Goal: Task Accomplishment & Management: Manage account settings

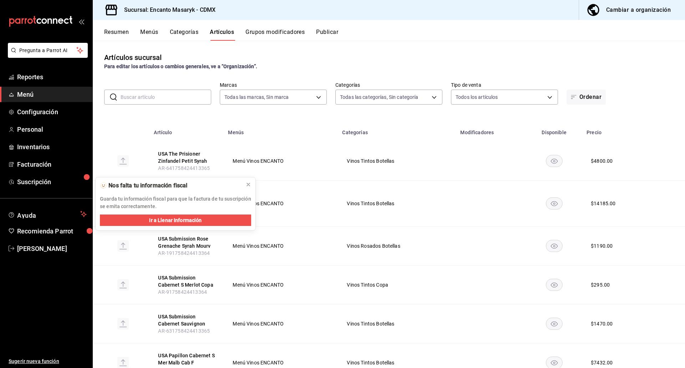
click at [594, 9] on icon "button" at bounding box center [593, 10] width 14 height 14
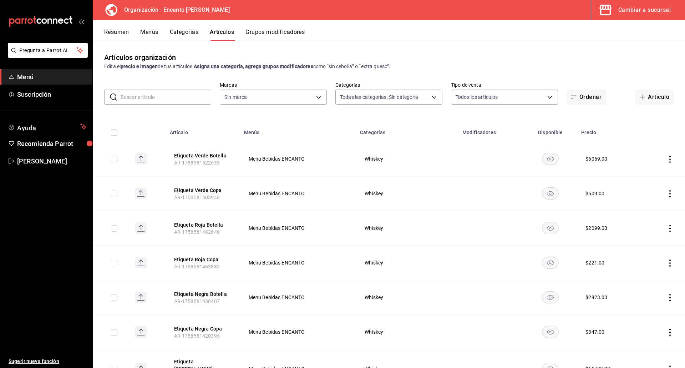
type input "1ad1b2c1-ee30-49fb-9c5d-74a2c5ae1e44,f4aad4d7-b1b9-4855-b602-b18a760d2c9d,7617f…"
type input "c481bb78-10fa-47ce-ac99-feac7239b02e"
click at [150, 32] on button "Menús" at bounding box center [149, 35] width 18 height 12
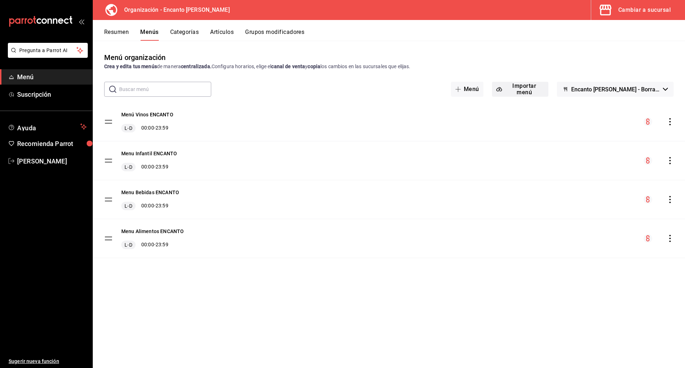
click at [521, 93] on button "Importar menú" at bounding box center [520, 89] width 56 height 15
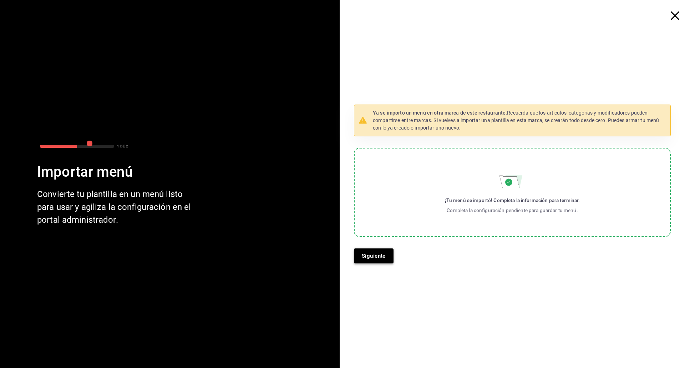
click at [380, 257] on button "Siguiente" at bounding box center [374, 255] width 40 height 15
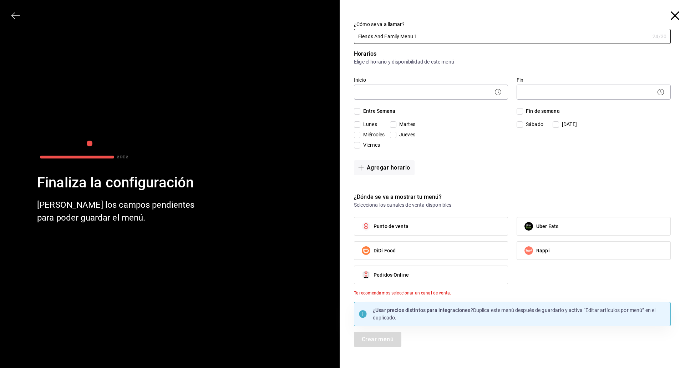
type input "Fiends And Family Menu 1"
click at [499, 91] on icon at bounding box center [498, 92] width 9 height 9
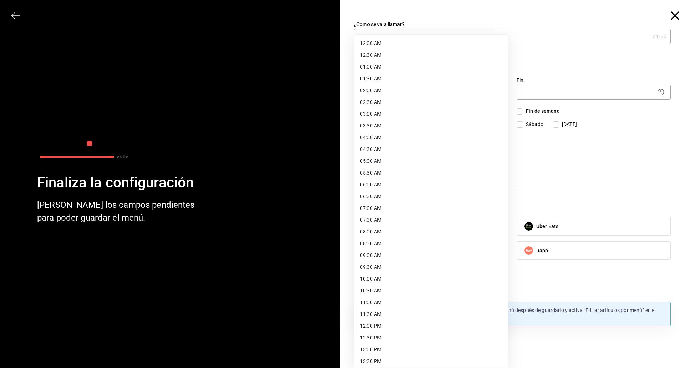
click at [487, 93] on body "Pregunta a Parrot AI Menú Suscripción Ayuda Recomienda Parrot [PERSON_NAME] Sug…" at bounding box center [342, 184] width 685 height 368
click at [426, 46] on li "12:00 AM" at bounding box center [430, 43] width 153 height 12
type input "00:00"
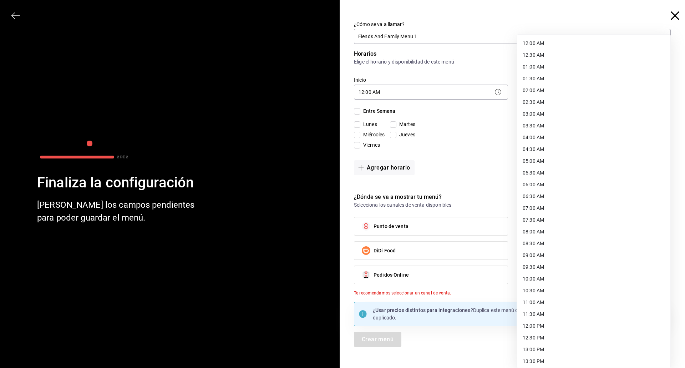
click at [557, 93] on body "Pregunta a Parrot AI Menú Suscripción Ayuda Recomienda Parrot [PERSON_NAME] Sug…" at bounding box center [342, 184] width 685 height 368
click at [555, 357] on li "23:59 PM" at bounding box center [593, 359] width 153 height 12
type input "23:59"
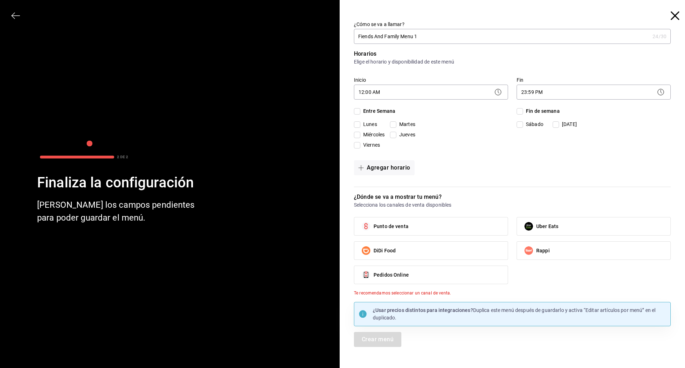
click at [358, 111] on input "Entre Semana" at bounding box center [357, 111] width 6 height 6
checkbox input "true"
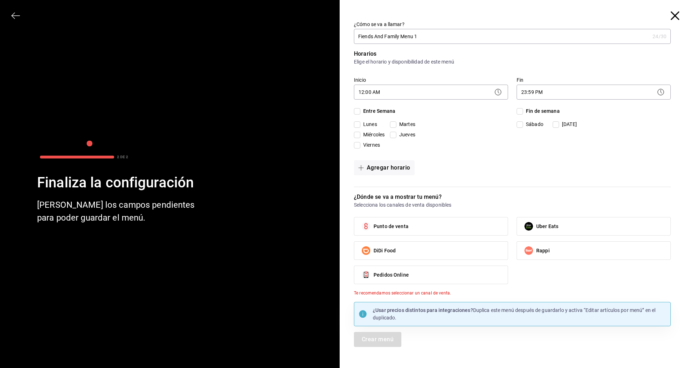
checkbox input "true"
click at [520, 109] on input "Fin de semana" at bounding box center [519, 111] width 6 height 6
checkbox input "true"
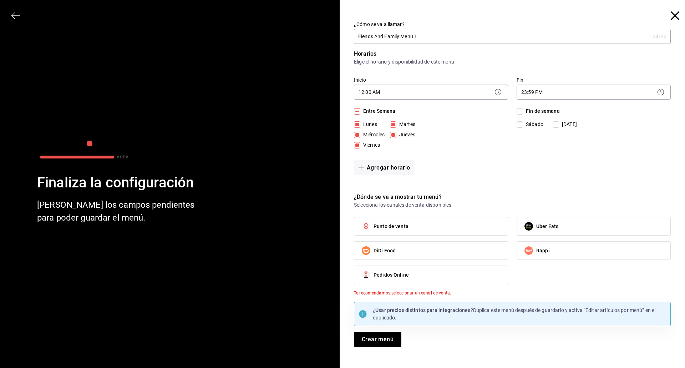
checkbox input "true"
click at [466, 229] on label "Punto de venta" at bounding box center [430, 226] width 153 height 18
click at [373, 229] on input "Punto de venta" at bounding box center [365, 226] width 15 height 15
checkbox input "true"
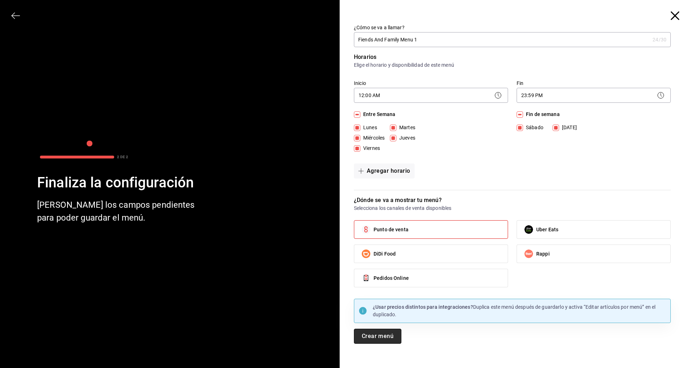
click at [369, 336] on button "Crear menú" at bounding box center [377, 335] width 47 height 15
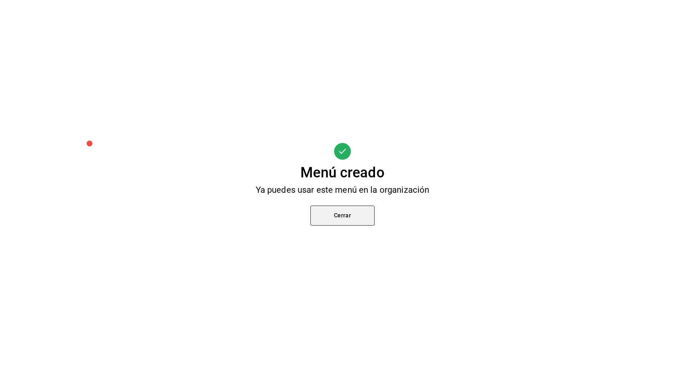
click at [333, 222] on button "Cerrar" at bounding box center [342, 215] width 64 height 20
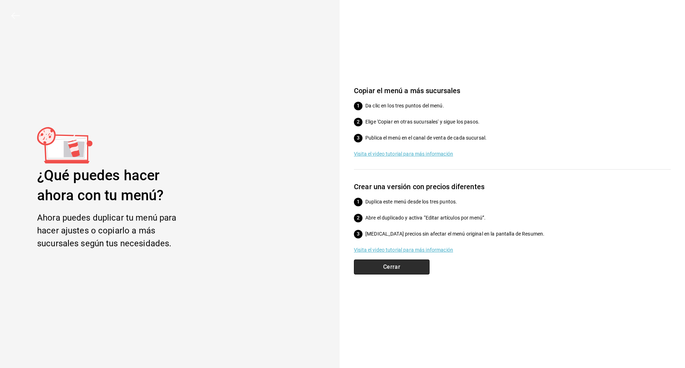
click at [390, 266] on button "Cerrar" at bounding box center [392, 266] width 76 height 15
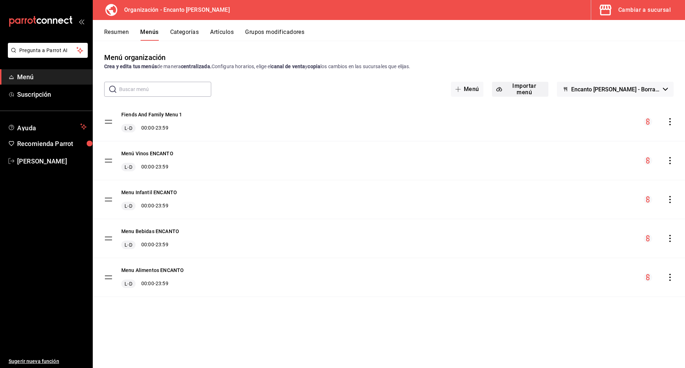
click at [529, 85] on button "Importar menú" at bounding box center [520, 89] width 56 height 15
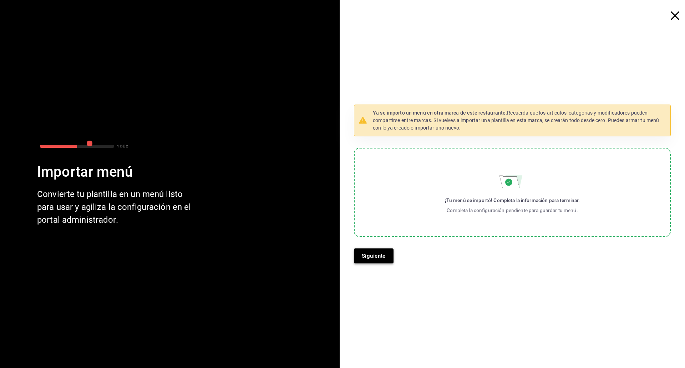
click at [367, 256] on button "Siguiente" at bounding box center [374, 255] width 40 height 15
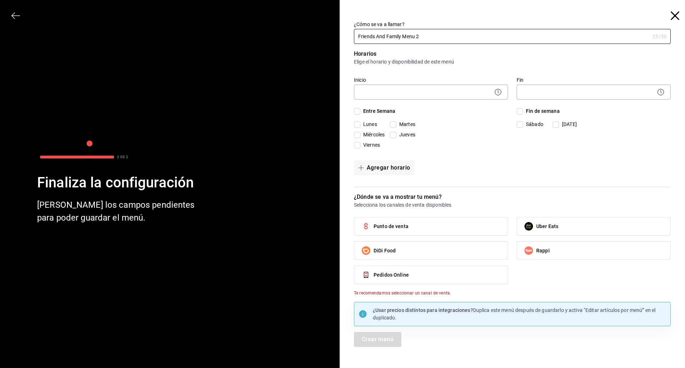
type input "Friends And Family Menu 2"
click at [494, 91] on icon at bounding box center [498, 92] width 9 height 9
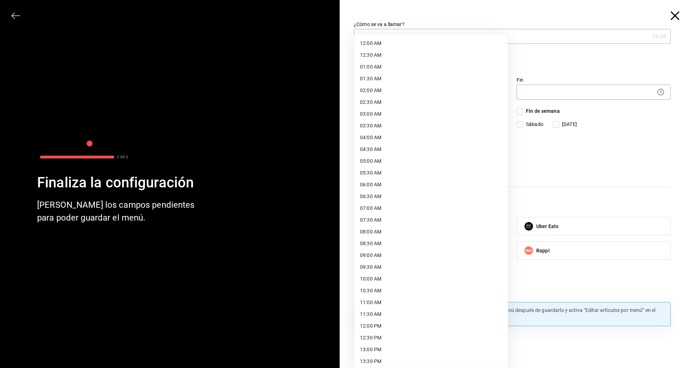
click at [473, 92] on body "Pregunta a Parrot AI Menú Suscripción Ayuda Recomienda Parrot Enrique Pérez Pér…" at bounding box center [342, 184] width 685 height 368
click at [445, 46] on li "12:00 AM" at bounding box center [430, 43] width 153 height 12
type input "00:00"
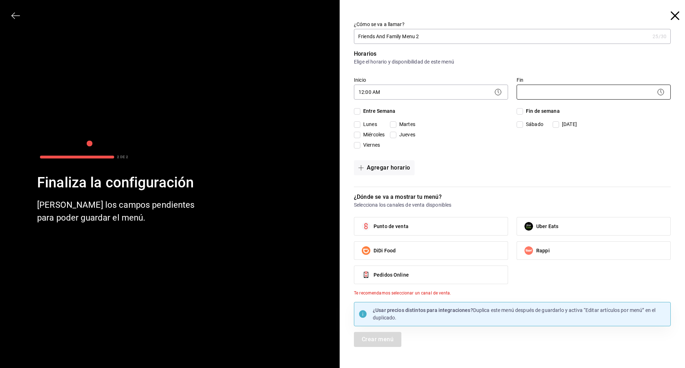
click at [555, 90] on body "Pregunta a Parrot AI Menú Suscripción Ayuda Recomienda Parrot Enrique Pérez Pér…" at bounding box center [342, 184] width 685 height 368
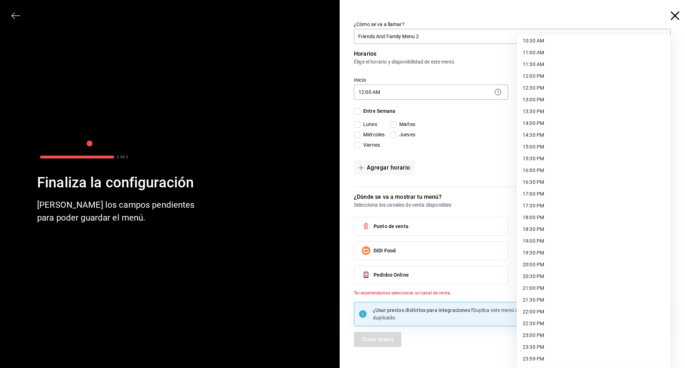
click at [547, 358] on li "23:59 PM" at bounding box center [593, 359] width 153 height 12
type input "23:59"
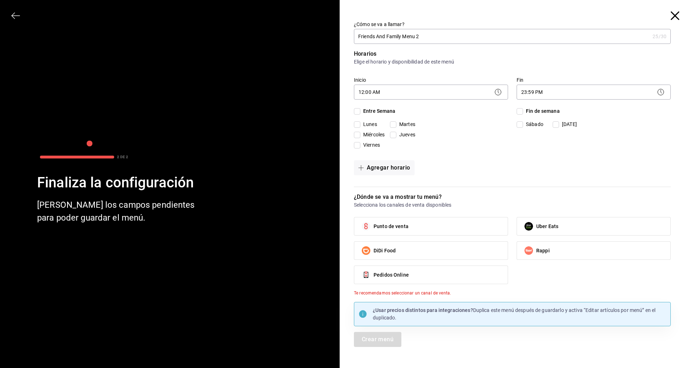
click at [519, 113] on input "Fin de semana" at bounding box center [519, 111] width 6 height 6
checkbox input "true"
click at [381, 114] on span "Entre Semana" at bounding box center [377, 110] width 35 height 7
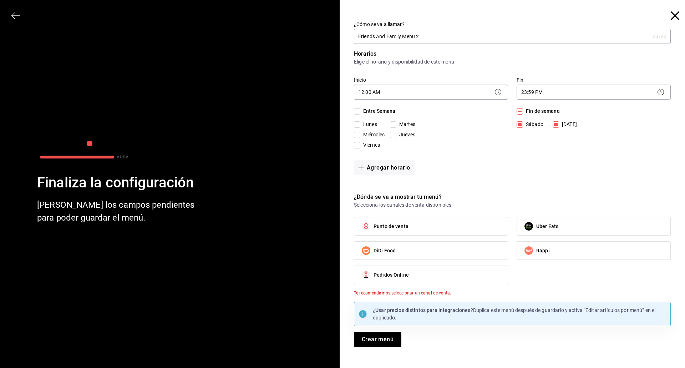
click at [360, 114] on input "Entre Semana" at bounding box center [357, 111] width 6 height 6
checkbox input "true"
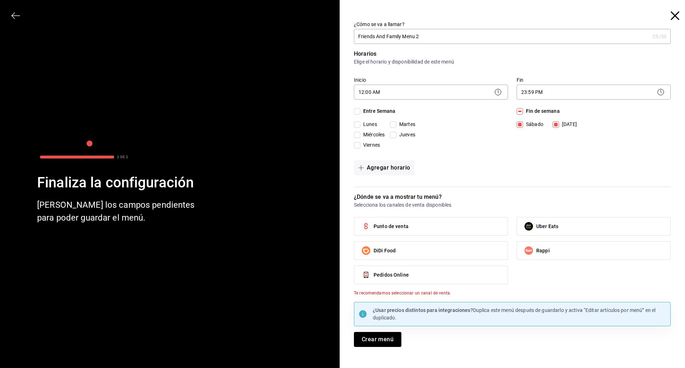
checkbox input "true"
click at [371, 337] on button "Crear menú" at bounding box center [377, 339] width 47 height 15
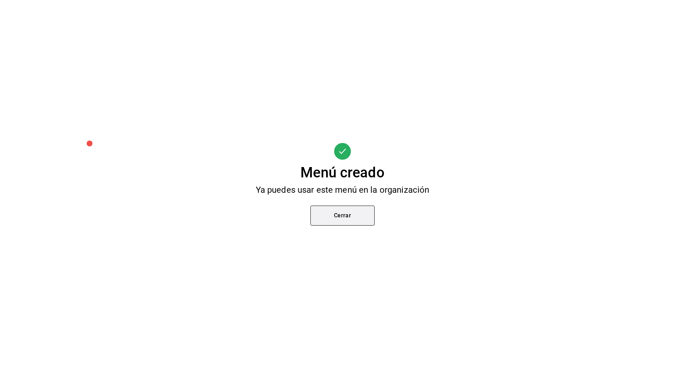
click at [349, 222] on button "Cerrar" at bounding box center [342, 215] width 64 height 20
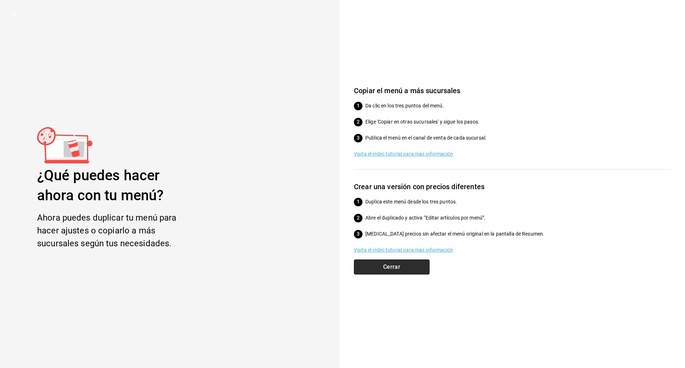
click at [377, 267] on button "Cerrar" at bounding box center [392, 266] width 76 height 15
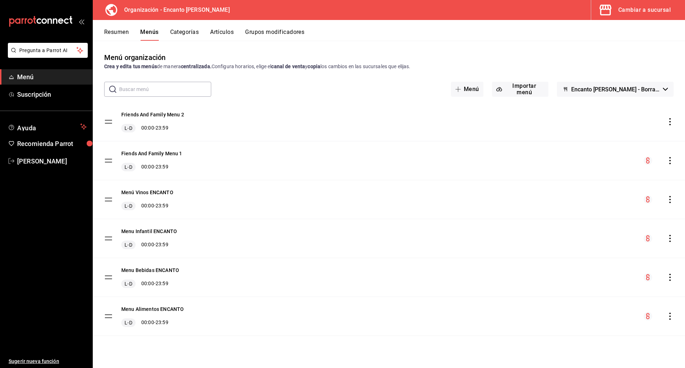
click at [163, 158] on div "Fiends And Family Menu 1 L-D 00:00 - 23:59" at bounding box center [151, 160] width 61 height 21
click at [163, 153] on button "Fiends And Family Menu 1" at bounding box center [151, 153] width 61 height 7
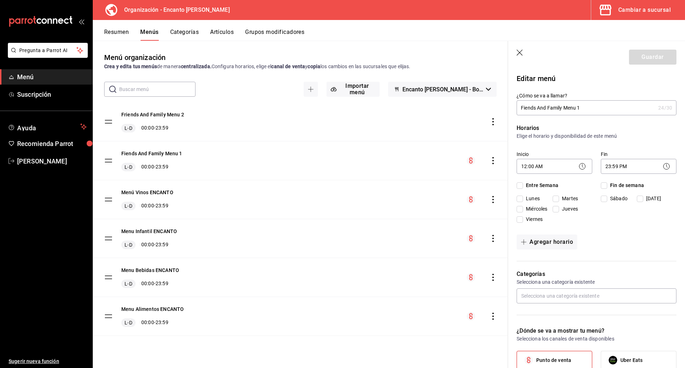
checkbox input "true"
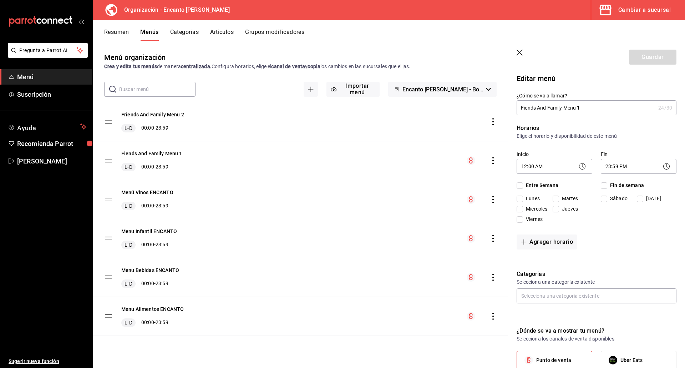
checkbox input "true"
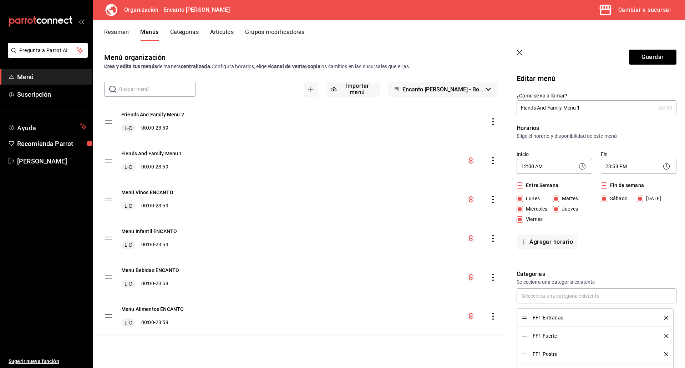
click at [523, 108] on input "Fiends And Family Menu 1" at bounding box center [585, 108] width 139 height 14
type input "Friends And Family Menu 1"
click at [640, 60] on button "Guardar" at bounding box center [652, 57] width 47 height 15
checkbox input "false"
type input "1758644790995"
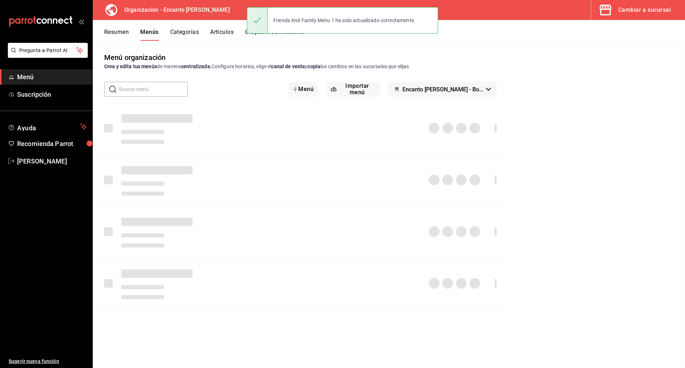
checkbox input "false"
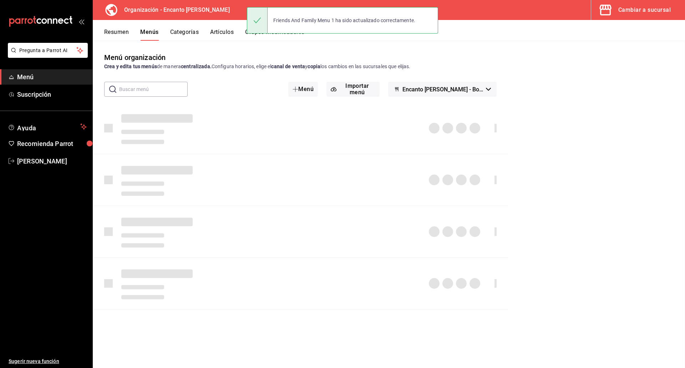
checkbox input "false"
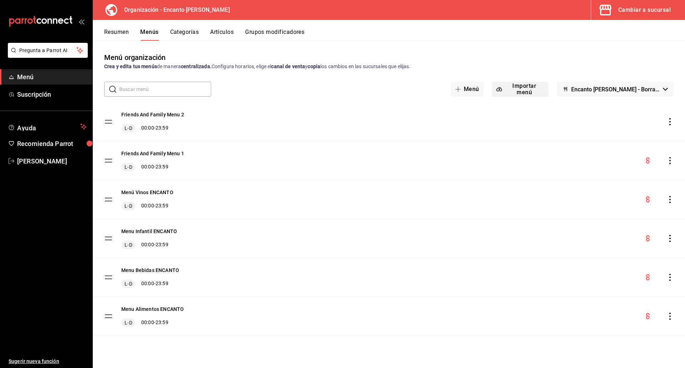
click at [531, 90] on button "Importar menú" at bounding box center [520, 89] width 56 height 15
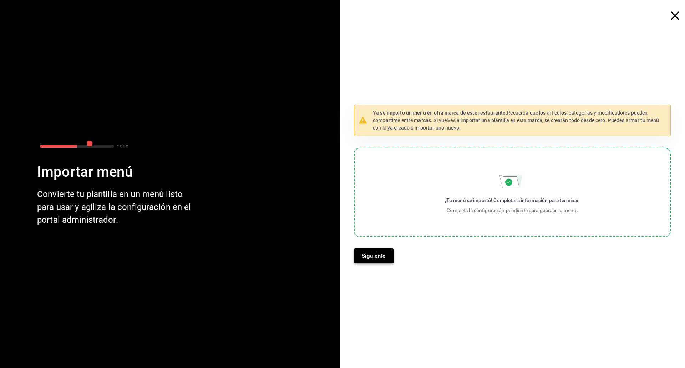
click at [388, 253] on button "Siguiente" at bounding box center [374, 255] width 40 height 15
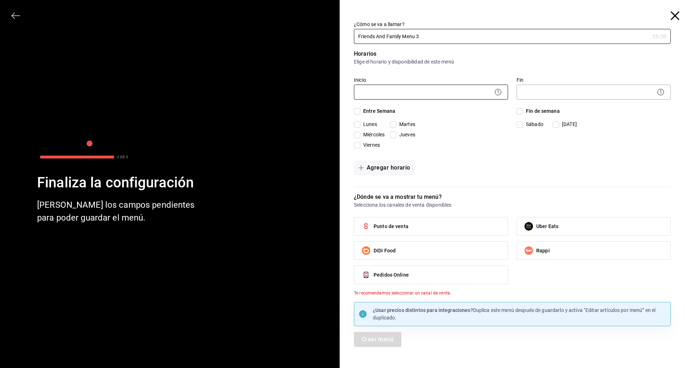
type input "Friends And Family Menu 3"
click at [460, 91] on body "Pregunta a Parrot AI Menú Suscripción Ayuda Recomienda Parrot Enrique Pérez Pér…" at bounding box center [342, 184] width 685 height 368
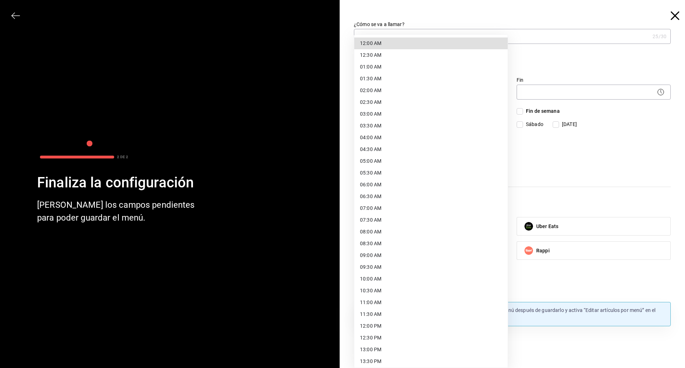
click at [419, 42] on li "12:00 AM" at bounding box center [430, 43] width 153 height 12
type input "00:00"
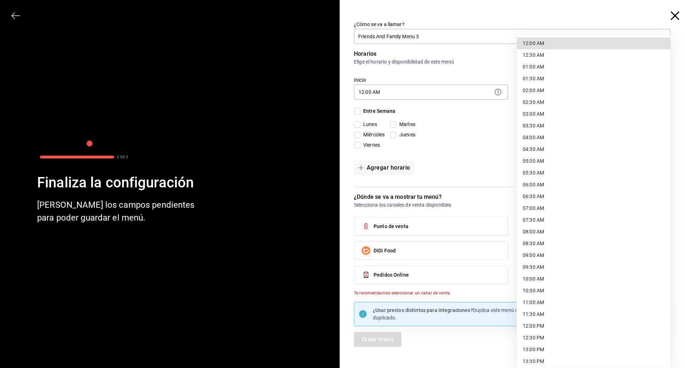
click at [534, 91] on body "Pregunta a Parrot AI Menú Suscripción Ayuda Recomienda Parrot Enrique Pérez Pér…" at bounding box center [342, 184] width 685 height 368
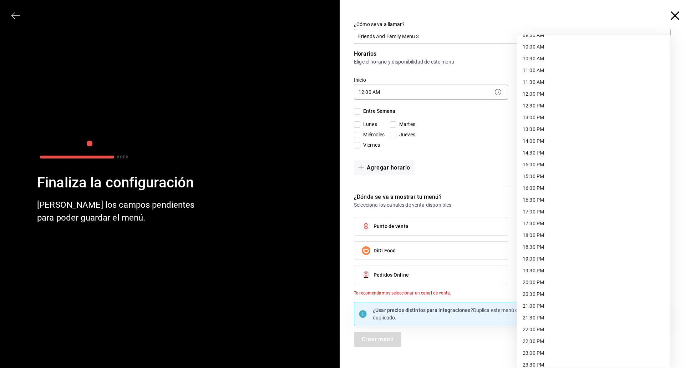
scroll to position [250, 0]
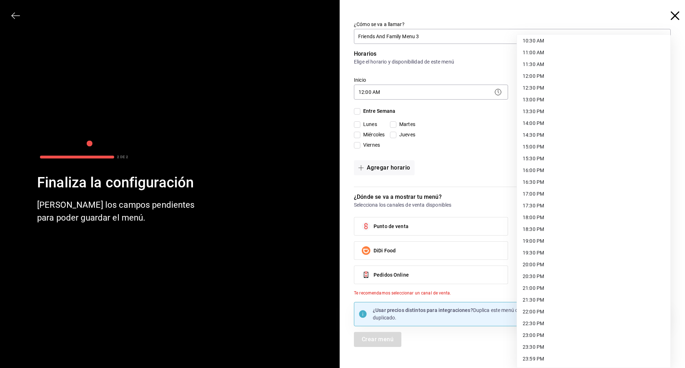
click at [551, 362] on li "23:59 PM" at bounding box center [593, 359] width 153 height 12
type input "23:59"
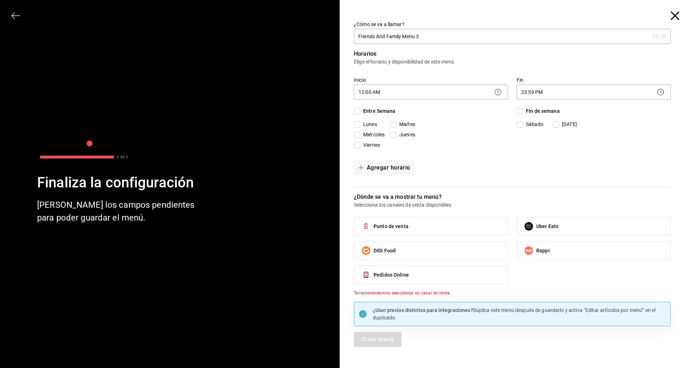
click at [386, 114] on span "Entre Semana" at bounding box center [377, 110] width 35 height 7
click at [360, 114] on input "Entre Semana" at bounding box center [357, 111] width 6 height 6
checkbox input "true"
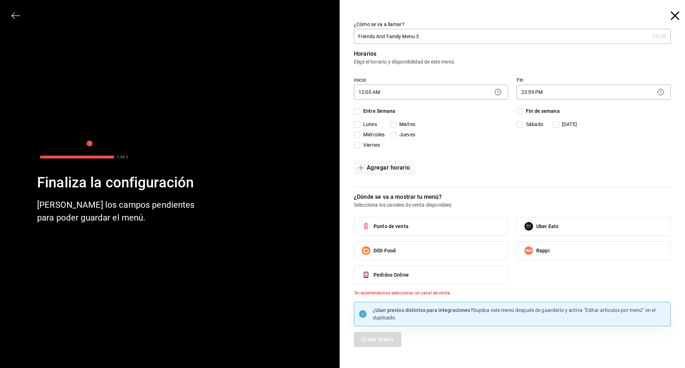
checkbox input "true"
click at [520, 113] on input "Fin de semana" at bounding box center [519, 111] width 6 height 6
checkbox input "true"
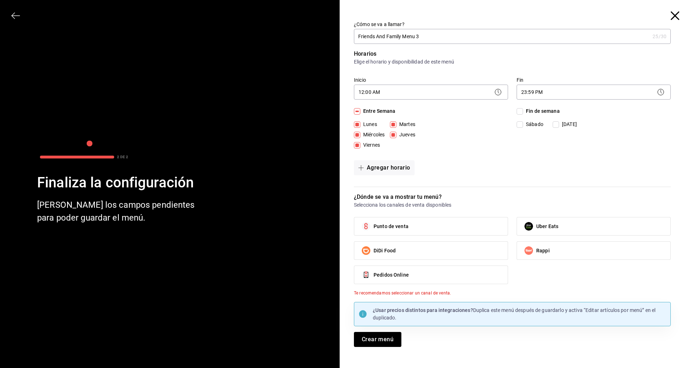
checkbox input "true"
click at [443, 223] on label "Punto de venta" at bounding box center [430, 226] width 153 height 18
click at [373, 223] on input "Punto de venta" at bounding box center [365, 226] width 15 height 15
checkbox input "true"
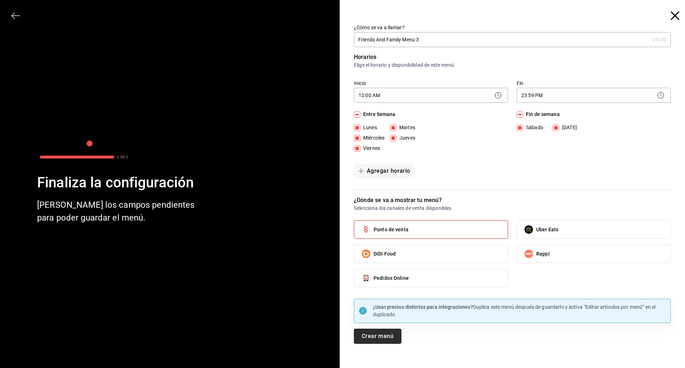
click at [392, 335] on button "Crear menú" at bounding box center [377, 335] width 47 height 15
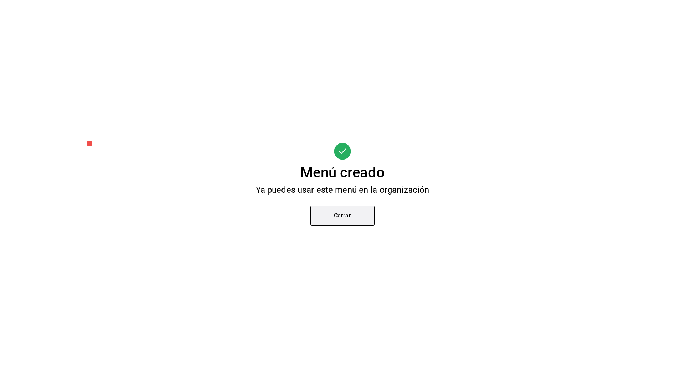
click at [356, 215] on button "Cerrar" at bounding box center [342, 215] width 64 height 20
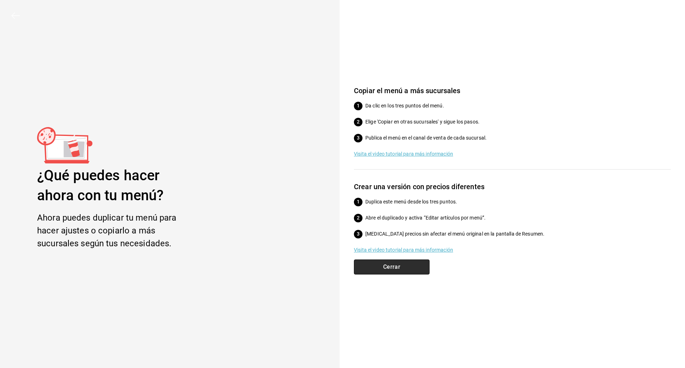
click at [373, 272] on button "Cerrar" at bounding box center [392, 266] width 76 height 15
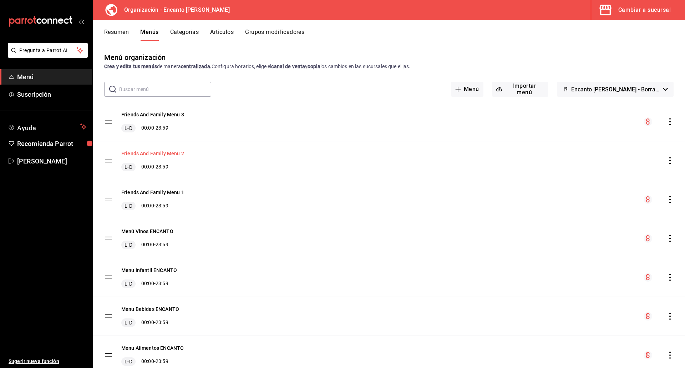
click at [161, 153] on button "Friends And Family Menu 2" at bounding box center [152, 153] width 63 height 7
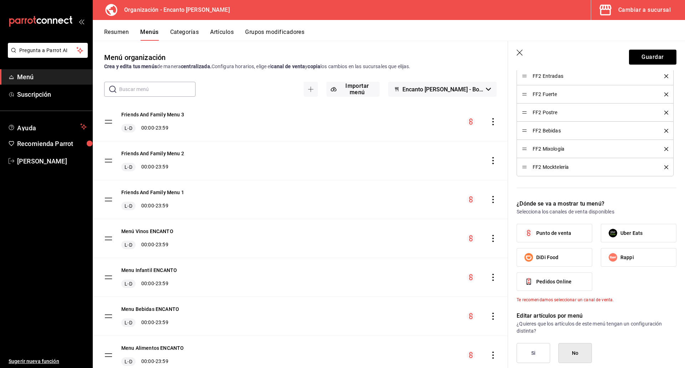
scroll to position [250, 0]
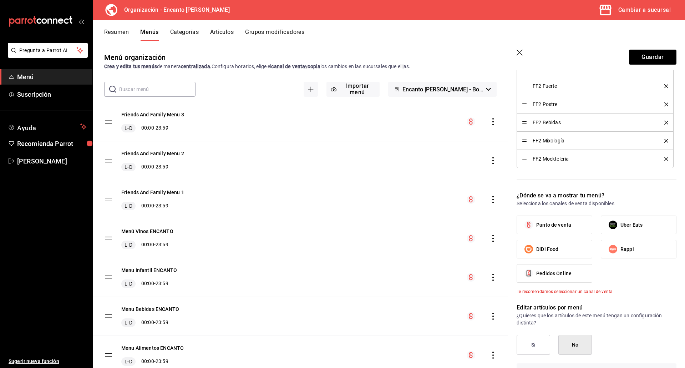
click at [548, 223] on span "Punto de venta" at bounding box center [553, 224] width 35 height 7
click at [536, 223] on input "Punto de venta" at bounding box center [528, 224] width 15 height 15
checkbox input "true"
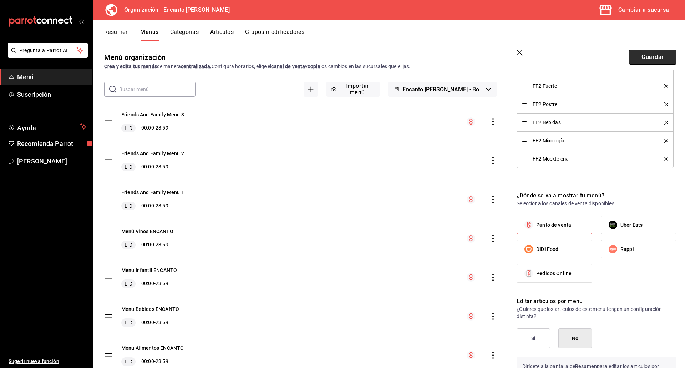
click at [630, 57] on button "Guardar" at bounding box center [652, 57] width 47 height 15
checkbox input "false"
type input "1758644839924"
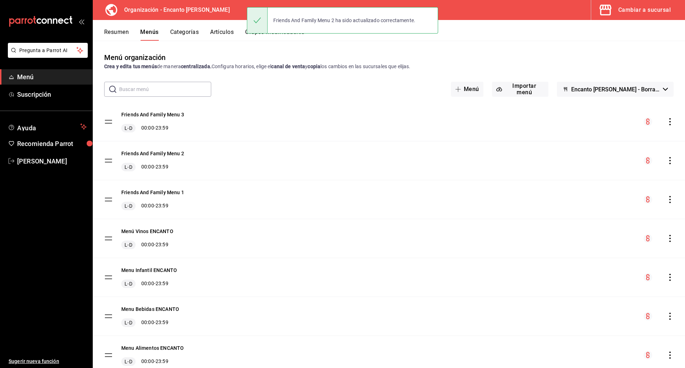
click at [666, 201] on icon "actions" at bounding box center [669, 199] width 7 height 7
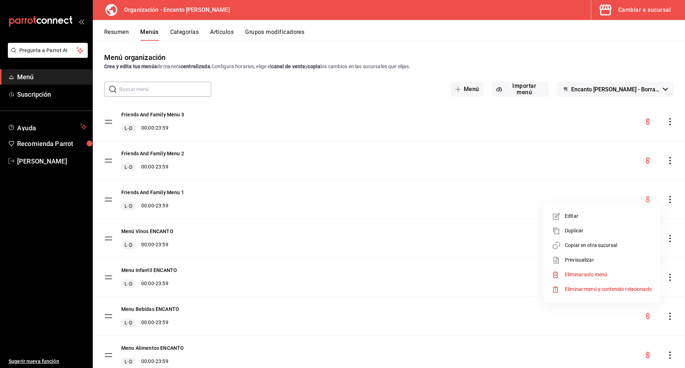
click at [633, 246] on span "Copiar en otra sucursal" at bounding box center [608, 244] width 87 height 7
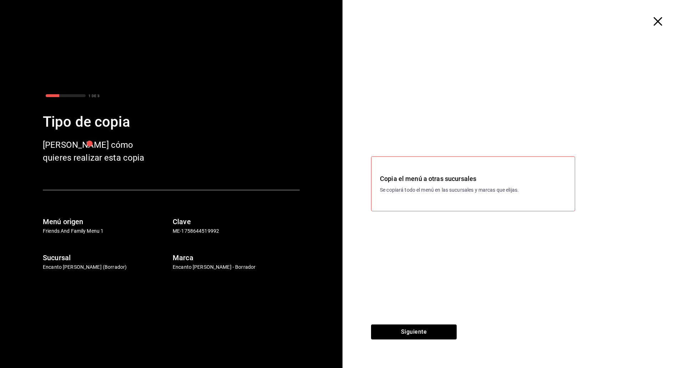
click at [660, 22] on icon "button" at bounding box center [657, 21] width 9 height 9
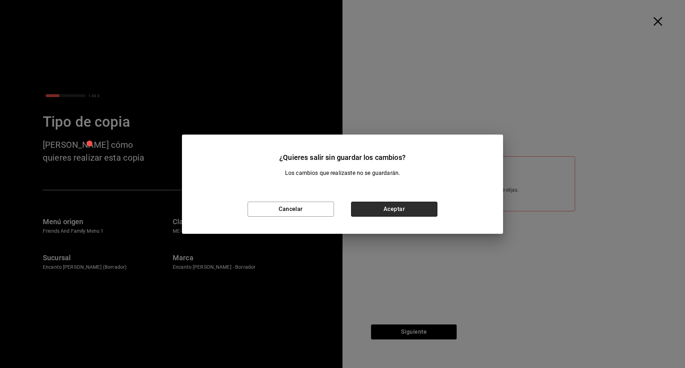
click at [407, 209] on button "Aceptar" at bounding box center [394, 208] width 86 height 15
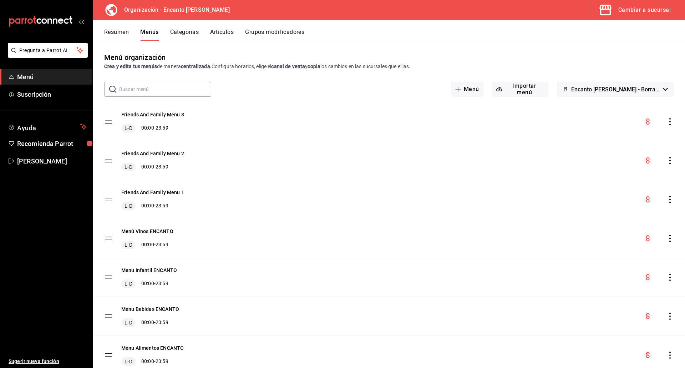
click at [116, 34] on button "Resumen" at bounding box center [116, 35] width 25 height 12
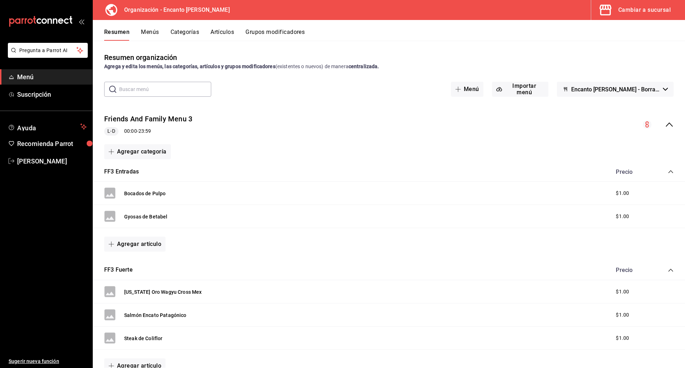
click at [666, 128] on icon "collapse-menu-row" at bounding box center [669, 124] width 9 height 9
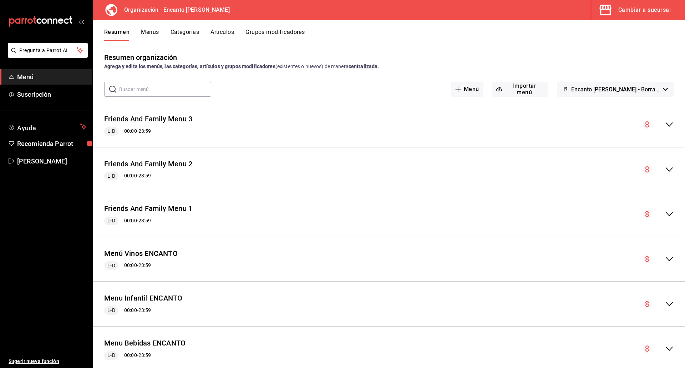
click at [665, 214] on icon "collapse-menu-row" at bounding box center [668, 214] width 7 height 4
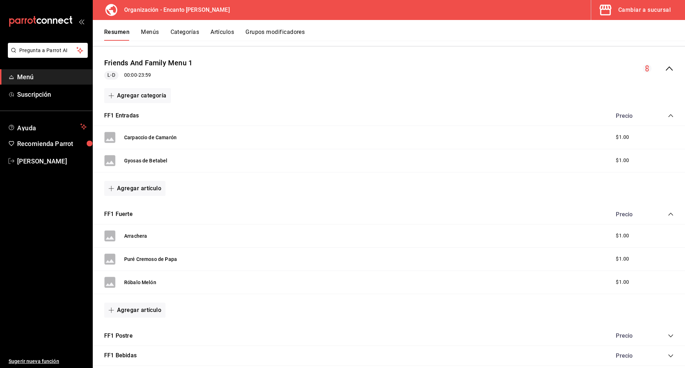
scroll to position [178, 0]
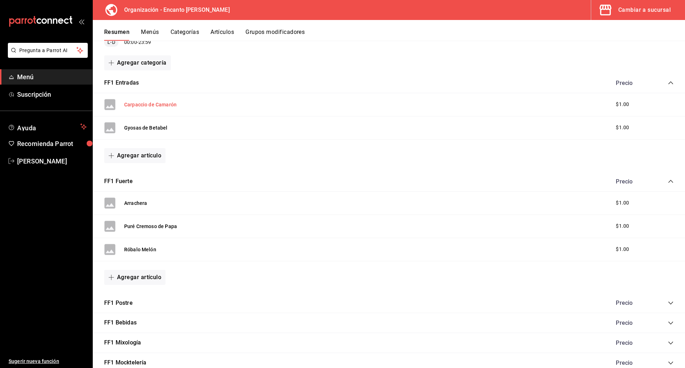
click at [168, 106] on button "Carpaccio de Camarón" at bounding box center [150, 104] width 52 height 7
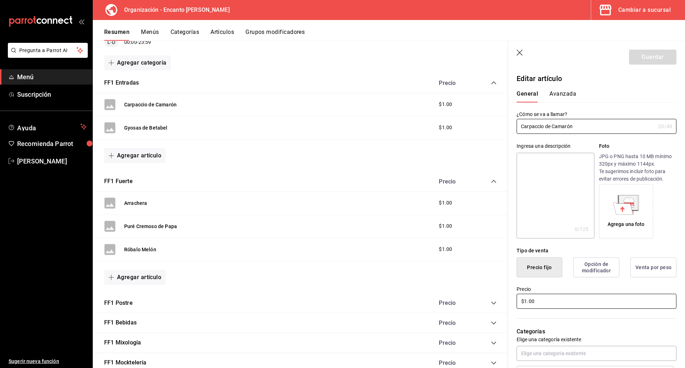
click at [542, 297] on input "$1.00" at bounding box center [596, 301] width 160 height 15
type input "$0.00"
click at [634, 56] on button "Guardar" at bounding box center [652, 57] width 47 height 15
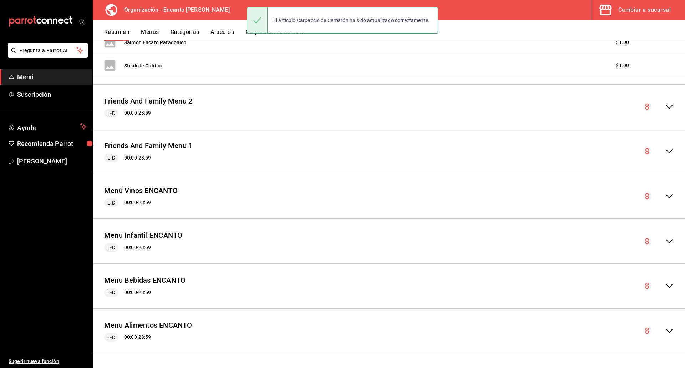
scroll to position [383, 0]
click at [665, 147] on icon "collapse-menu-row" at bounding box center [669, 151] width 9 height 9
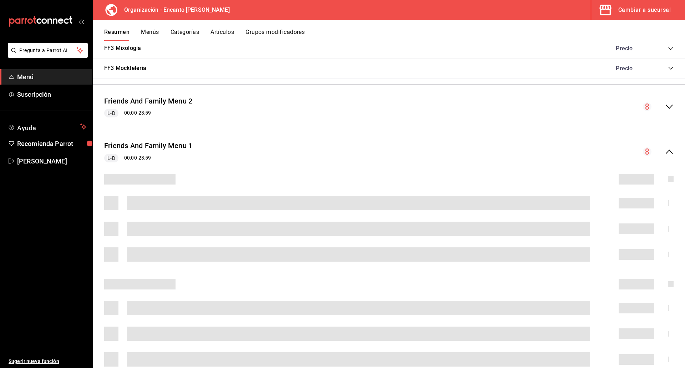
scroll to position [499, 0]
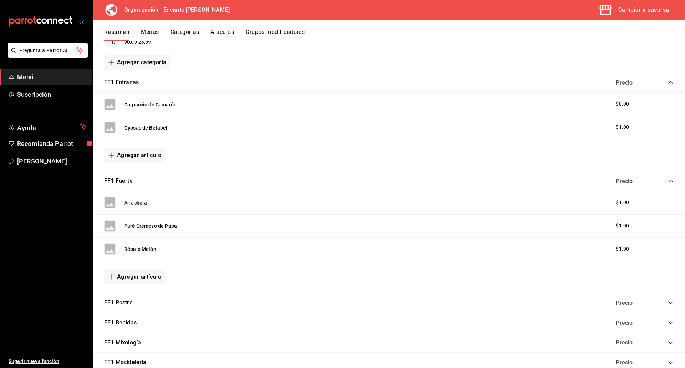
click at [144, 128] on button "Gyosas de Betabel" at bounding box center [146, 127] width 44 height 7
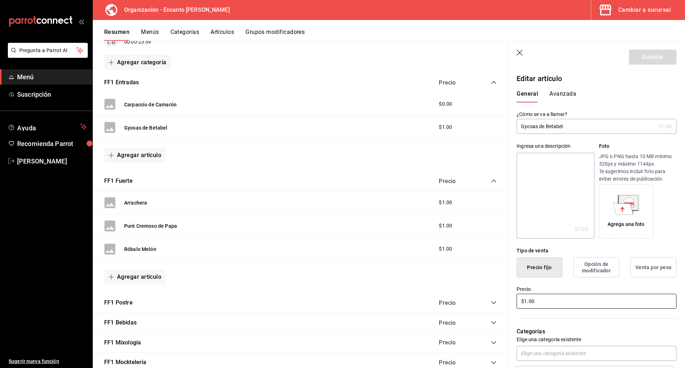
click at [560, 305] on input "$1.00" at bounding box center [596, 301] width 160 height 15
type input "$0.00"
click at [636, 60] on button "Guardar" at bounding box center [652, 57] width 47 height 15
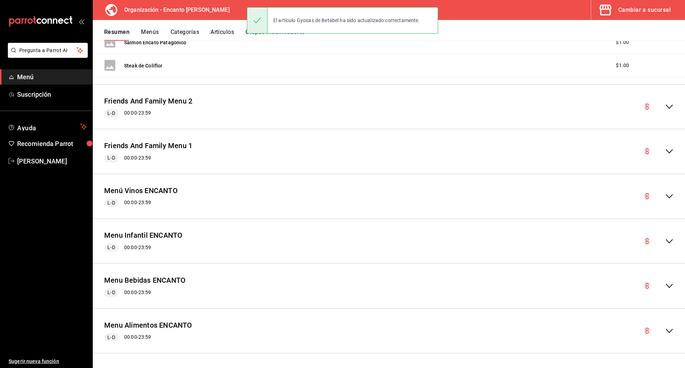
scroll to position [383, 0]
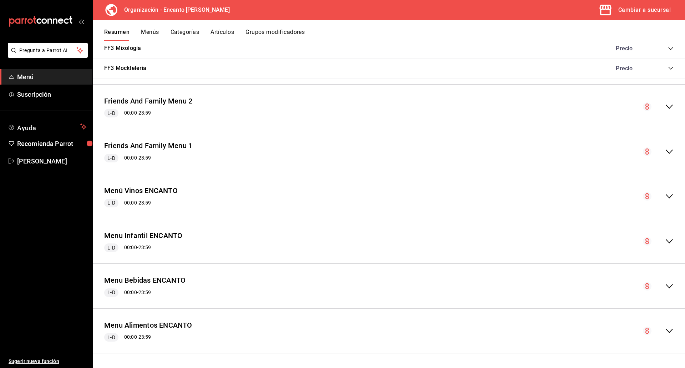
click at [665, 154] on icon "collapse-menu-row" at bounding box center [669, 151] width 9 height 9
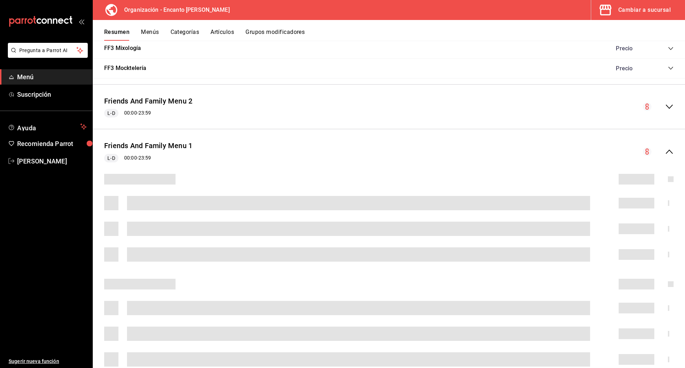
scroll to position [499, 0]
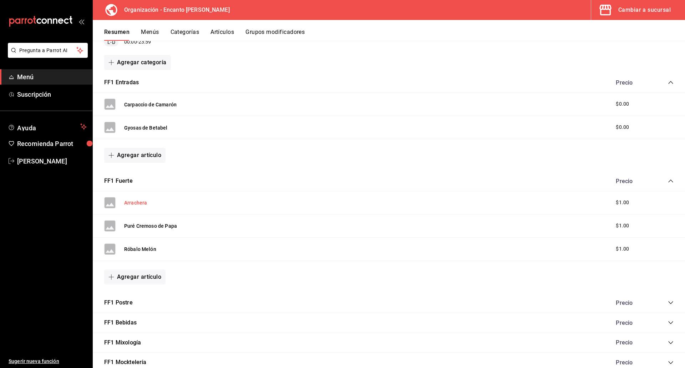
click at [138, 204] on button "Arrachera" at bounding box center [135, 202] width 23 height 7
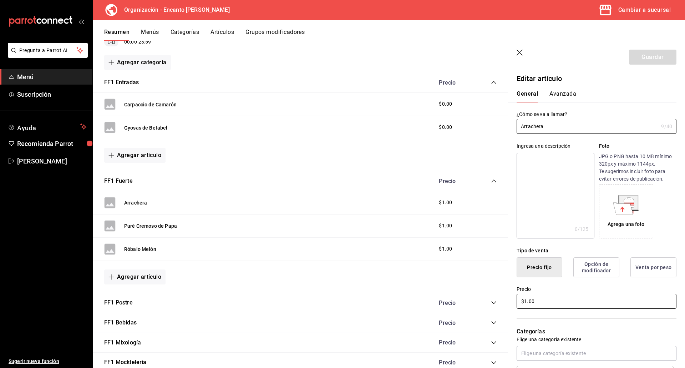
click at [553, 304] on input "$1.00" at bounding box center [596, 301] width 160 height 15
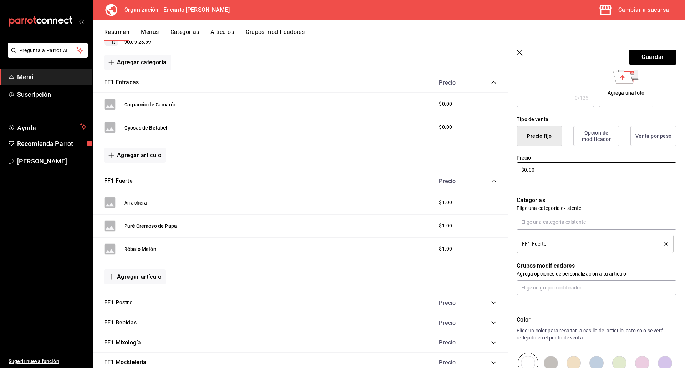
scroll to position [143, 0]
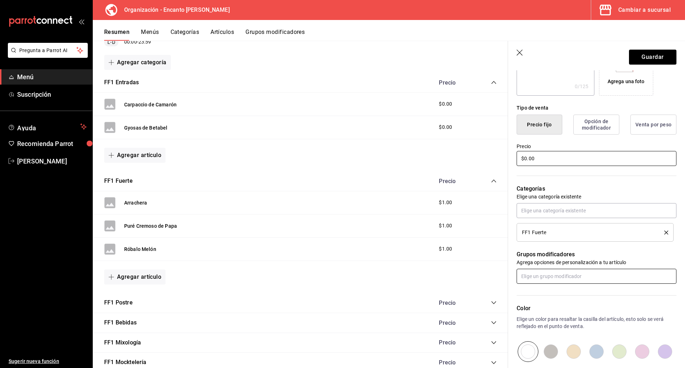
type input "$0.00"
click at [555, 274] on input "text" at bounding box center [596, 276] width 160 height 15
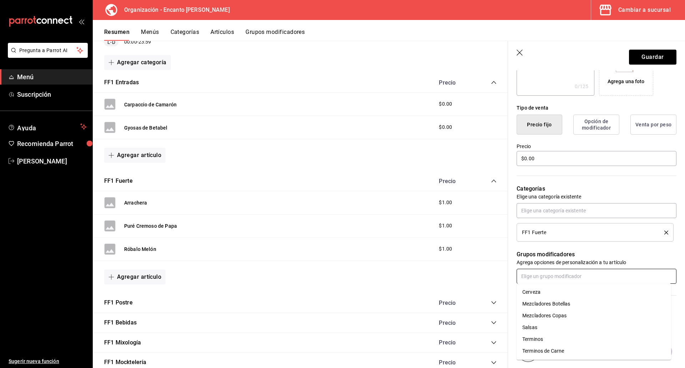
scroll to position [178, 0]
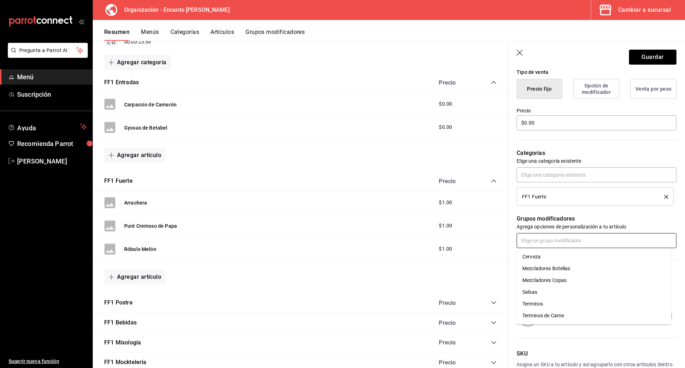
click at [567, 316] on li "Terminos de Carne" at bounding box center [593, 316] width 154 height 12
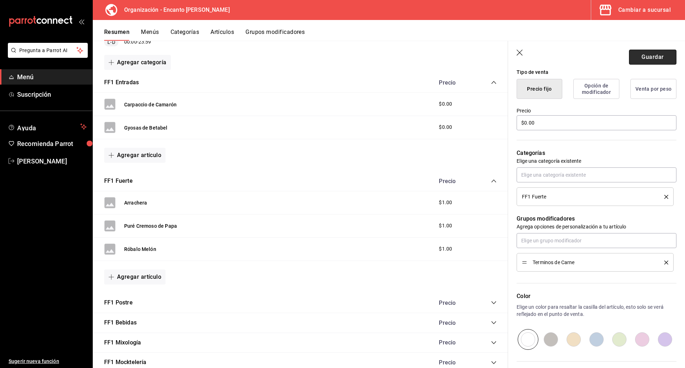
click at [643, 59] on button "Guardar" at bounding box center [652, 57] width 47 height 15
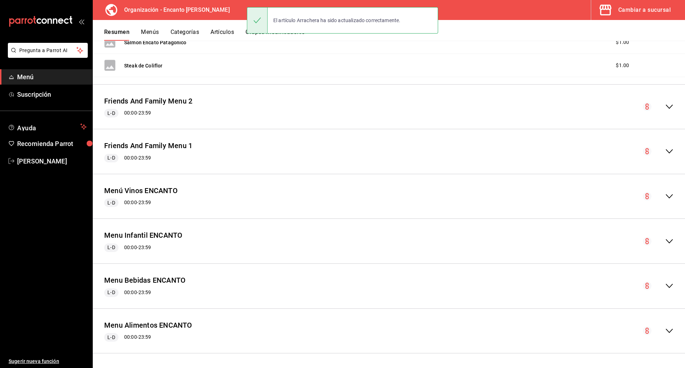
scroll to position [383, 0]
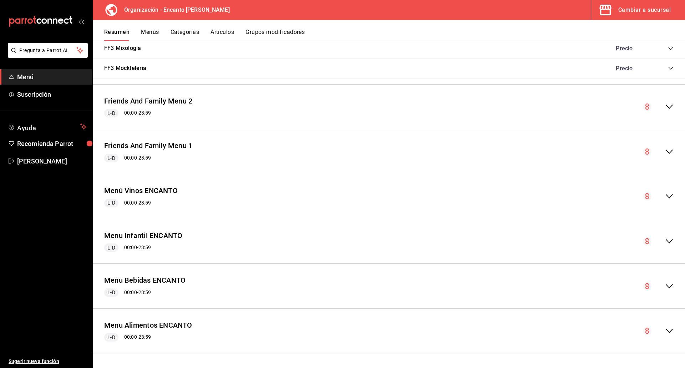
click at [665, 153] on icon "collapse-menu-row" at bounding box center [669, 151] width 9 height 9
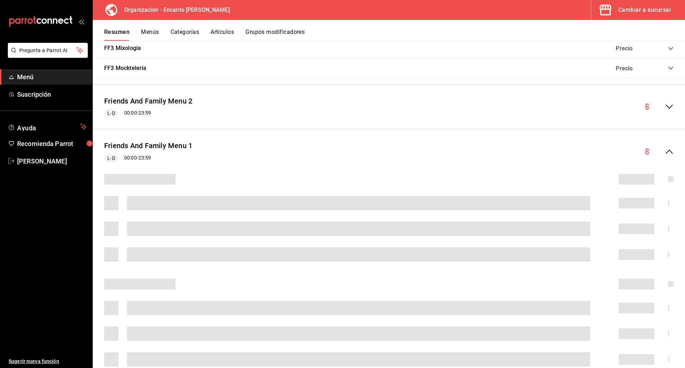
scroll to position [499, 0]
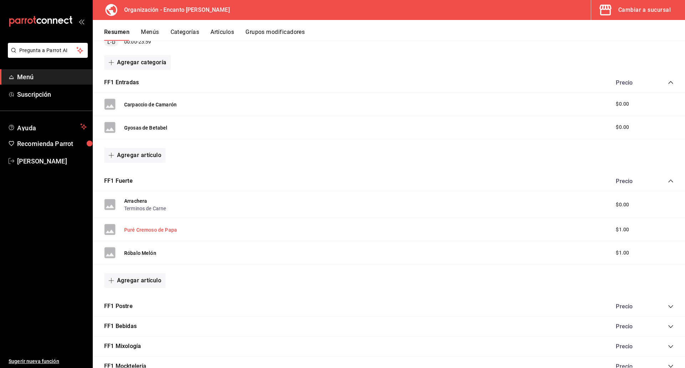
click at [170, 230] on button "Puré Cremoso de Papa" at bounding box center [150, 229] width 53 height 7
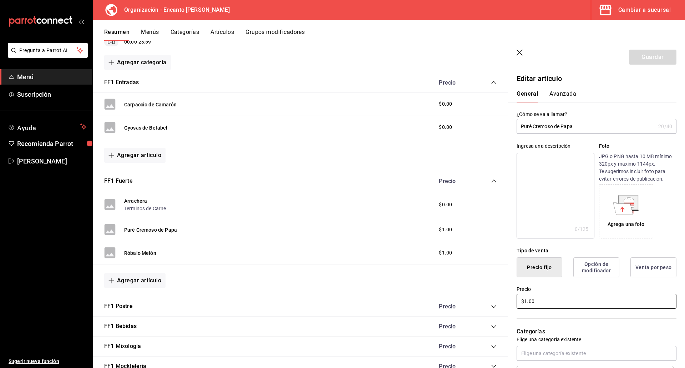
drag, startPoint x: 553, startPoint y: 298, endPoint x: 486, endPoint y: 300, distance: 67.1
click at [486, 300] on main "Resumen organización Agrega y edita los menús, las categorías, artículos y grup…" at bounding box center [389, 204] width 592 height 327
type input "$0.00"
click at [633, 63] on button "Guardar" at bounding box center [652, 57] width 47 height 15
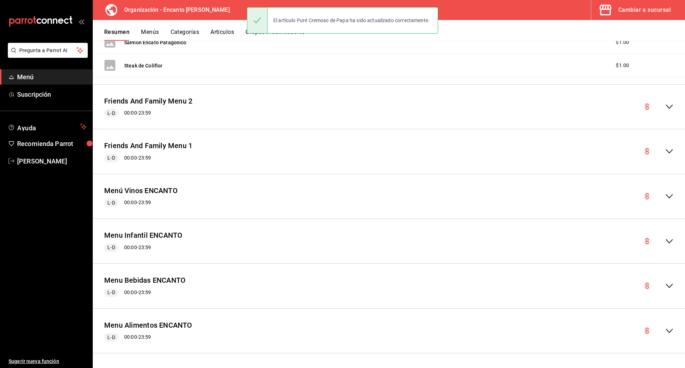
scroll to position [383, 0]
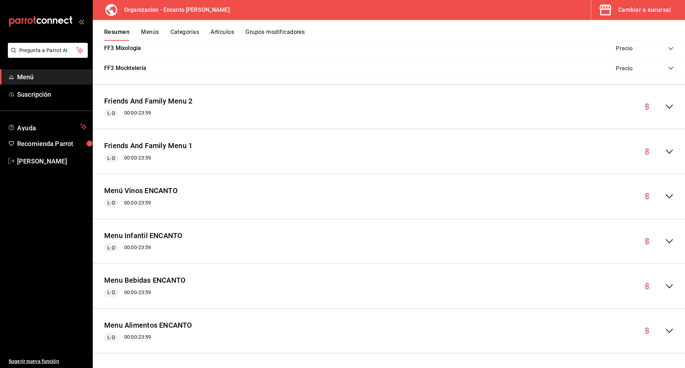
click at [665, 151] on icon "collapse-menu-row" at bounding box center [669, 151] width 9 height 9
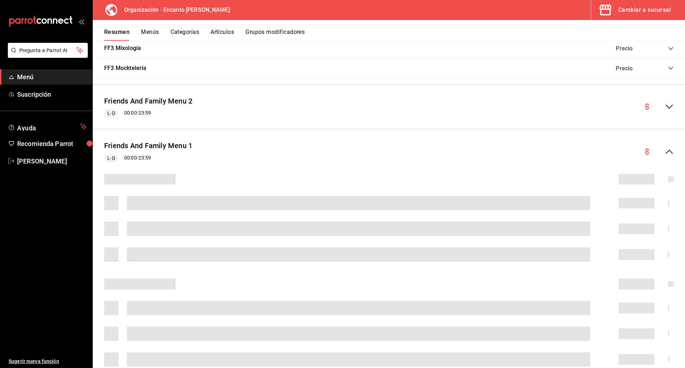
scroll to position [499, 0]
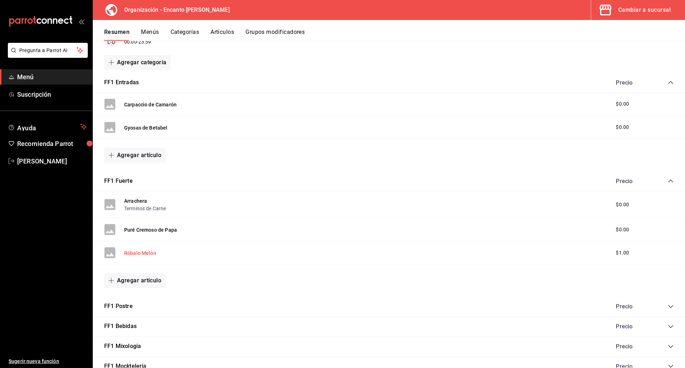
click at [139, 252] on button "Róbalo Melón" at bounding box center [140, 252] width 32 height 7
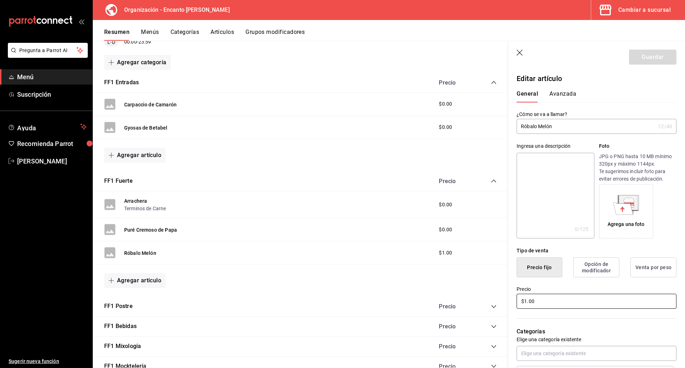
drag, startPoint x: 539, startPoint y: 306, endPoint x: 515, endPoint y: 310, distance: 24.9
click at [515, 309] on div "Precio $1.00" at bounding box center [592, 293] width 168 height 32
type input "$0.00"
click at [646, 60] on button "Guardar" at bounding box center [652, 57] width 47 height 15
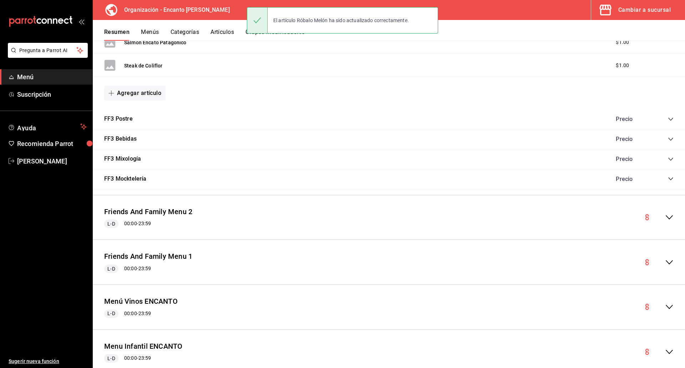
scroll to position [383, 0]
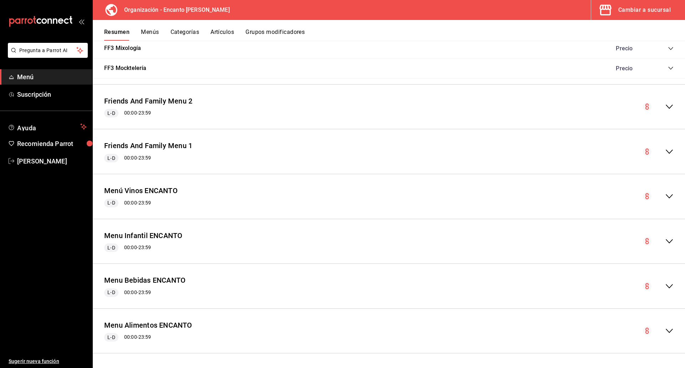
click at [665, 154] on icon "collapse-menu-row" at bounding box center [669, 151] width 9 height 9
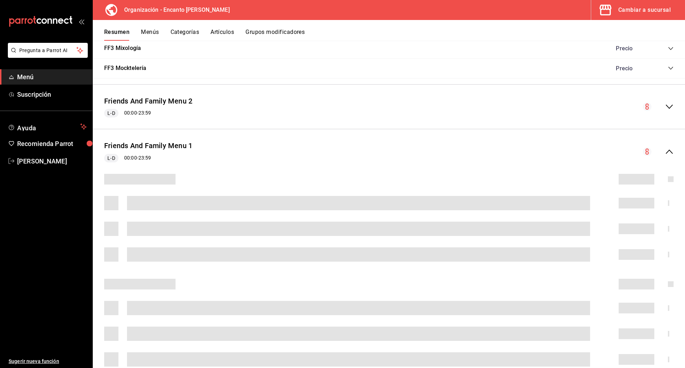
scroll to position [499, 0]
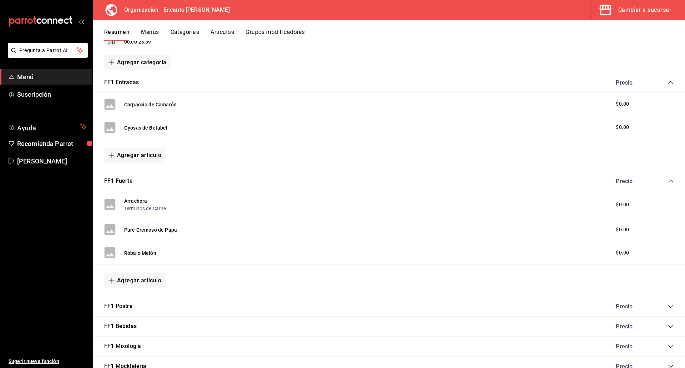
click at [668, 83] on icon "collapse-category-row" at bounding box center [671, 83] width 6 height 6
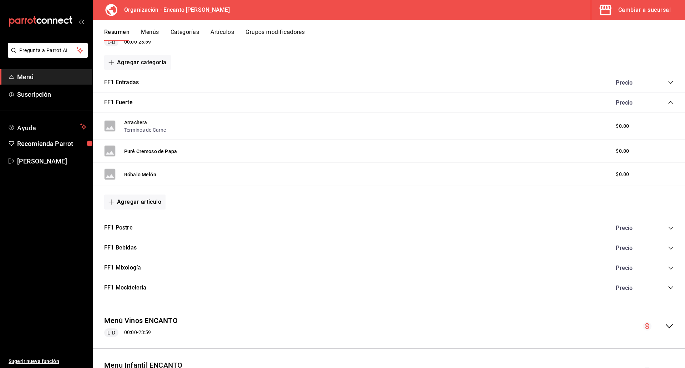
click at [662, 103] on div "Precio" at bounding box center [640, 102] width 65 height 7
click at [668, 102] on icon "collapse-category-row" at bounding box center [671, 102] width 6 height 6
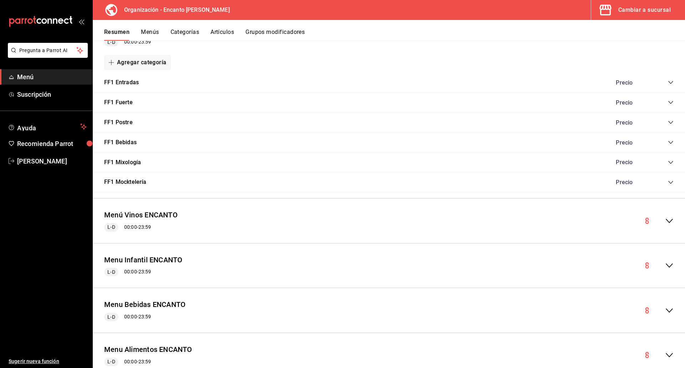
click at [668, 121] on icon "collapse-category-row" at bounding box center [671, 122] width 6 height 6
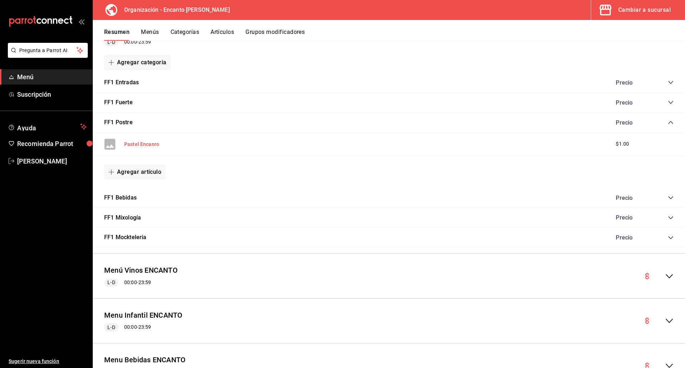
click at [134, 143] on button "Pastel Encanro" at bounding box center [141, 144] width 35 height 7
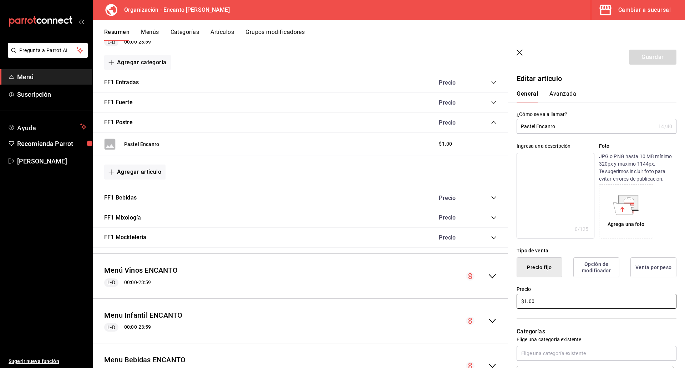
drag, startPoint x: 557, startPoint y: 302, endPoint x: 521, endPoint y: 301, distance: 36.0
click at [521, 301] on input "$1.00" at bounding box center [596, 301] width 160 height 15
type input "$0.00"
click at [644, 59] on button "Guardar" at bounding box center [652, 57] width 47 height 15
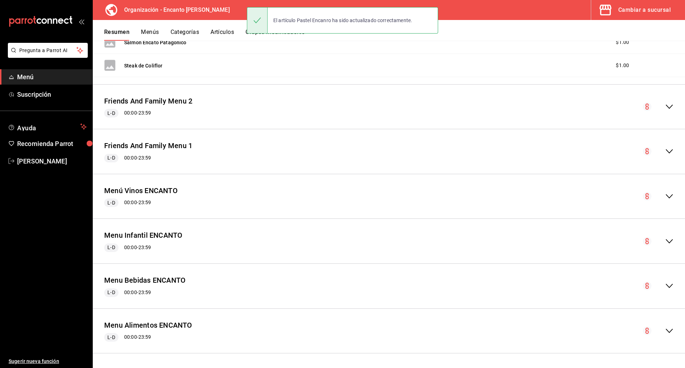
scroll to position [383, 0]
click at [665, 149] on icon "collapse-menu-row" at bounding box center [669, 151] width 9 height 9
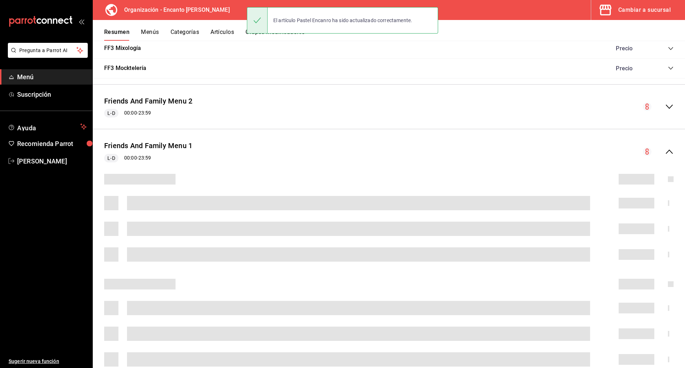
scroll to position [499, 0]
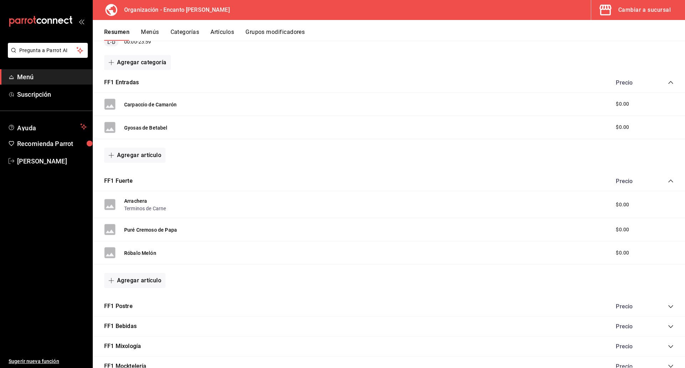
click at [668, 80] on icon "collapse-category-row" at bounding box center [671, 83] width 6 height 6
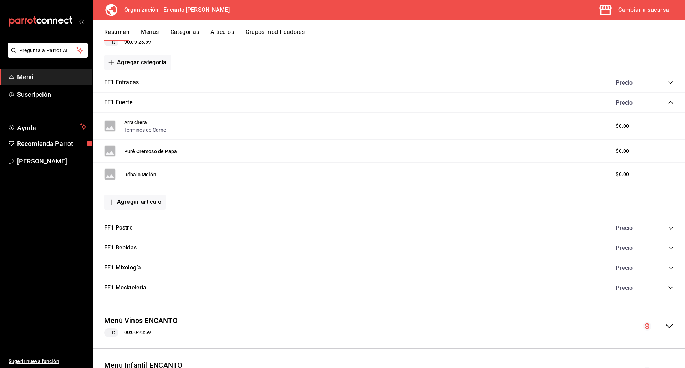
click at [668, 105] on icon "collapse-category-row" at bounding box center [671, 102] width 6 height 6
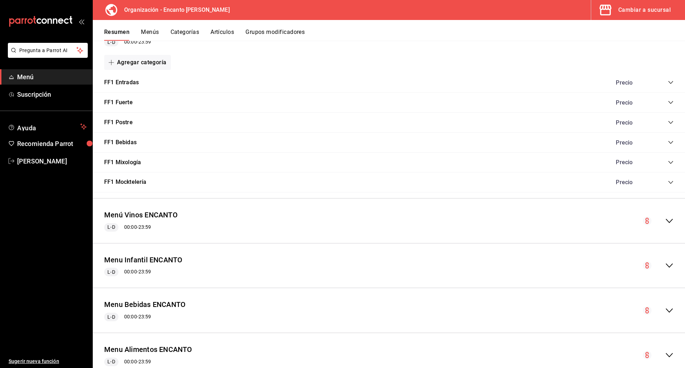
click at [665, 126] on div "FF1 Postre Precio" at bounding box center [389, 123] width 592 height 20
click at [668, 123] on icon "collapse-category-row" at bounding box center [670, 122] width 5 height 3
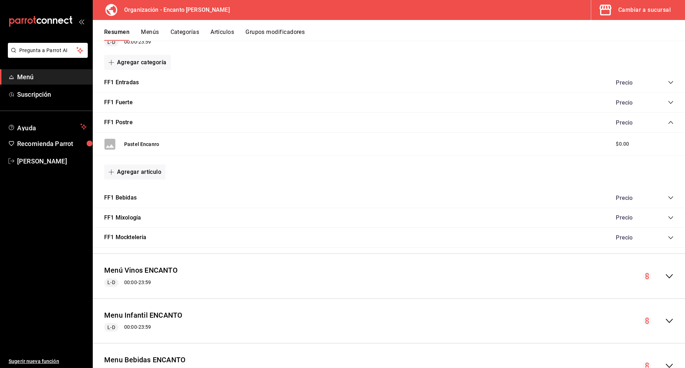
click at [668, 123] on icon "collapse-category-row" at bounding box center [671, 122] width 6 height 6
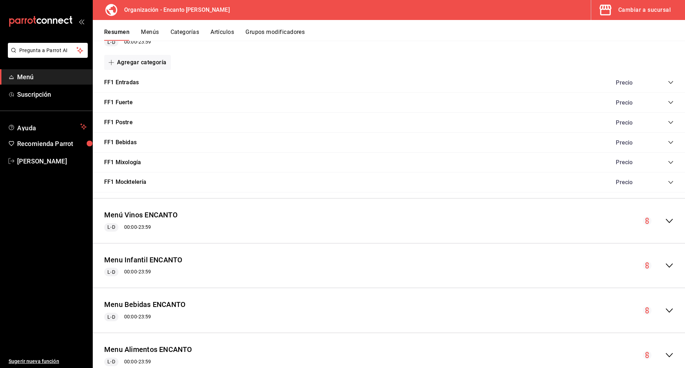
click at [668, 142] on icon "collapse-category-row" at bounding box center [671, 142] width 6 height 6
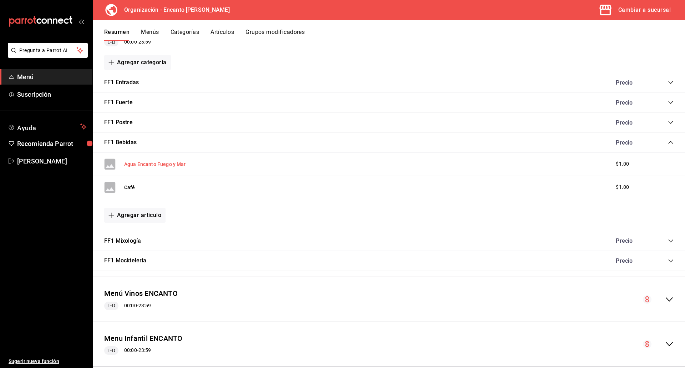
click at [149, 164] on button "Agua Encanto Fuego y Mar" at bounding box center [155, 163] width 62 height 7
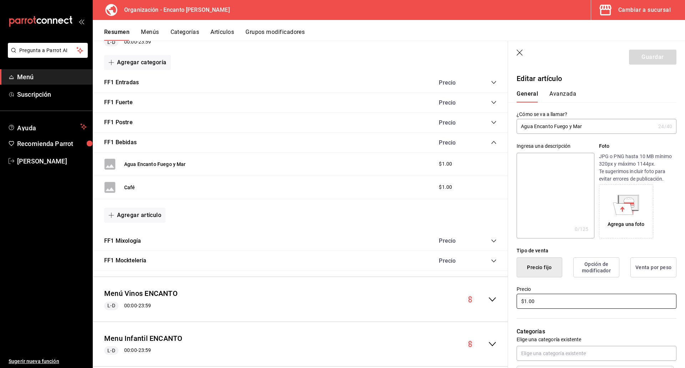
drag, startPoint x: 537, startPoint y: 303, endPoint x: 520, endPoint y: 302, distance: 17.2
click at [520, 302] on input "$1.00" at bounding box center [596, 301] width 160 height 15
type input "$0.00"
click at [646, 59] on button "Guardar" at bounding box center [652, 57] width 47 height 15
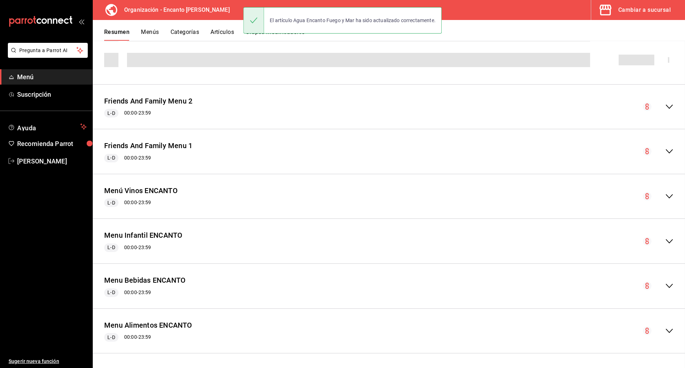
scroll to position [383, 0]
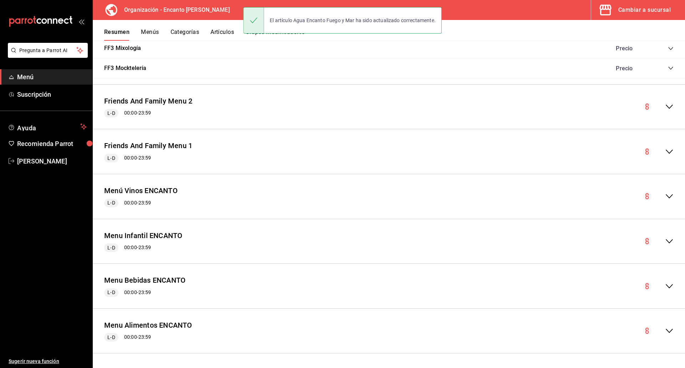
click at [665, 154] on icon "collapse-menu-row" at bounding box center [669, 151] width 9 height 9
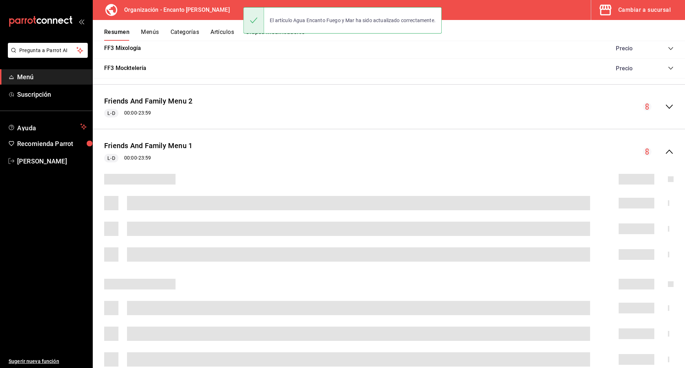
scroll to position [499, 0]
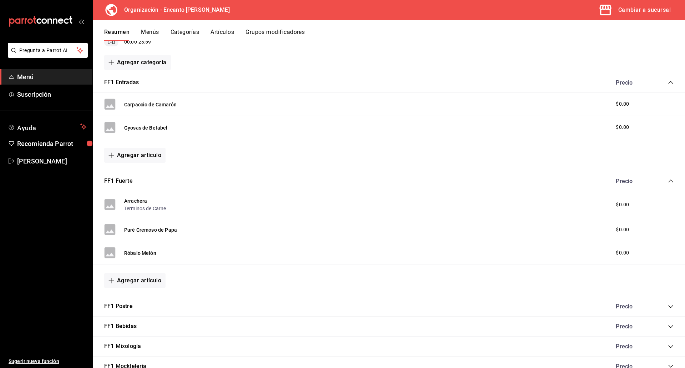
click at [668, 182] on icon "collapse-category-row" at bounding box center [671, 181] width 6 height 6
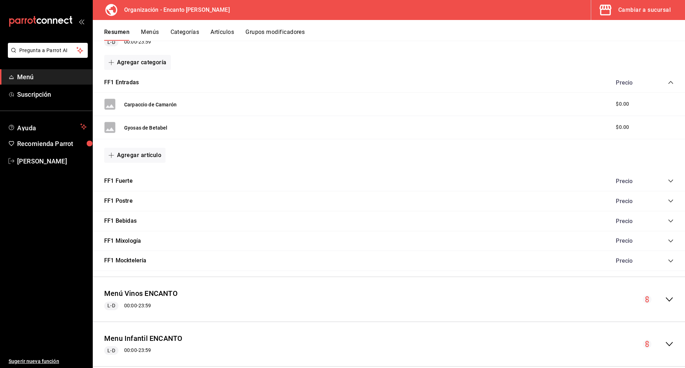
click at [668, 83] on icon "collapse-category-row" at bounding box center [671, 83] width 6 height 6
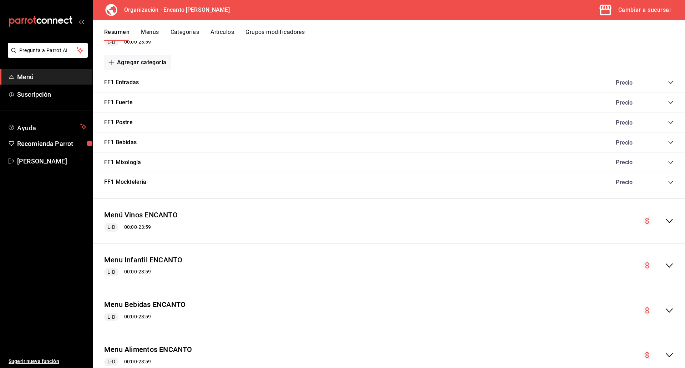
click at [668, 140] on icon "collapse-category-row" at bounding box center [671, 142] width 6 height 6
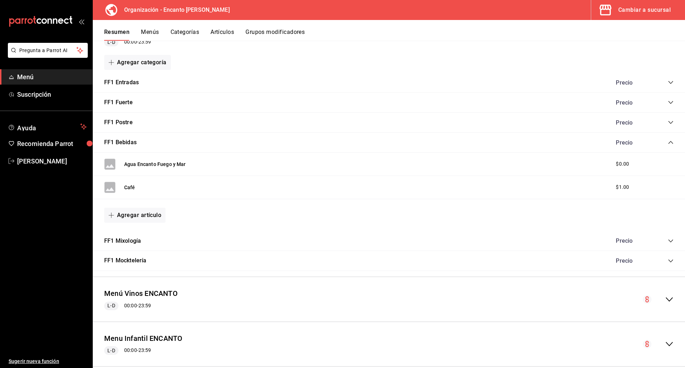
click at [668, 140] on icon "collapse-category-row" at bounding box center [671, 142] width 6 height 6
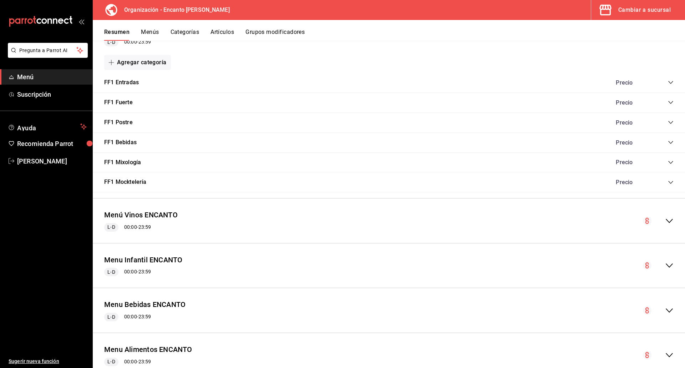
click at [668, 140] on icon "collapse-category-row" at bounding box center [671, 142] width 6 height 6
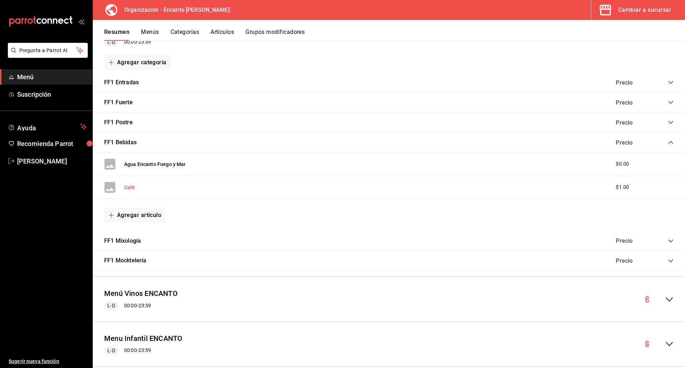
click at [126, 187] on button "Café" at bounding box center [129, 187] width 11 height 7
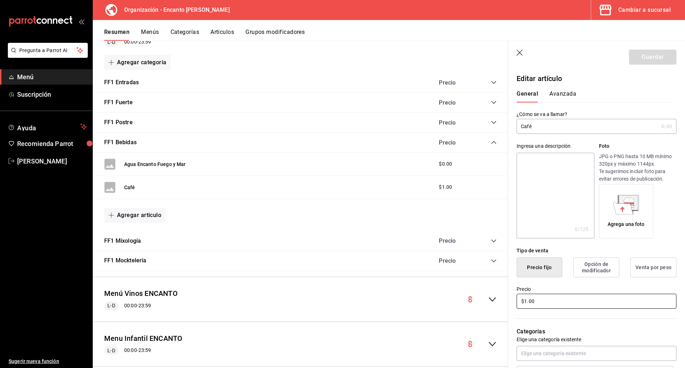
drag, startPoint x: 546, startPoint y: 308, endPoint x: 523, endPoint y: 308, distance: 22.8
click at [523, 308] on input "$1.00" at bounding box center [596, 301] width 160 height 15
type input "$0.00"
click at [652, 58] on button "Guardar" at bounding box center [652, 57] width 47 height 15
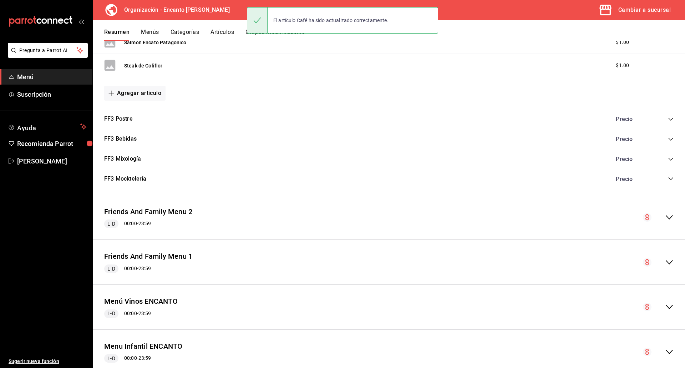
scroll to position [383, 0]
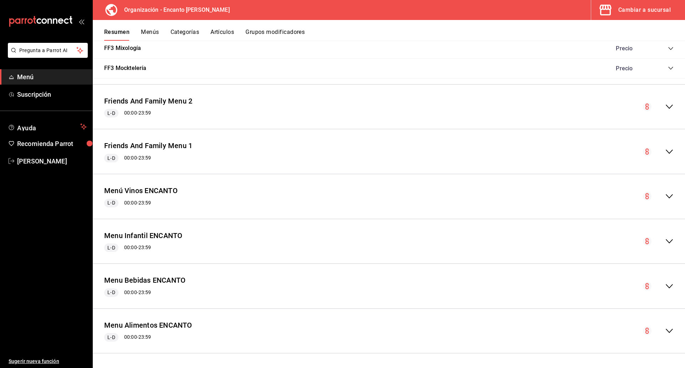
click at [665, 149] on icon "collapse-menu-row" at bounding box center [669, 151] width 9 height 9
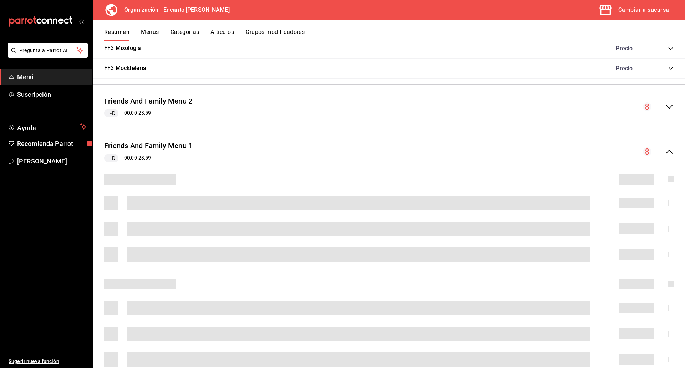
scroll to position [499, 0]
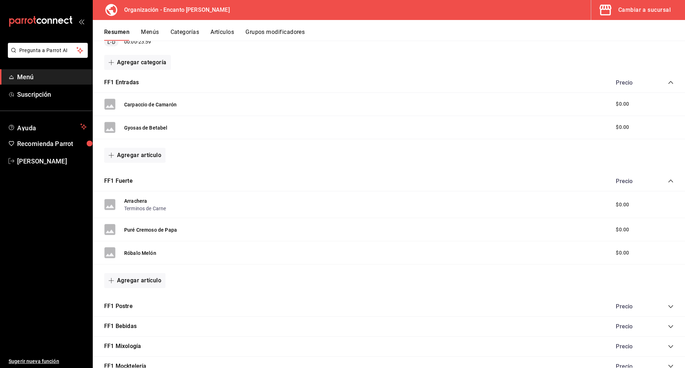
click at [669, 83] on div "FF1 Entradas Precio" at bounding box center [389, 83] width 592 height 20
click at [668, 83] on icon "collapse-category-row" at bounding box center [671, 83] width 6 height 6
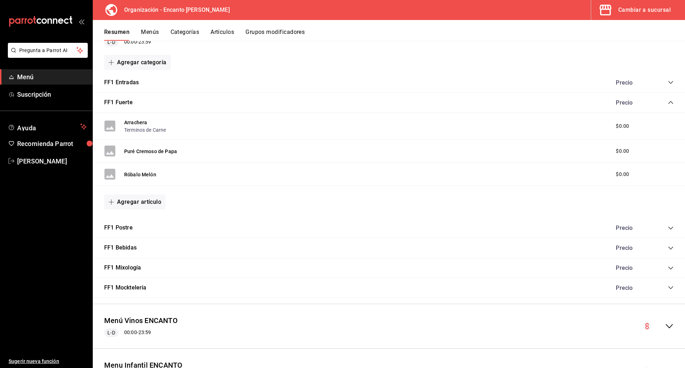
click at [668, 101] on icon "collapse-category-row" at bounding box center [671, 102] width 6 height 6
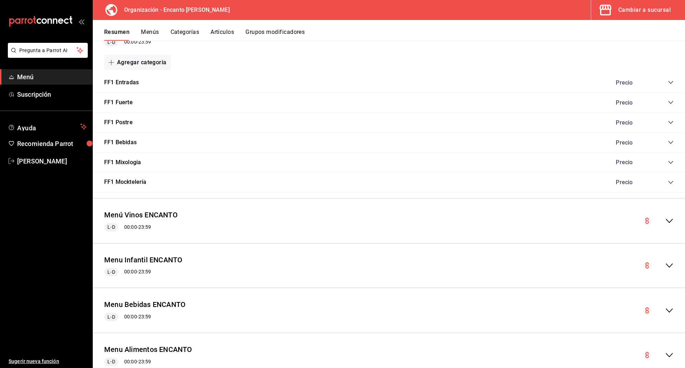
click at [668, 141] on icon "collapse-category-row" at bounding box center [670, 142] width 5 height 3
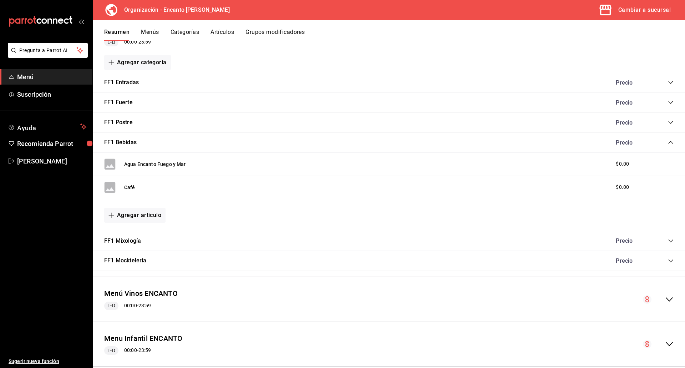
click at [668, 141] on icon "collapse-category-row" at bounding box center [671, 142] width 6 height 6
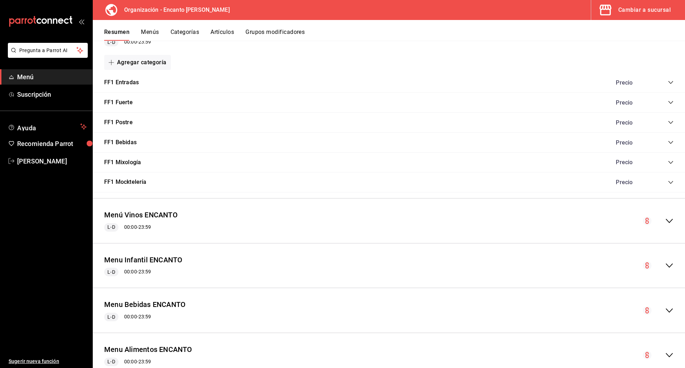
click at [668, 161] on icon "collapse-category-row" at bounding box center [671, 162] width 6 height 6
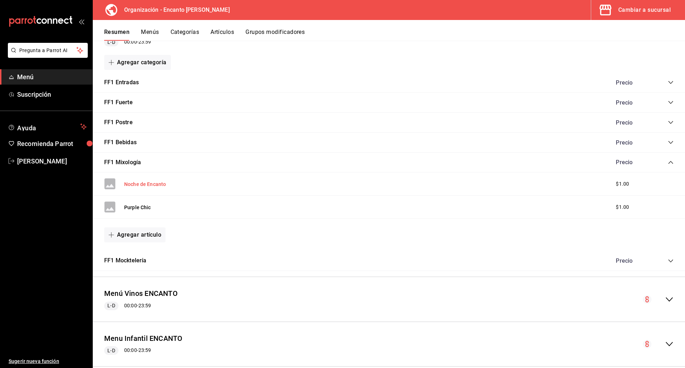
click at [129, 184] on button "Noche de Encanto" at bounding box center [145, 183] width 42 height 7
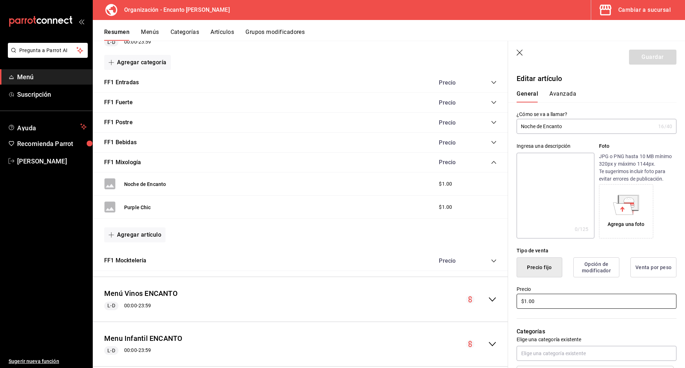
drag, startPoint x: 553, startPoint y: 297, endPoint x: 521, endPoint y: 297, distance: 31.7
click at [521, 297] on input "$1.00" at bounding box center [596, 301] width 160 height 15
type input "$0.00"
click at [639, 58] on button "Guardar" at bounding box center [652, 57] width 47 height 15
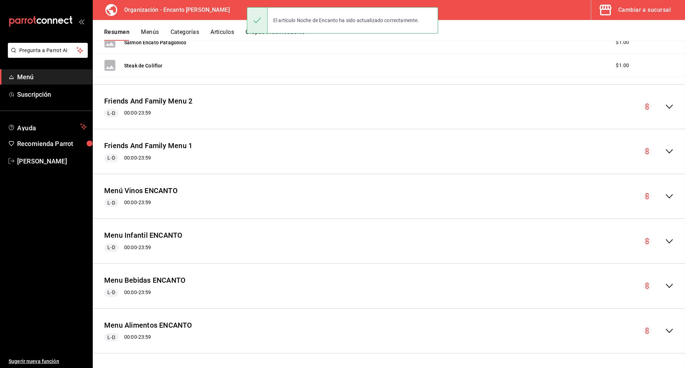
scroll to position [383, 0]
click at [665, 153] on icon "collapse-menu-row" at bounding box center [669, 151] width 9 height 9
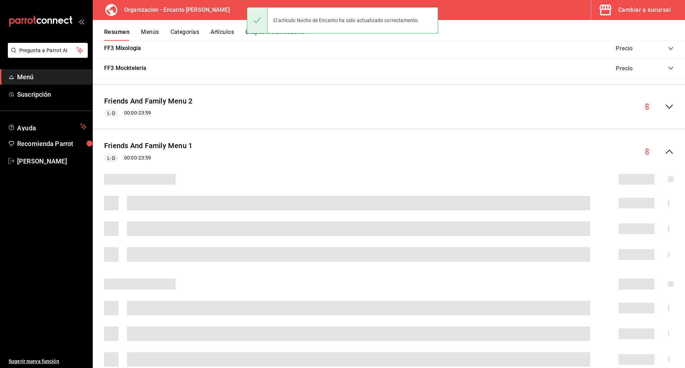
scroll to position [499, 0]
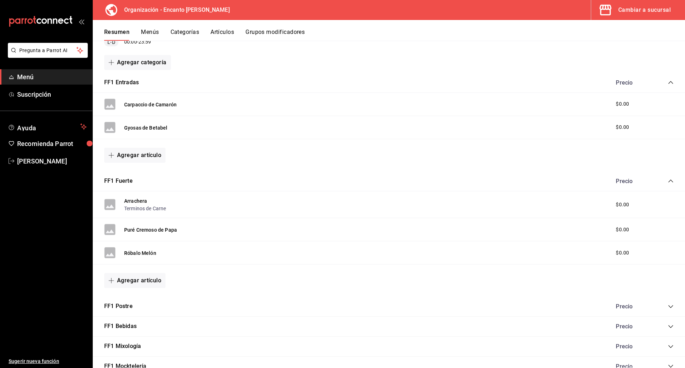
click at [668, 80] on icon "collapse-category-row" at bounding box center [671, 83] width 6 height 6
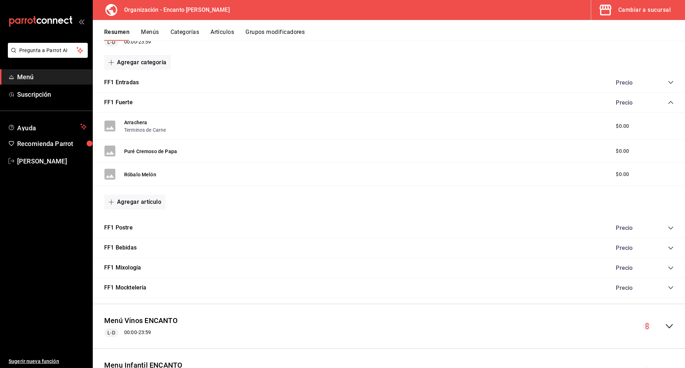
click at [668, 103] on icon "collapse-category-row" at bounding box center [671, 102] width 6 height 6
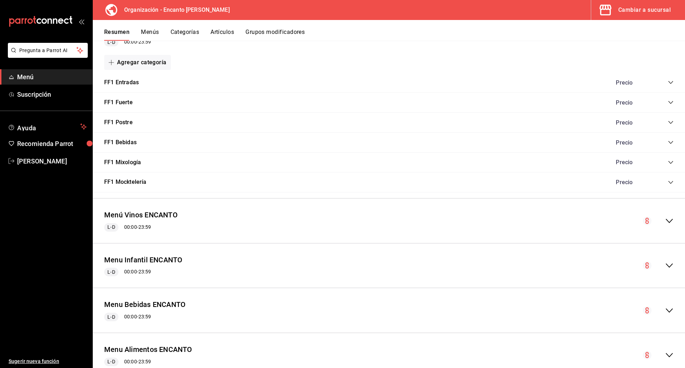
click at [668, 143] on icon "collapse-category-row" at bounding box center [671, 142] width 6 height 6
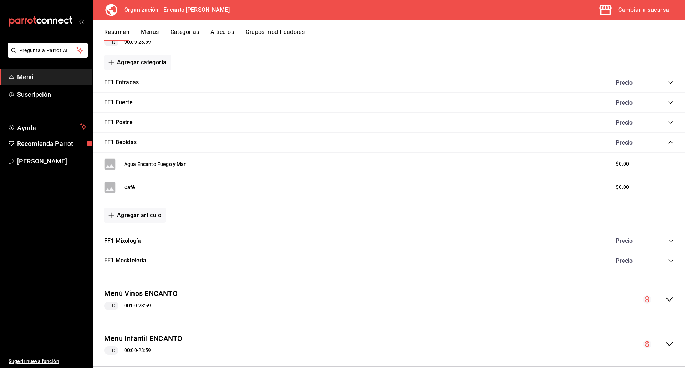
click at [668, 143] on icon "collapse-category-row" at bounding box center [671, 142] width 6 height 6
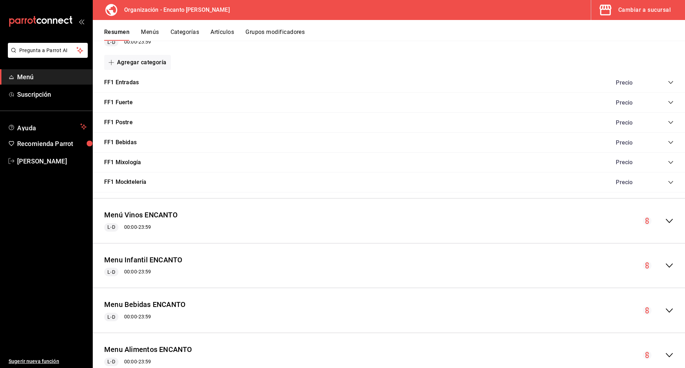
click at [668, 161] on icon "collapse-category-row" at bounding box center [670, 162] width 5 height 3
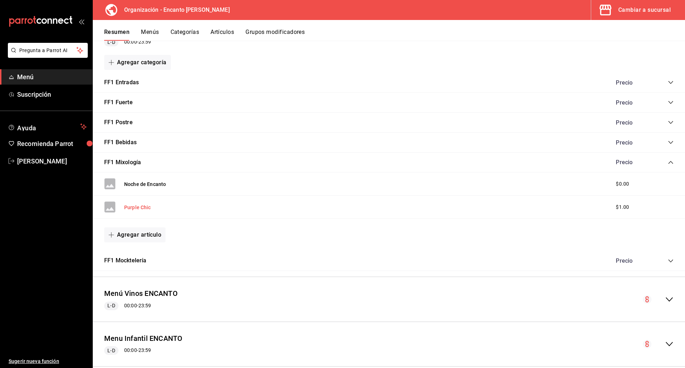
click at [130, 208] on button "Purple Chic" at bounding box center [137, 207] width 27 height 7
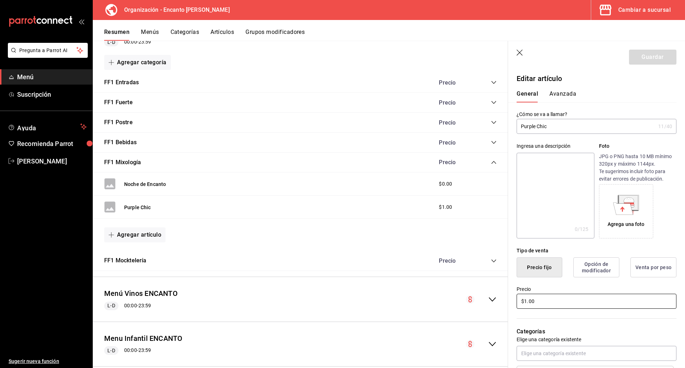
drag, startPoint x: 552, startPoint y: 303, endPoint x: 517, endPoint y: 301, distance: 34.6
click at [517, 302] on input "$1.00" at bounding box center [596, 301] width 160 height 15
type input "$0.00"
click at [638, 57] on button "Guardar" at bounding box center [652, 57] width 47 height 15
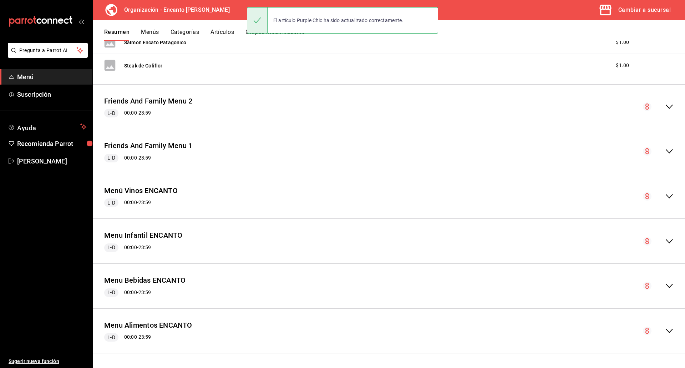
scroll to position [383, 0]
click at [665, 152] on icon "collapse-menu-row" at bounding box center [669, 151] width 9 height 9
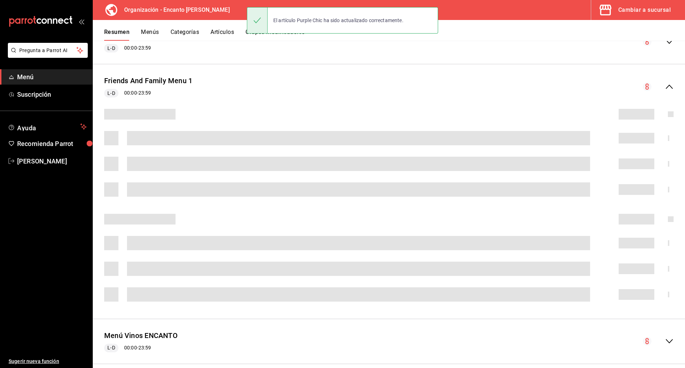
scroll to position [499, 0]
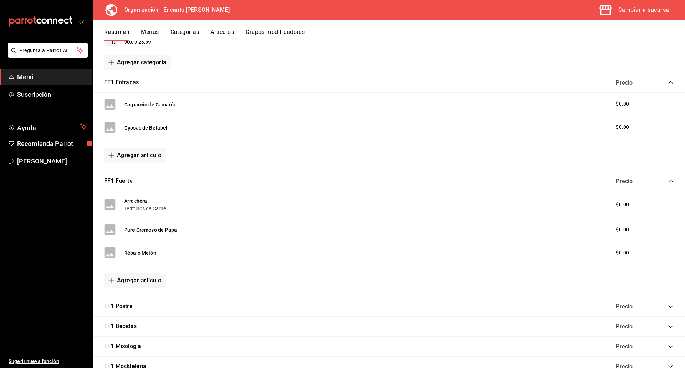
click at [668, 180] on icon "collapse-category-row" at bounding box center [671, 181] width 6 height 6
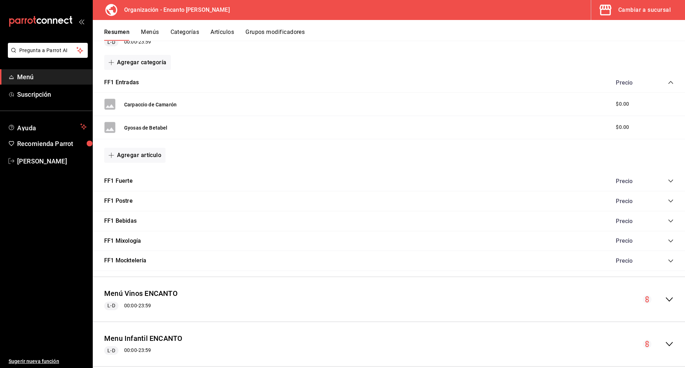
click at [668, 81] on icon "collapse-category-row" at bounding box center [671, 83] width 6 height 6
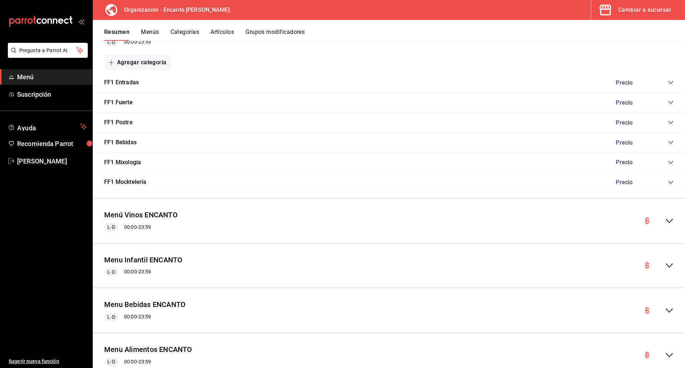
click at [668, 142] on icon "collapse-category-row" at bounding box center [671, 142] width 6 height 6
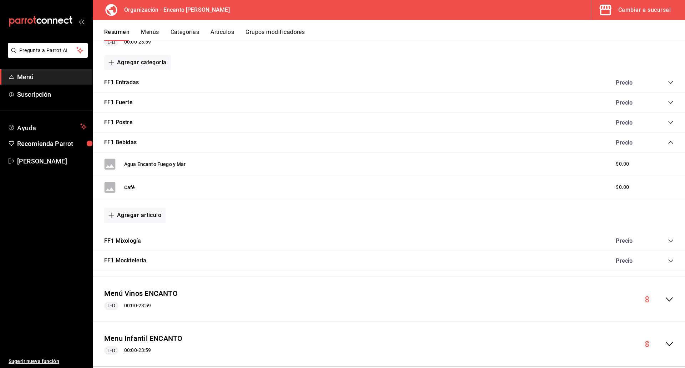
click at [668, 141] on icon "collapse-category-row" at bounding box center [671, 142] width 6 height 6
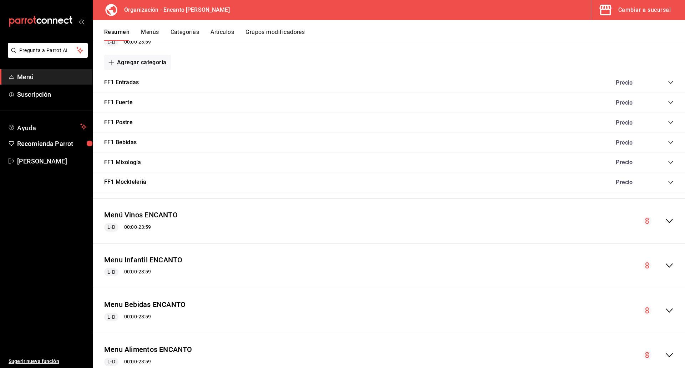
click at [668, 162] on icon "collapse-category-row" at bounding box center [670, 162] width 5 height 3
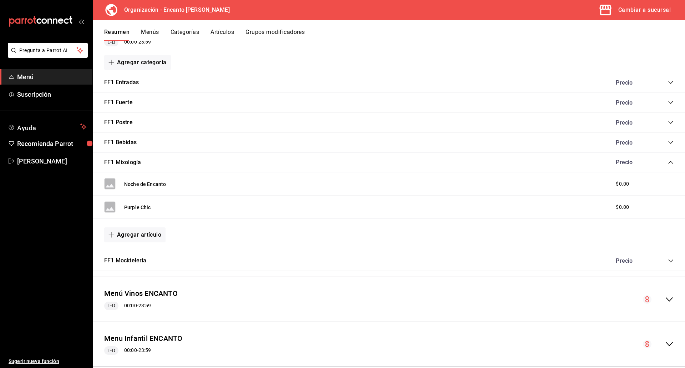
click at [668, 162] on icon "collapse-category-row" at bounding box center [670, 162] width 5 height 3
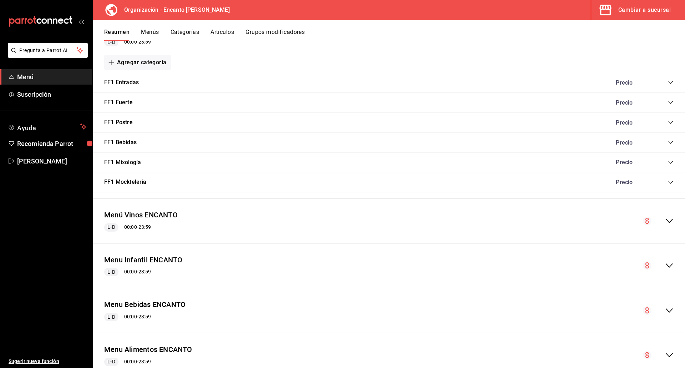
click at [668, 182] on icon "collapse-category-row" at bounding box center [671, 182] width 6 height 6
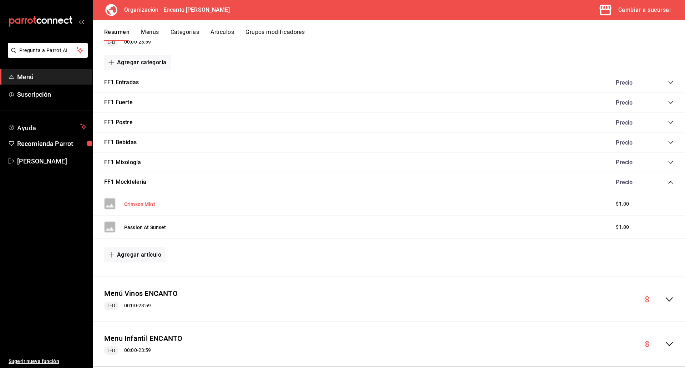
click at [148, 202] on button "Crimson Mint" at bounding box center [139, 203] width 31 height 7
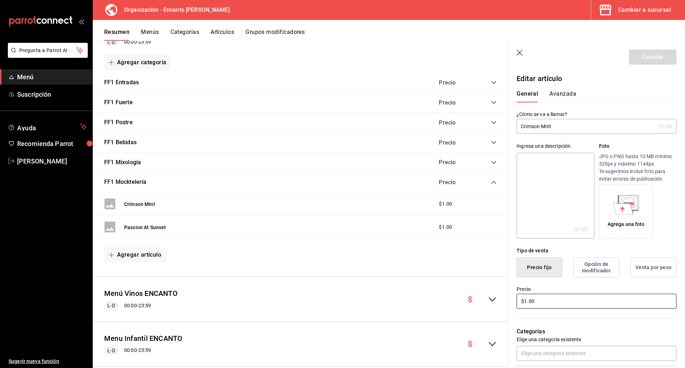
drag, startPoint x: 545, startPoint y: 297, endPoint x: 522, endPoint y: 297, distance: 22.5
click at [522, 297] on input "$1.00" at bounding box center [596, 301] width 160 height 15
type input "$0.00"
click at [648, 57] on button "Guardar" at bounding box center [652, 57] width 47 height 15
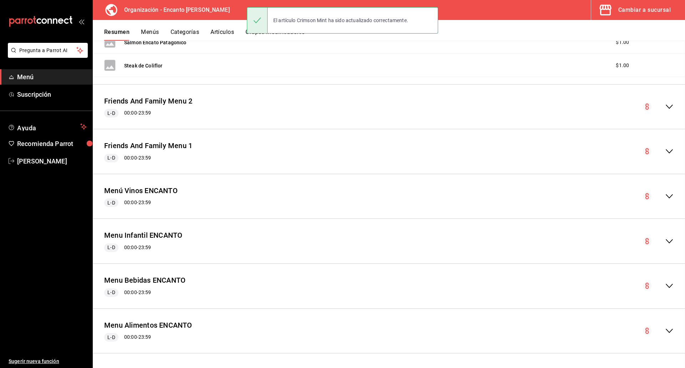
scroll to position [383, 0]
click at [665, 153] on icon "collapse-menu-row" at bounding box center [668, 151] width 7 height 4
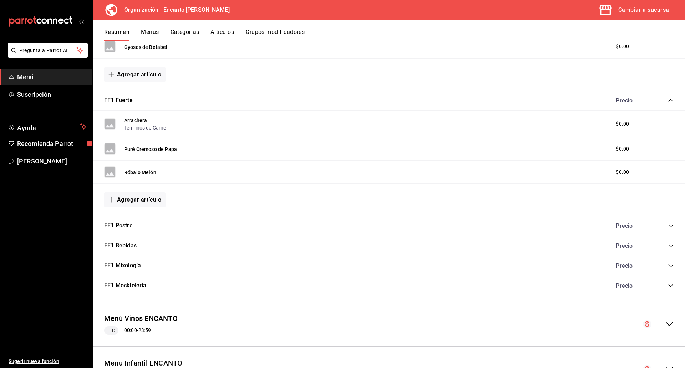
scroll to position [606, 0]
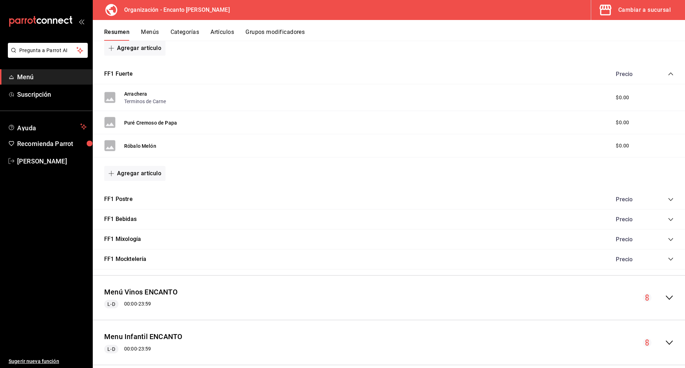
click at [668, 260] on icon "collapse-category-row" at bounding box center [671, 259] width 6 height 6
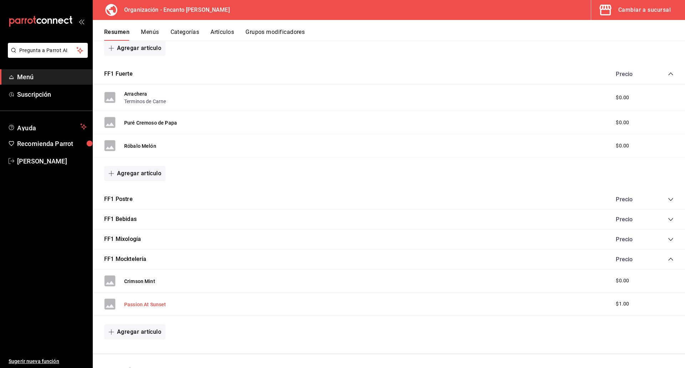
click at [132, 303] on button "Passion At Sunset" at bounding box center [145, 304] width 42 height 7
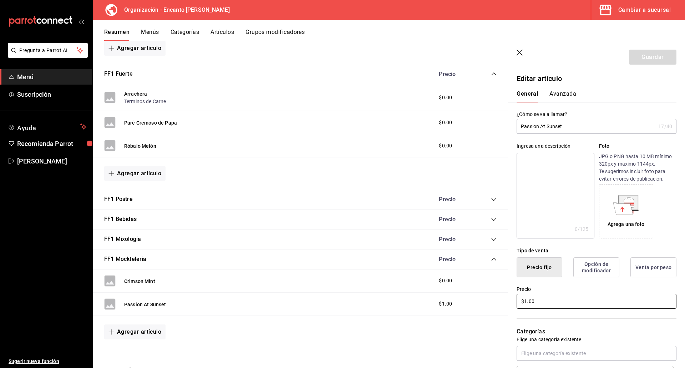
click at [555, 301] on input "$1.00" at bounding box center [596, 301] width 160 height 15
type input "$0.00"
click at [653, 56] on button "Guardar" at bounding box center [652, 57] width 47 height 15
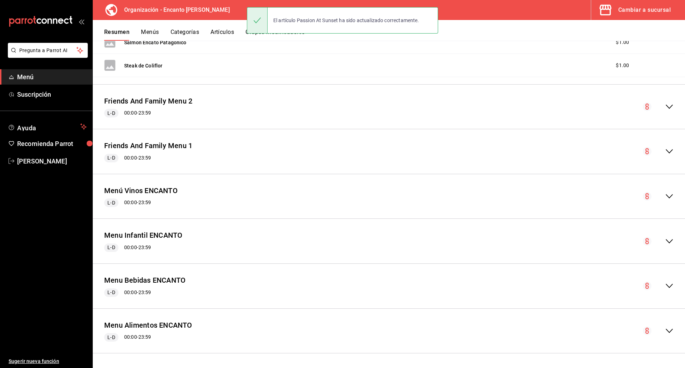
scroll to position [383, 0]
click at [665, 152] on icon "collapse-menu-row" at bounding box center [669, 151] width 9 height 9
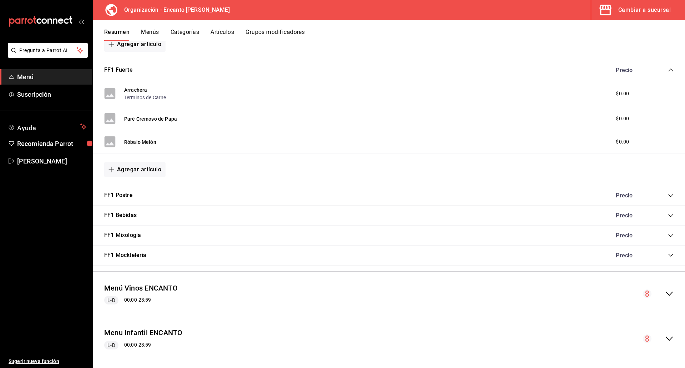
scroll to position [613, 0]
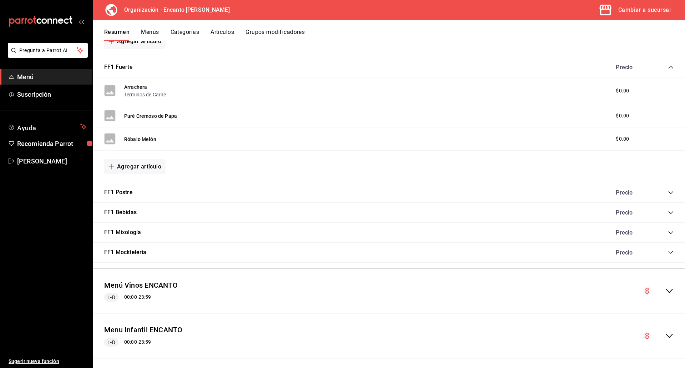
click at [668, 193] on icon "collapse-category-row" at bounding box center [671, 193] width 6 height 6
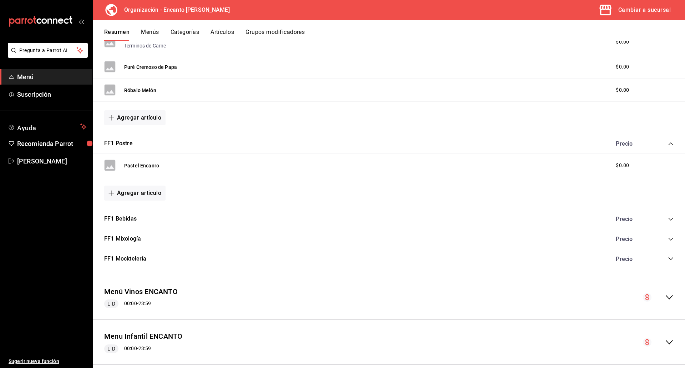
scroll to position [684, 0]
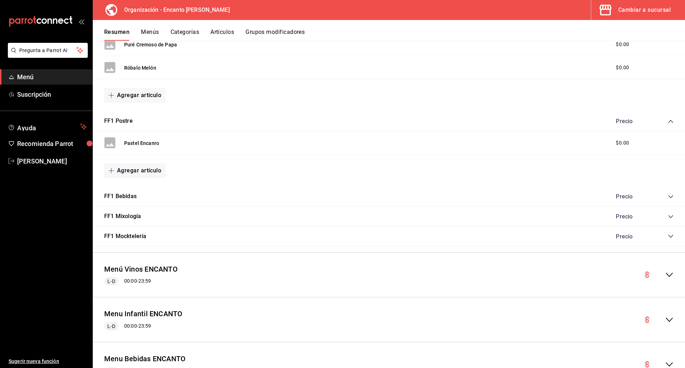
click at [668, 198] on icon "collapse-category-row" at bounding box center [671, 197] width 6 height 6
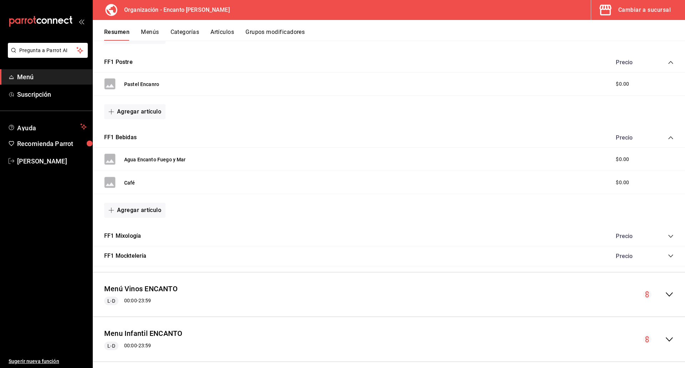
scroll to position [755, 0]
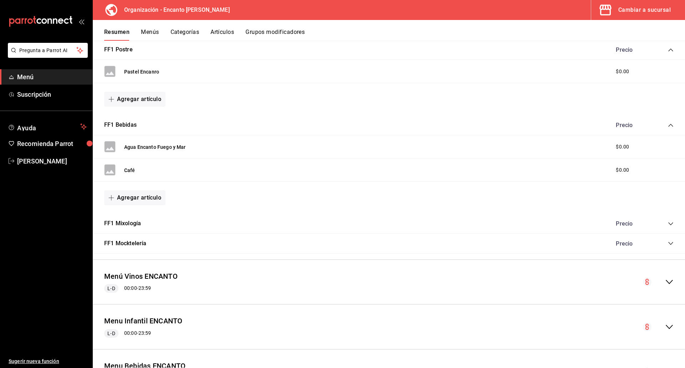
click at [664, 220] on div "Precio" at bounding box center [640, 223] width 65 height 7
click at [668, 223] on icon "collapse-category-row" at bounding box center [670, 223] width 5 height 3
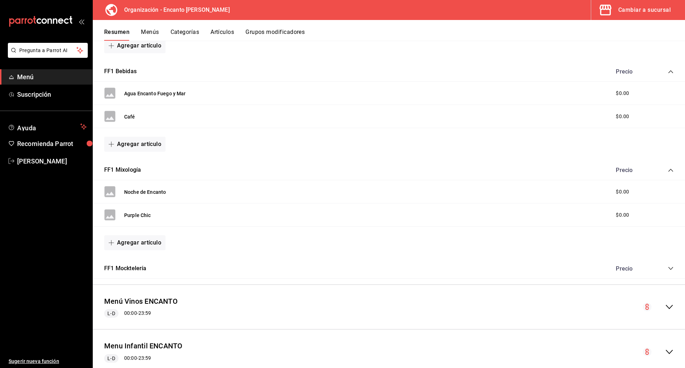
scroll to position [827, 0]
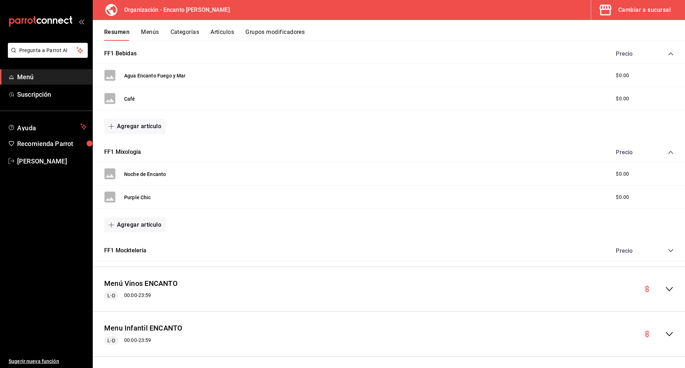
click at [668, 248] on icon "collapse-category-row" at bounding box center [671, 251] width 6 height 6
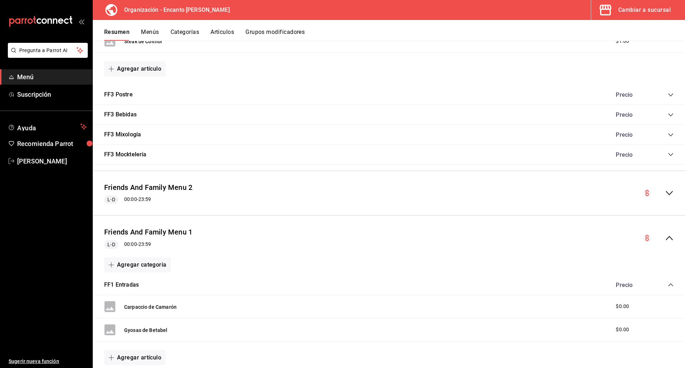
scroll to position [292, 0]
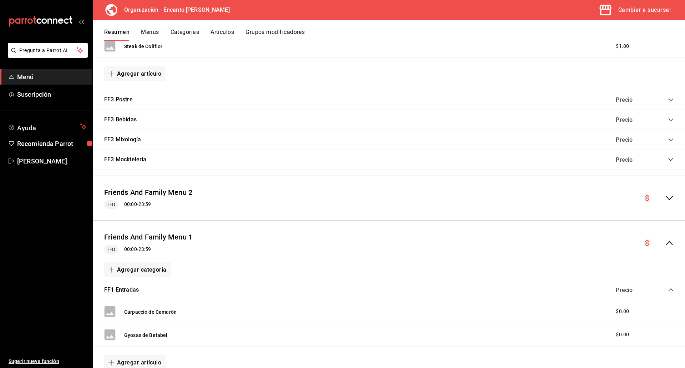
click at [665, 246] on icon "collapse-menu-row" at bounding box center [669, 243] width 9 height 9
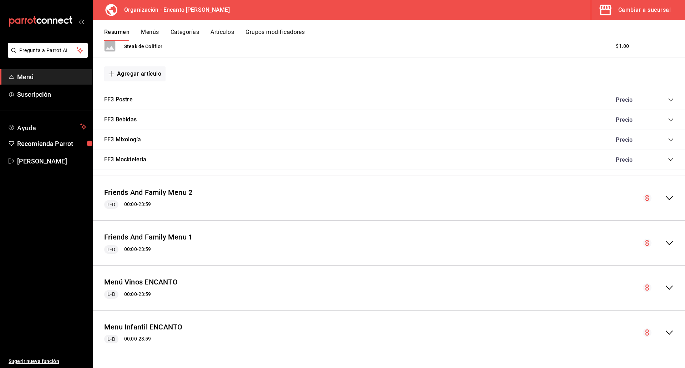
click at [665, 200] on icon "collapse-menu-row" at bounding box center [669, 198] width 9 height 9
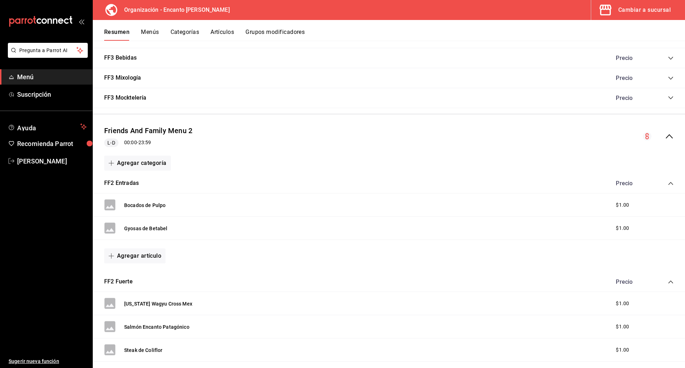
scroll to position [363, 0]
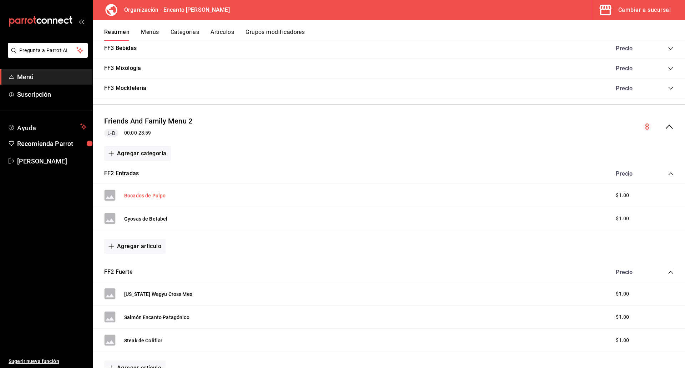
click at [157, 193] on button "Bocados de Pulpo" at bounding box center [144, 195] width 41 height 7
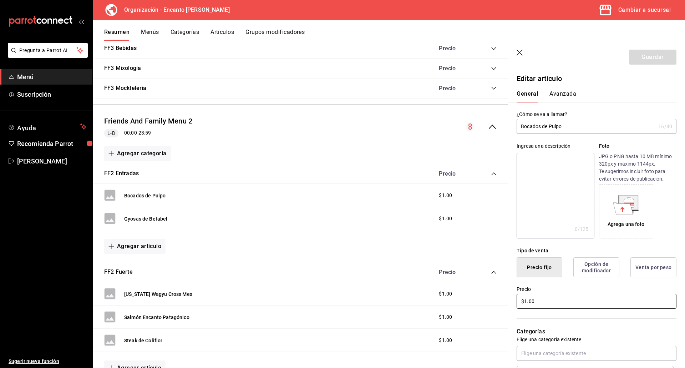
drag, startPoint x: 544, startPoint y: 298, endPoint x: 505, endPoint y: 299, distance: 39.6
click at [504, 299] on main "Resumen organización Agrega y edita los menús, las categorías, artículos y grup…" at bounding box center [389, 204] width 592 height 327
type input "$0.00"
click at [652, 60] on button "Guardar" at bounding box center [652, 57] width 47 height 15
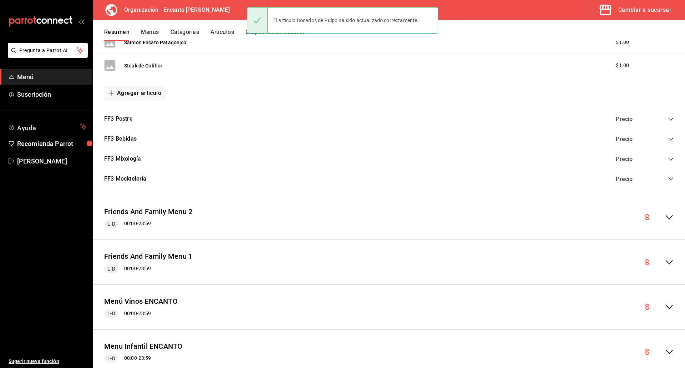
scroll to position [383, 0]
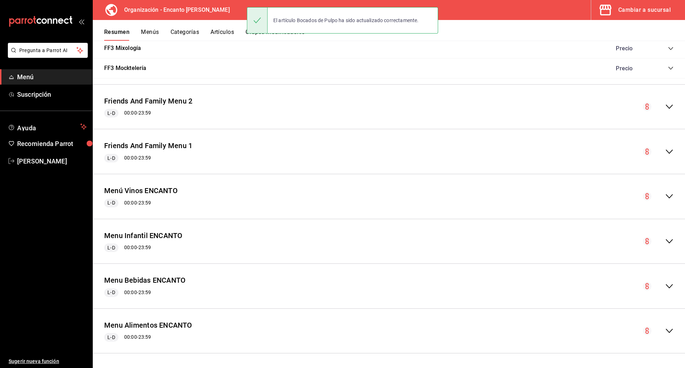
click at [665, 104] on icon "collapse-menu-row" at bounding box center [669, 106] width 9 height 9
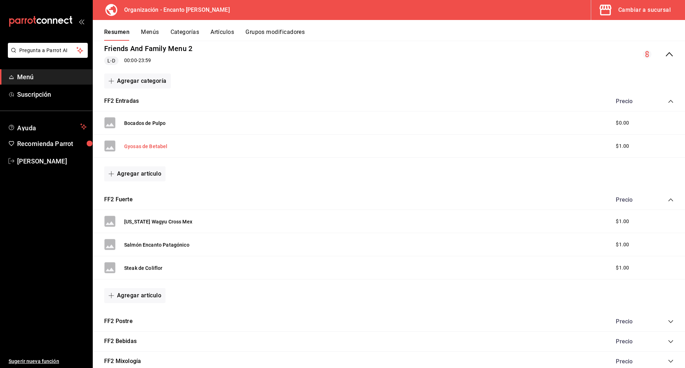
click at [142, 144] on button "Gyosas de Betabel" at bounding box center [146, 146] width 44 height 7
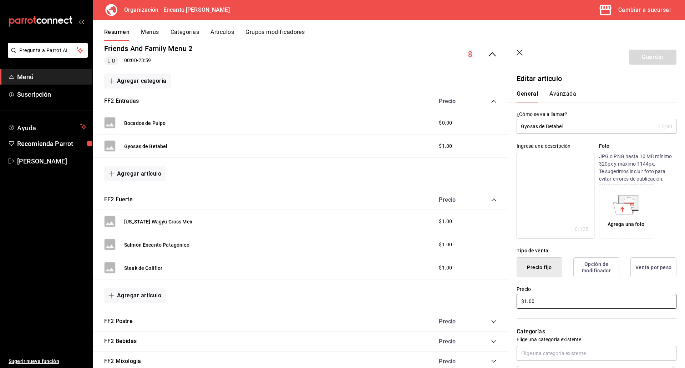
drag, startPoint x: 539, startPoint y: 302, endPoint x: 516, endPoint y: 303, distance: 22.5
click at [516, 303] on input "$1.00" at bounding box center [596, 301] width 160 height 15
type input "$0.00"
click at [633, 58] on button "Guardar" at bounding box center [652, 57] width 47 height 15
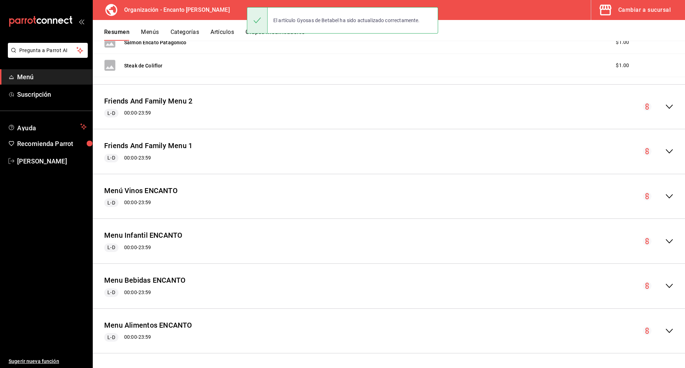
scroll to position [383, 0]
click at [665, 111] on icon "collapse-menu-row" at bounding box center [669, 106] width 9 height 9
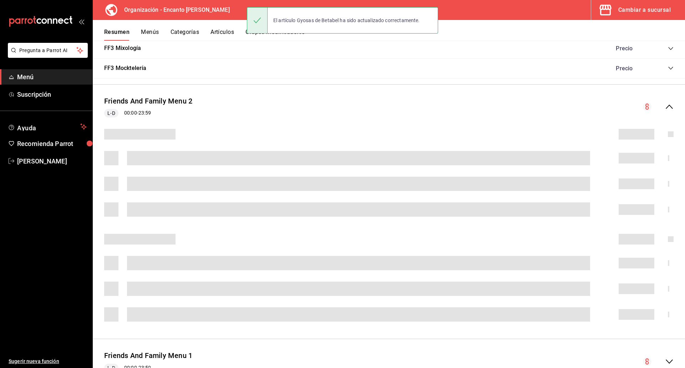
scroll to position [435, 0]
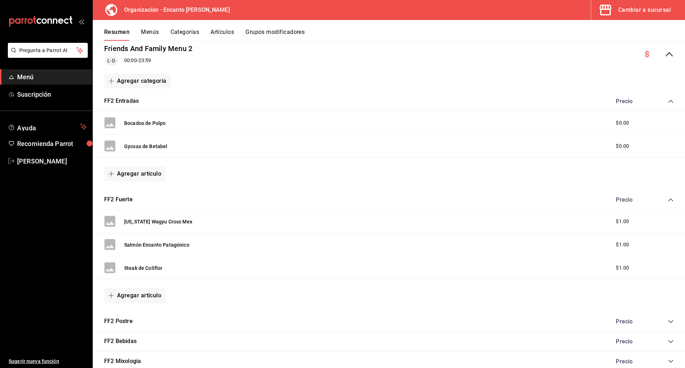
click at [668, 103] on icon "collapse-category-row" at bounding box center [671, 101] width 6 height 6
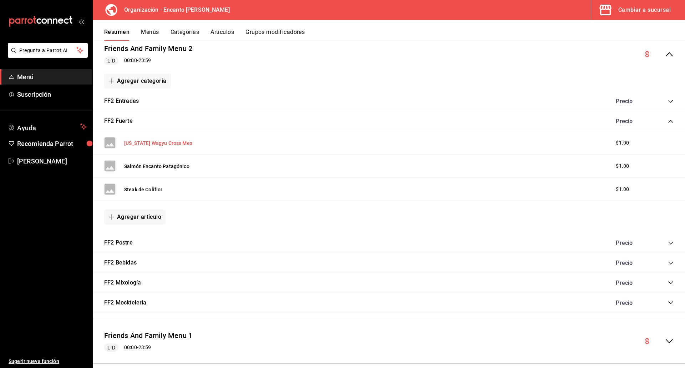
click at [138, 139] on button "[US_STATE] Wagyu Cross Mex" at bounding box center [158, 142] width 68 height 7
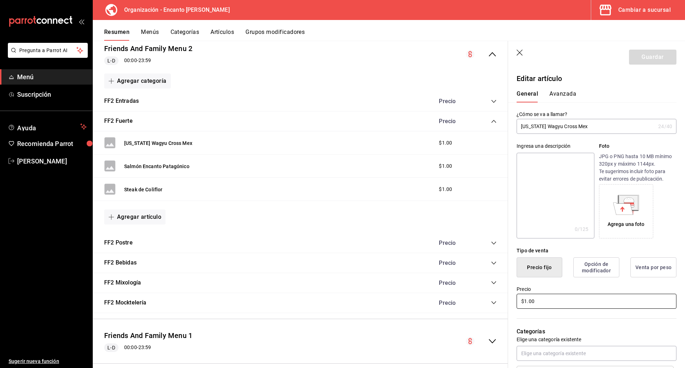
drag, startPoint x: 545, startPoint y: 307, endPoint x: 520, endPoint y: 307, distance: 25.0
click at [520, 307] on input "$1.00" at bounding box center [596, 301] width 160 height 15
type input "$0.00"
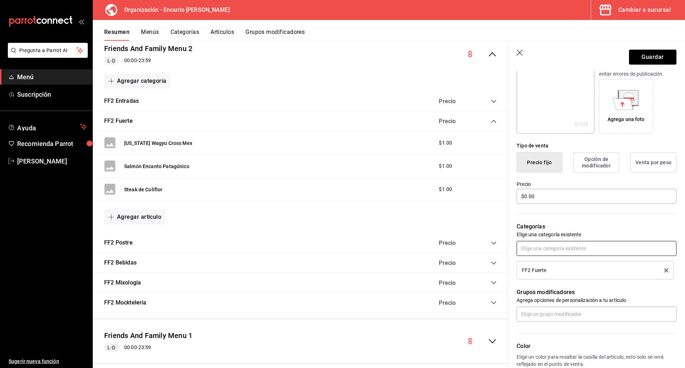
scroll to position [107, 0]
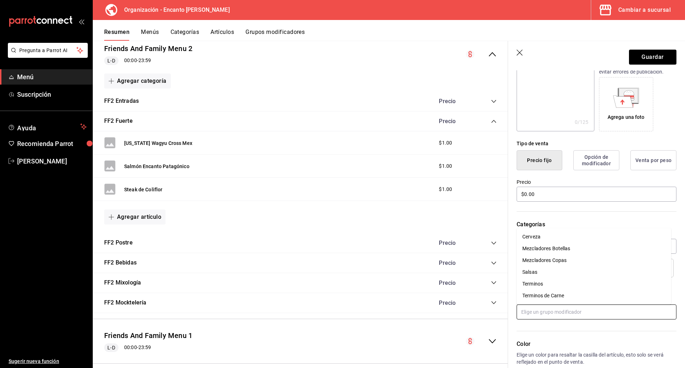
click at [555, 312] on input "text" at bounding box center [596, 311] width 160 height 15
click at [555, 292] on div "Terminos de Carne" at bounding box center [543, 295] width 42 height 7
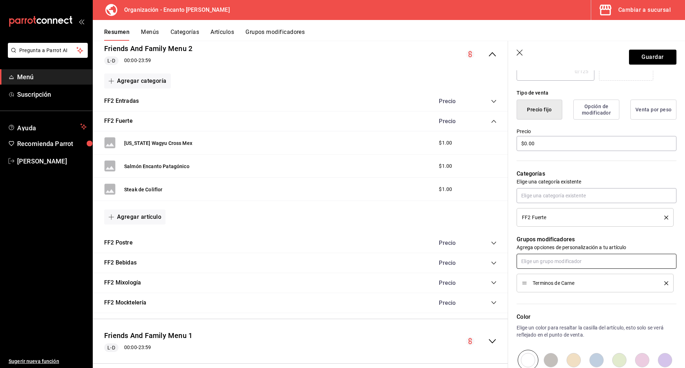
scroll to position [143, 0]
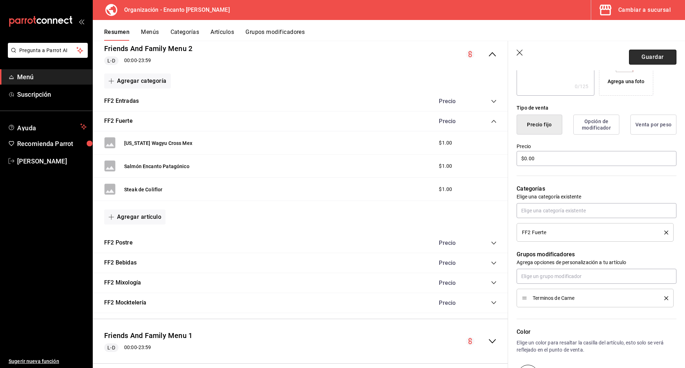
click at [649, 58] on button "Guardar" at bounding box center [652, 57] width 47 height 15
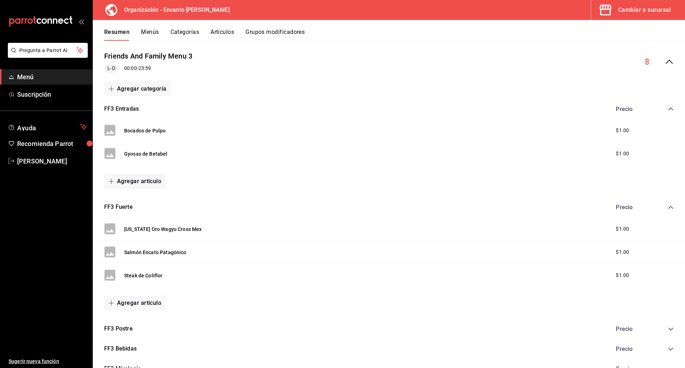
scroll to position [62, 0]
click at [229, 34] on button "Artículos" at bounding box center [222, 35] width 24 height 12
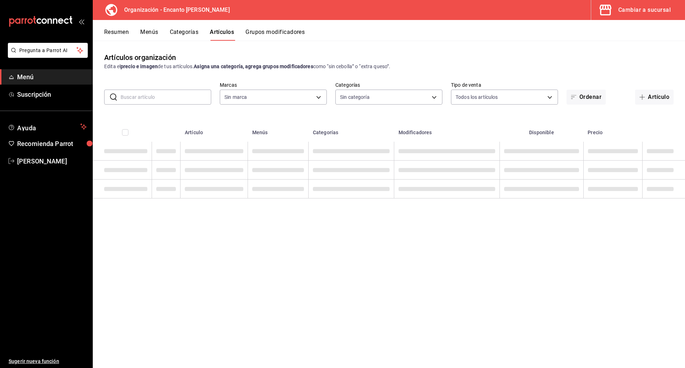
type input "c481bb78-10fa-47ce-ac99-feac7239b02e"
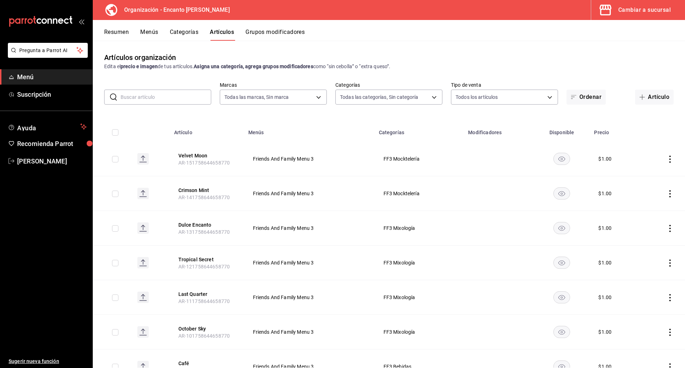
type input "391ac66a-73e2-4fc9-987f-87640ab1791c,85c21b45-b97f-4757-9ac7-55ced508f126,3c7f6…"
click at [171, 97] on input "text" at bounding box center [166, 97] width 91 height 14
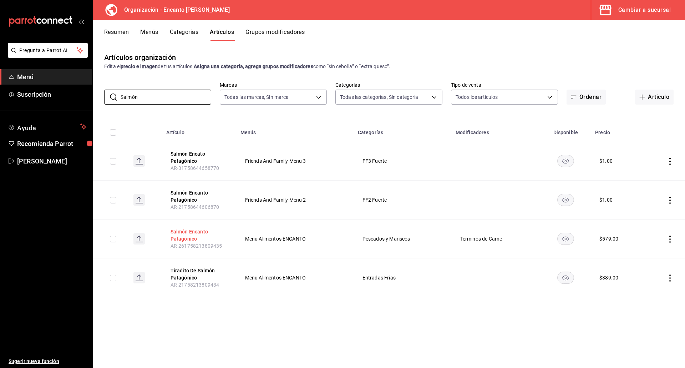
type input "Salmón"
click at [183, 236] on button "Salmón Encanto Patagónico" at bounding box center [198, 235] width 57 height 14
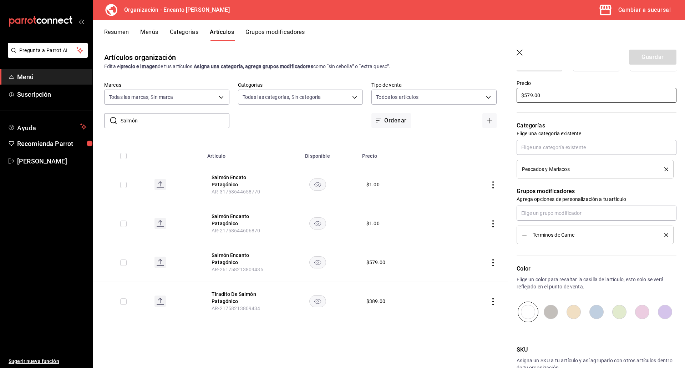
scroll to position [214, 0]
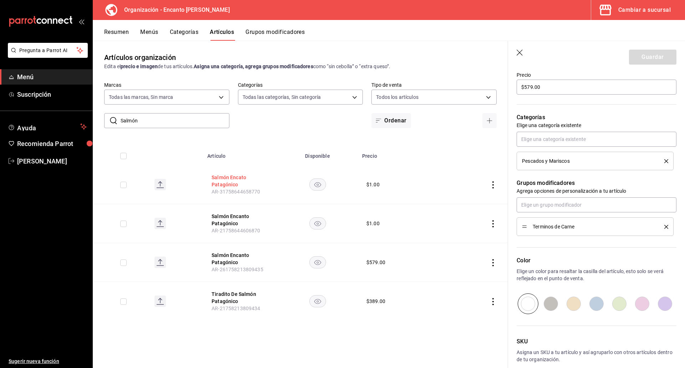
click at [220, 182] on button "Salmón Encato Patagónico" at bounding box center [239, 181] width 57 height 14
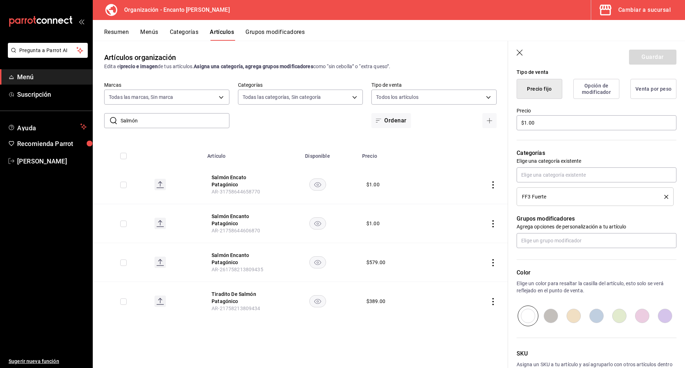
scroll to position [214, 0]
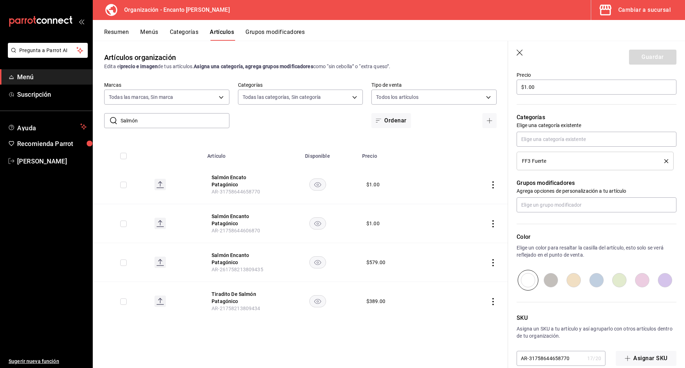
click at [520, 56] on icon "button" at bounding box center [519, 53] width 7 height 7
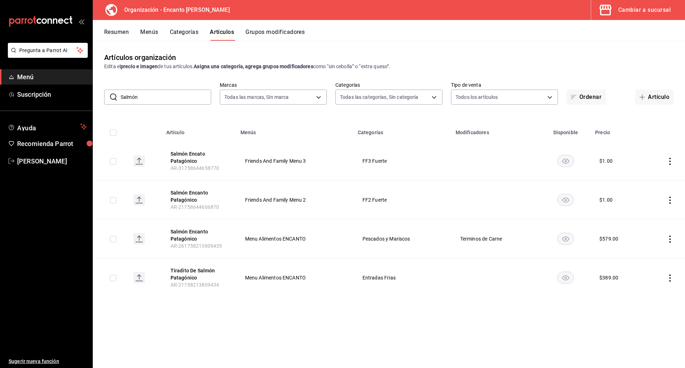
click at [126, 32] on button "Resumen" at bounding box center [116, 35] width 25 height 12
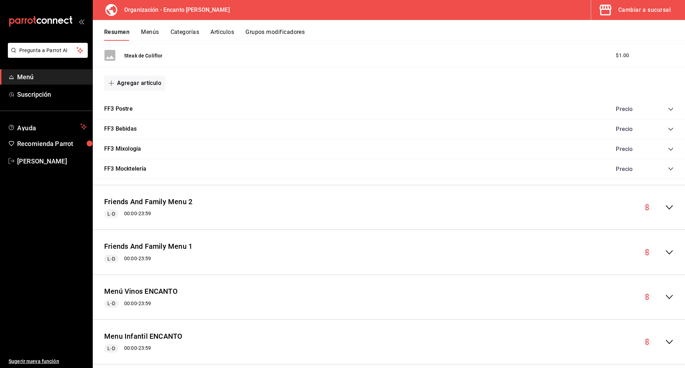
scroll to position [285, 0]
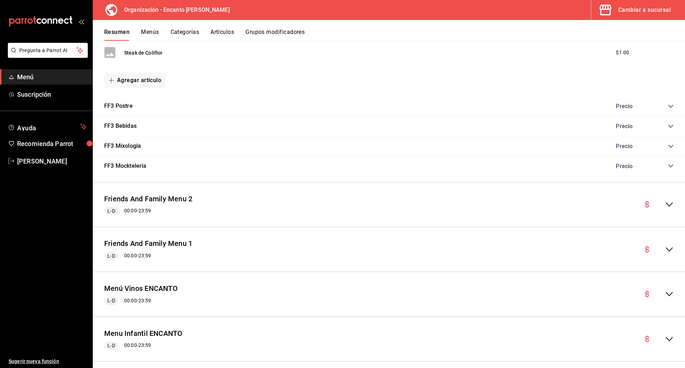
click at [665, 205] on icon "collapse-menu-row" at bounding box center [669, 204] width 9 height 9
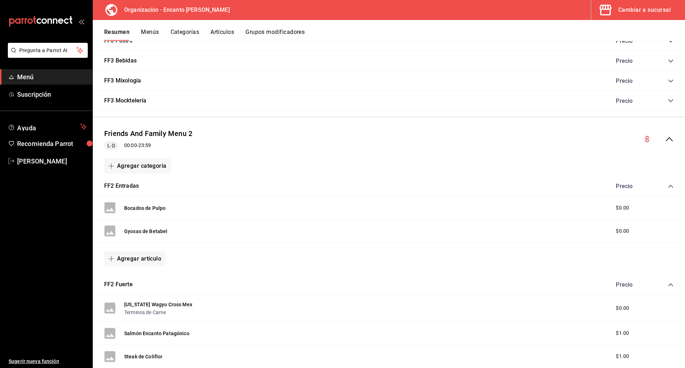
scroll to position [357, 0]
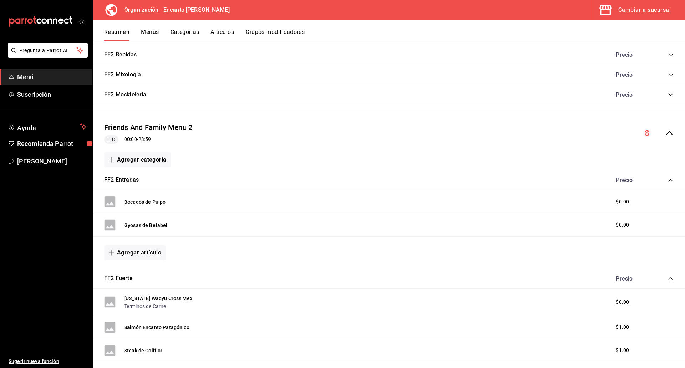
click at [668, 181] on icon "collapse-category-row" at bounding box center [671, 180] width 6 height 6
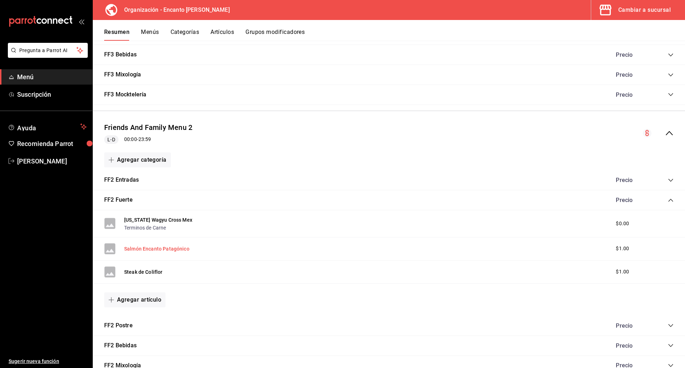
click at [180, 249] on button "Salmón Encanto Patagónico" at bounding box center [156, 248] width 65 height 7
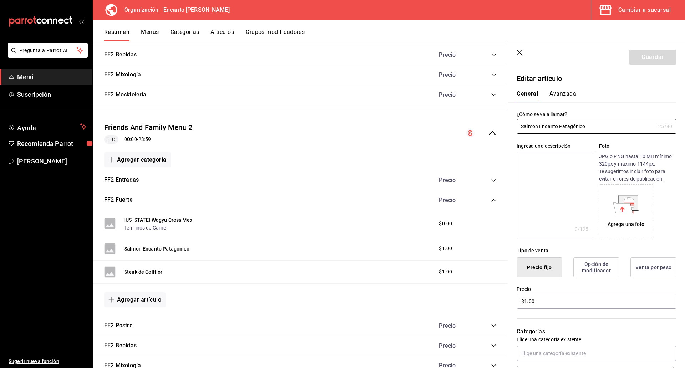
scroll to position [71, 0]
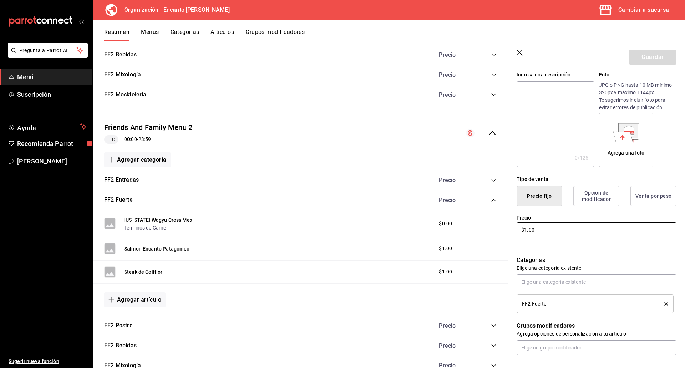
drag, startPoint x: 621, startPoint y: 233, endPoint x: 629, endPoint y: 233, distance: 7.8
click at [619, 233] on input "$1.00" at bounding box center [596, 229] width 160 height 15
click at [629, 233] on input "$1.00" at bounding box center [596, 229] width 160 height 15
click at [631, 231] on input "$1.00" at bounding box center [596, 229] width 160 height 15
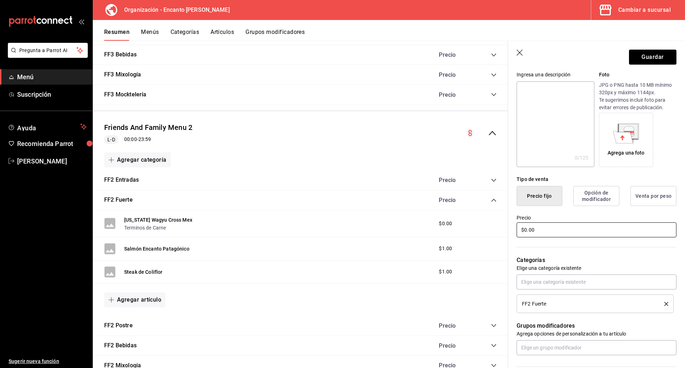
type input "$0.00"
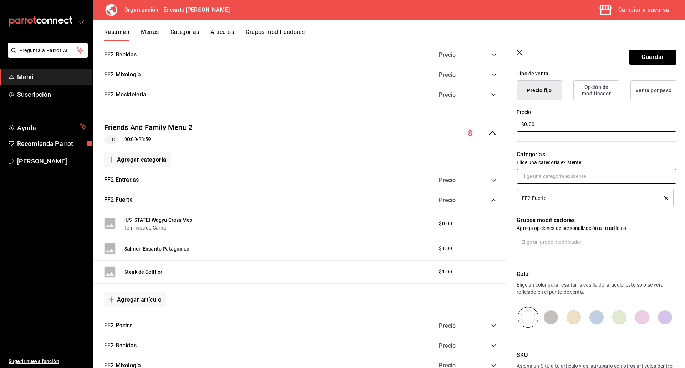
scroll to position [178, 0]
click at [589, 241] on input "text" at bounding box center [596, 240] width 160 height 15
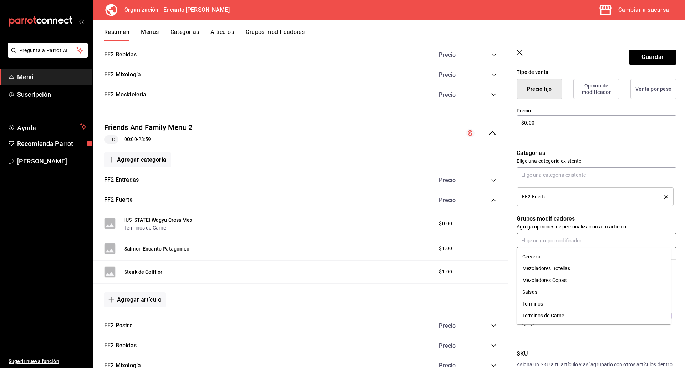
click at [560, 310] on li "Terminos de Carne" at bounding box center [593, 316] width 154 height 12
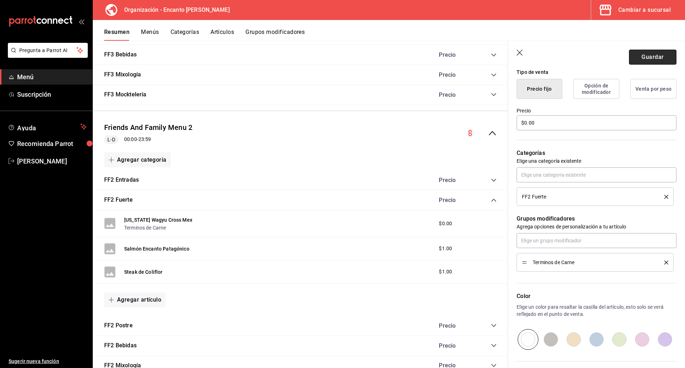
click at [636, 62] on button "Guardar" at bounding box center [652, 57] width 47 height 15
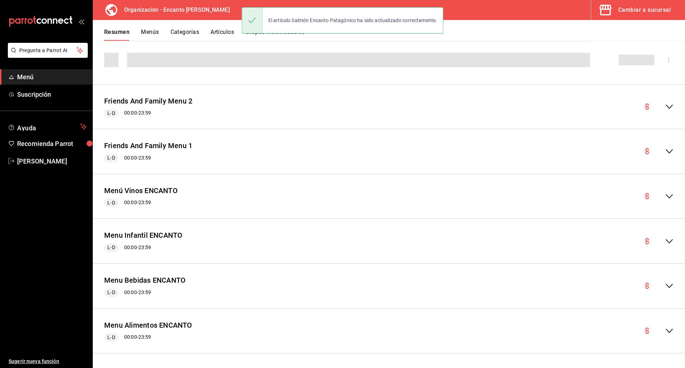
scroll to position [383, 0]
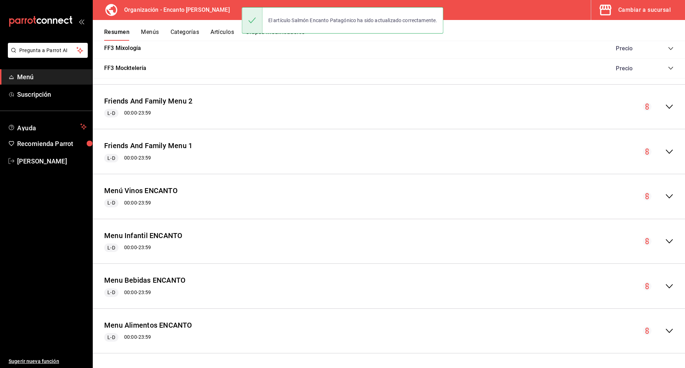
click at [661, 102] on div "Friends And Family Menu 2 L-D 00:00 - 23:59" at bounding box center [389, 106] width 592 height 33
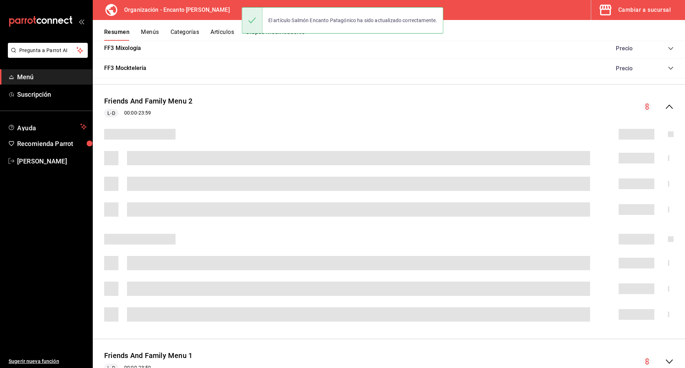
scroll to position [438, 0]
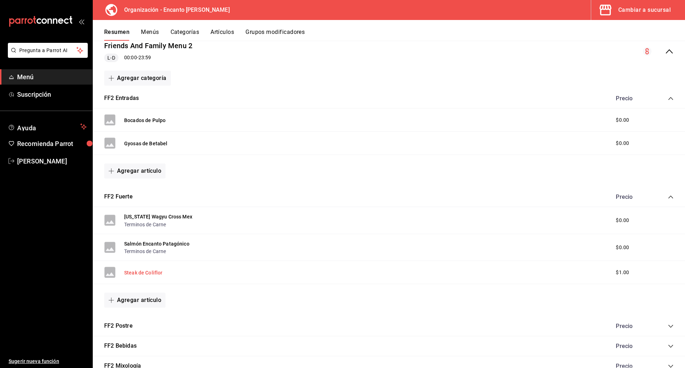
click at [150, 270] on button "Steak de Coliflor" at bounding box center [143, 272] width 39 height 7
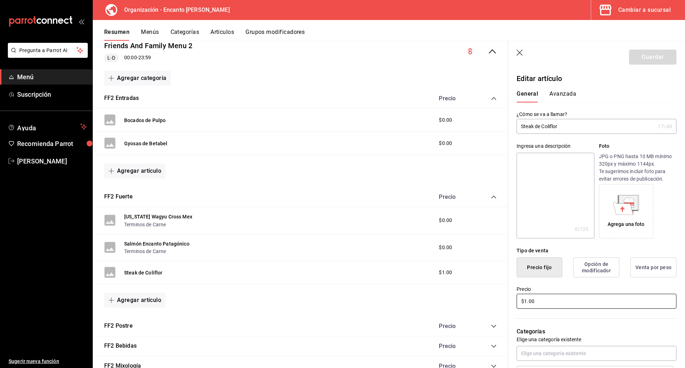
drag, startPoint x: 545, startPoint y: 296, endPoint x: 521, endPoint y: 296, distance: 24.6
click at [521, 296] on input "$1.00" at bounding box center [596, 301] width 160 height 15
type input "$0.00"
click at [645, 56] on button "Guardar" at bounding box center [652, 57] width 47 height 15
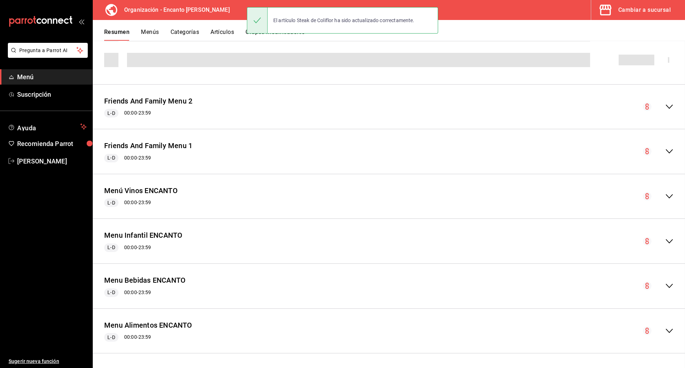
scroll to position [383, 0]
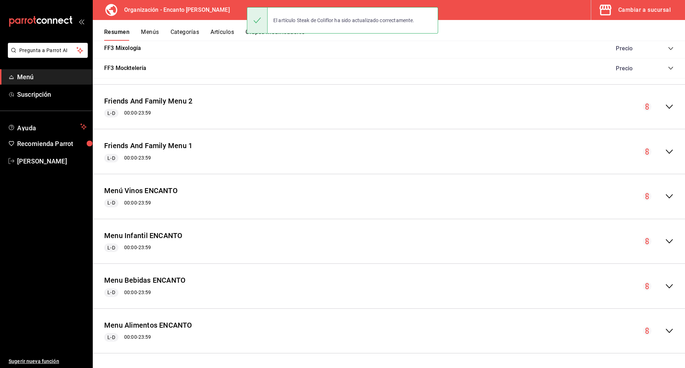
click at [664, 99] on div "Friends And Family Menu 2 L-D 00:00 - 23:59" at bounding box center [389, 106] width 592 height 33
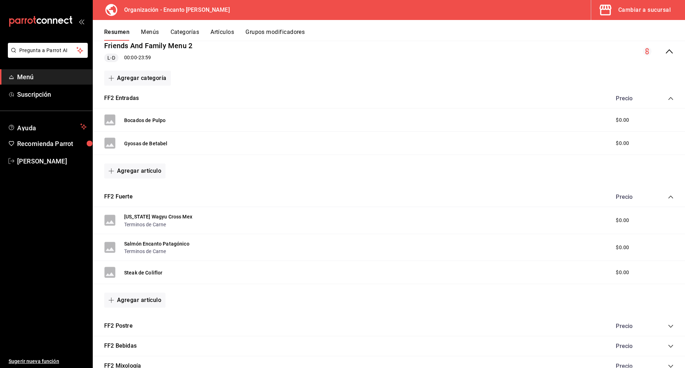
click at [668, 100] on icon "collapse-category-row" at bounding box center [671, 99] width 6 height 6
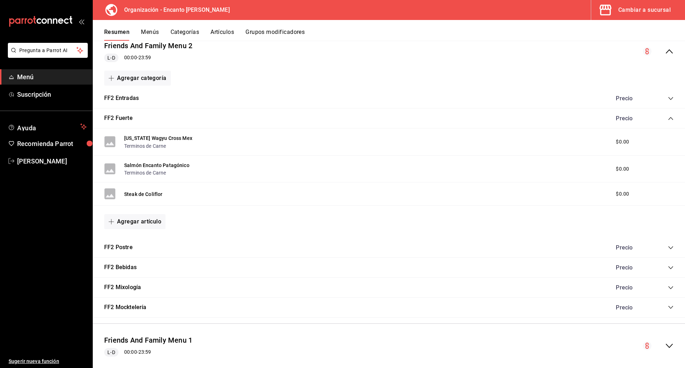
click at [668, 117] on icon "collapse-category-row" at bounding box center [671, 119] width 6 height 6
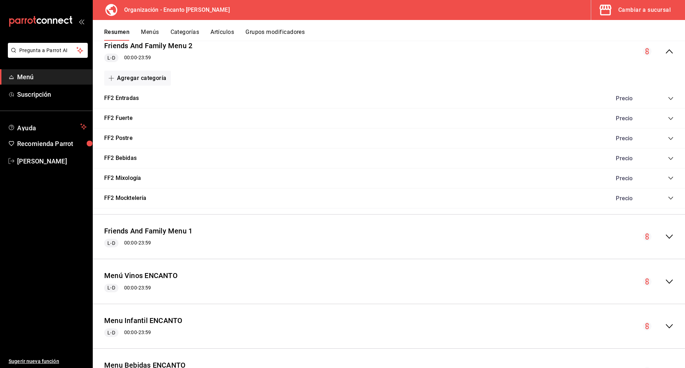
click at [668, 138] on icon "collapse-category-row" at bounding box center [670, 138] width 5 height 3
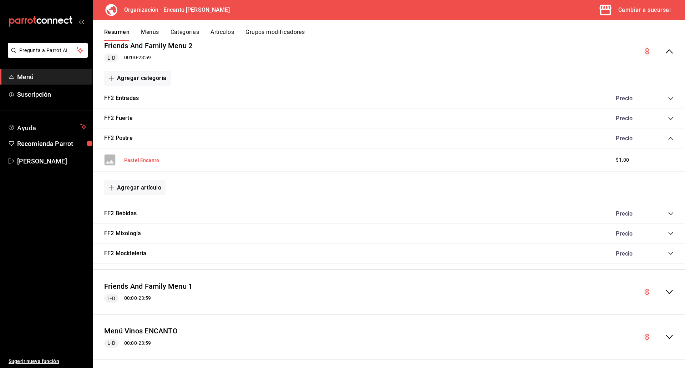
click at [143, 157] on button "Pastel Encanro" at bounding box center [141, 160] width 35 height 7
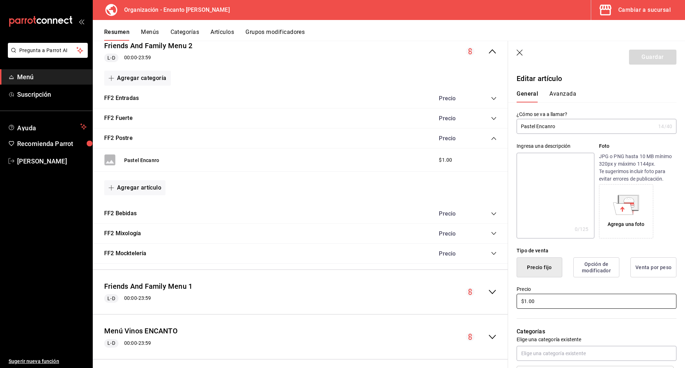
drag, startPoint x: 536, startPoint y: 303, endPoint x: 524, endPoint y: 302, distance: 12.2
click at [524, 302] on input "$1.00" at bounding box center [596, 301] width 160 height 15
type input "$0.00"
click at [633, 61] on button "Guardar" at bounding box center [652, 57] width 47 height 15
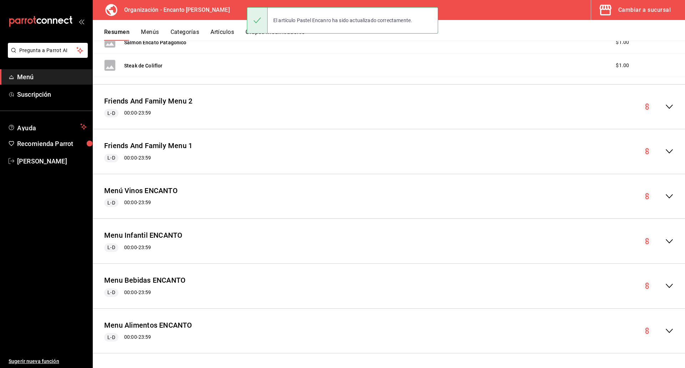
scroll to position [383, 0]
click at [662, 102] on div "Friends And Family Menu 2 L-D 00:00 - 23:59" at bounding box center [389, 106] width 592 height 33
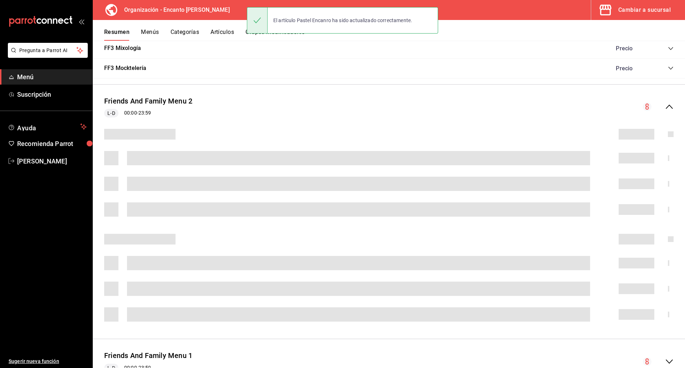
scroll to position [438, 0]
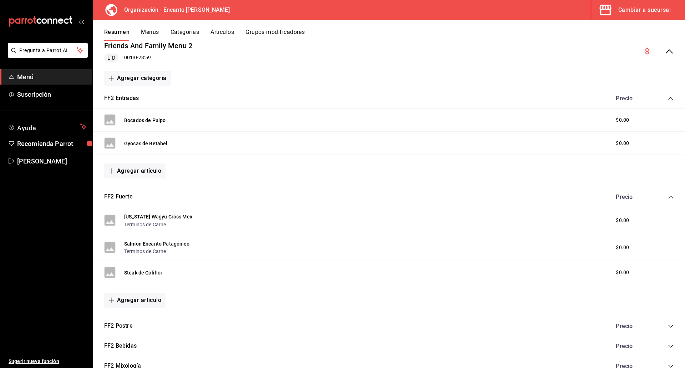
click at [668, 324] on icon "collapse-category-row" at bounding box center [671, 326] width 6 height 6
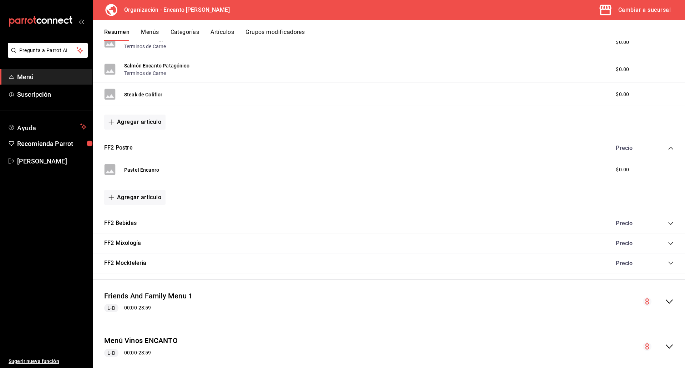
scroll to position [617, 0]
click at [668, 224] on icon "collapse-category-row" at bounding box center [671, 223] width 6 height 6
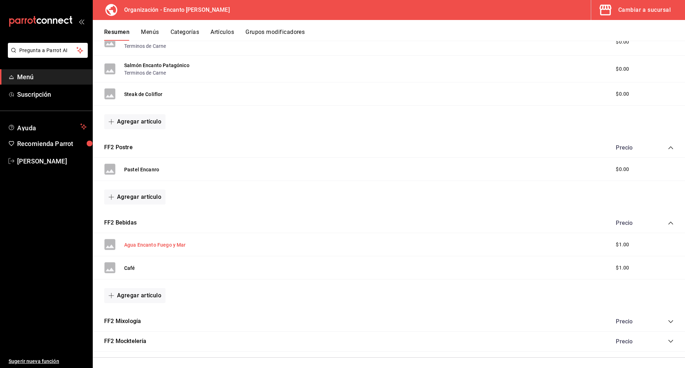
click at [170, 246] on button "Agua Encanto Fuego y Mar" at bounding box center [155, 244] width 62 height 7
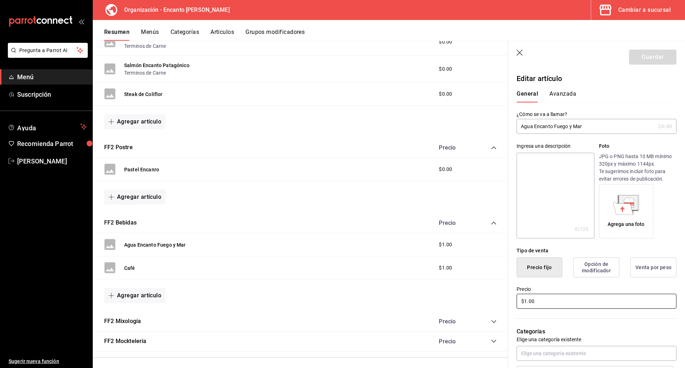
drag, startPoint x: 551, startPoint y: 302, endPoint x: 521, endPoint y: 298, distance: 29.5
click at [521, 298] on input "$1.00" at bounding box center [596, 301] width 160 height 15
type input "$0.00"
click at [636, 58] on button "Guardar" at bounding box center [652, 57] width 47 height 15
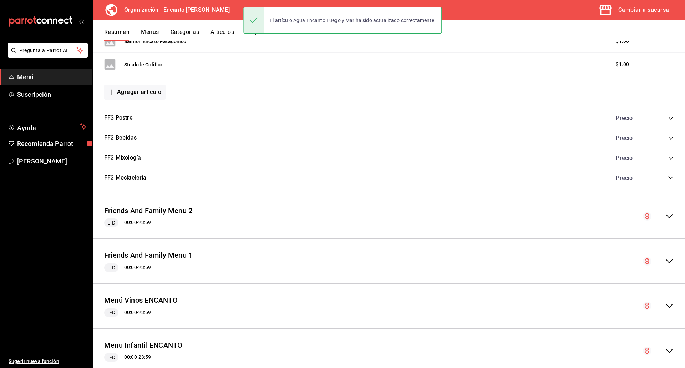
scroll to position [383, 0]
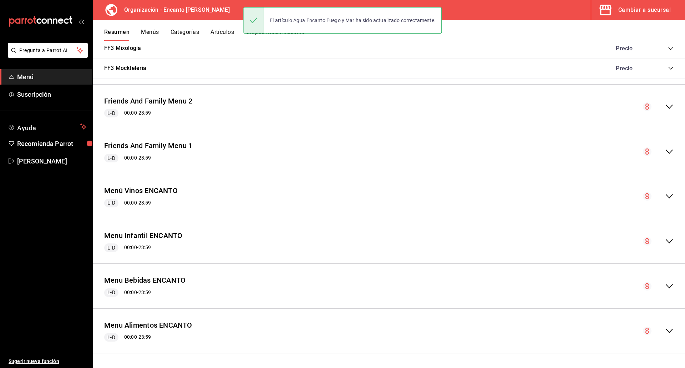
click at [665, 106] on icon "collapse-menu-row" at bounding box center [669, 106] width 9 height 9
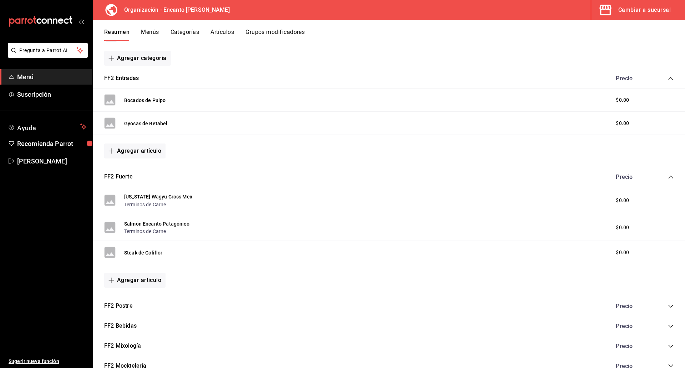
scroll to position [565, 0]
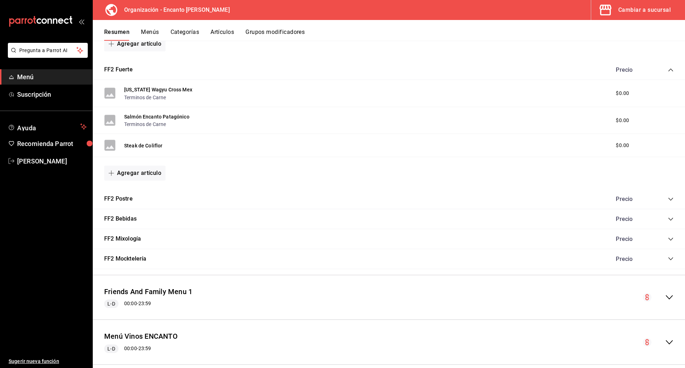
click at [668, 220] on icon "collapse-category-row" at bounding box center [671, 219] width 6 height 6
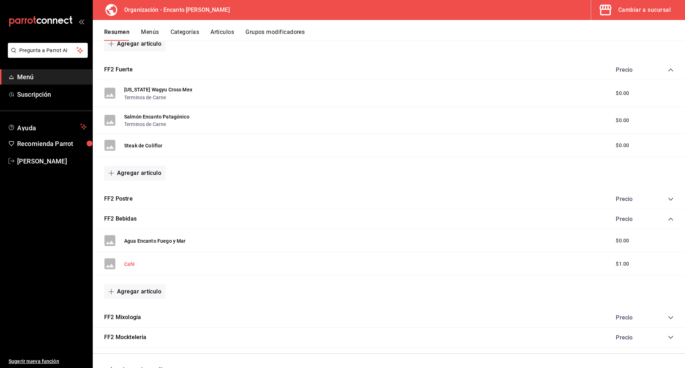
click at [125, 263] on button "Café" at bounding box center [129, 263] width 11 height 7
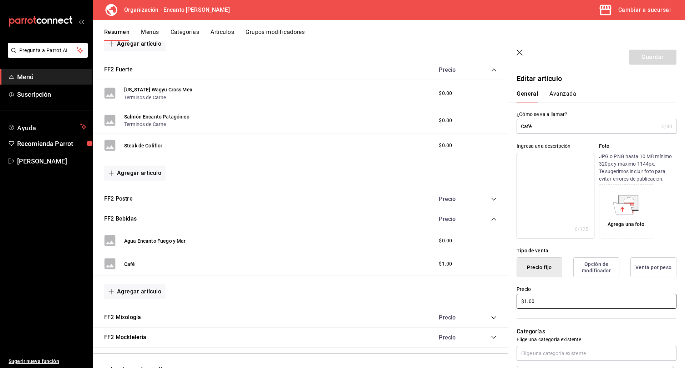
drag, startPoint x: 560, startPoint y: 301, endPoint x: 504, endPoint y: 300, distance: 56.0
click at [504, 300] on main "Resumen organización Agrega y edita los menús, las categorías, artículos y grup…" at bounding box center [389, 204] width 592 height 327
type input "$0.00"
click at [636, 60] on button "Guardar" at bounding box center [652, 57] width 47 height 15
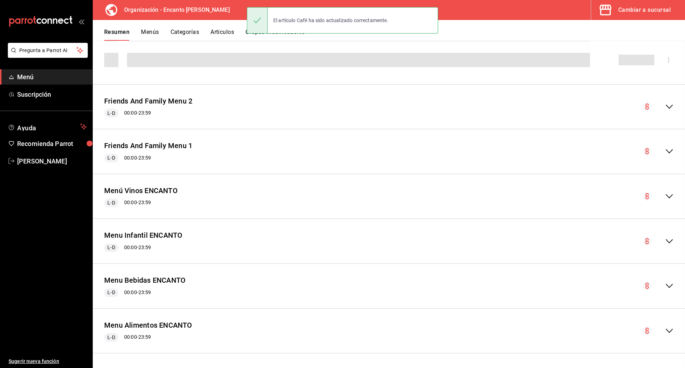
scroll to position [383, 0]
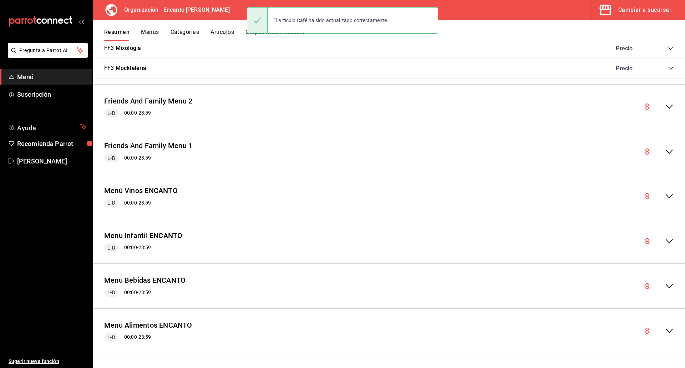
click at [665, 110] on icon "collapse-menu-row" at bounding box center [669, 106] width 9 height 9
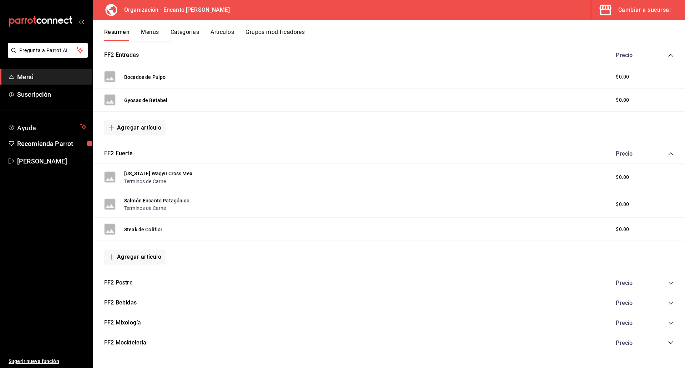
scroll to position [520, 0]
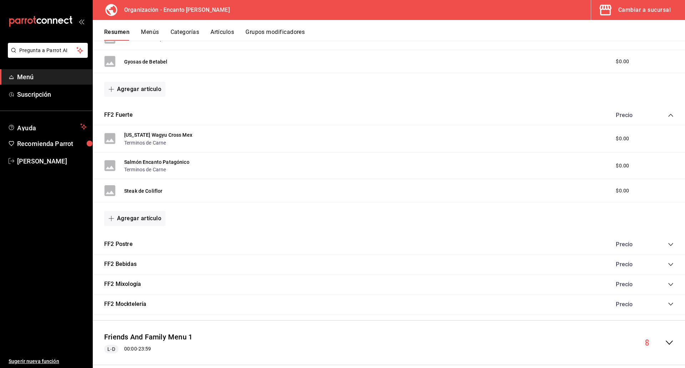
click at [668, 263] on icon "collapse-category-row" at bounding box center [671, 264] width 6 height 6
click at [668, 245] on icon "collapse-category-row" at bounding box center [671, 244] width 6 height 6
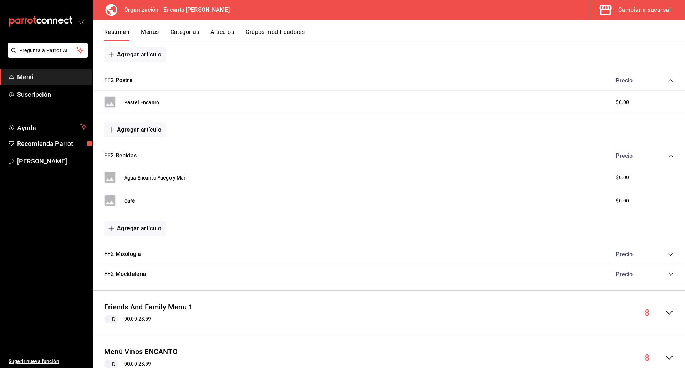
scroll to position [698, 0]
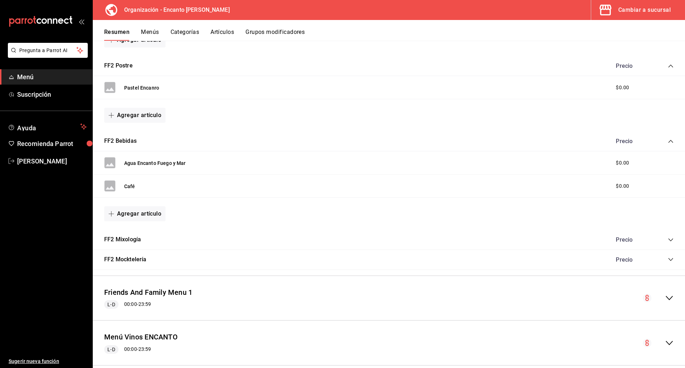
click at [668, 237] on icon "collapse-category-row" at bounding box center [671, 240] width 6 height 6
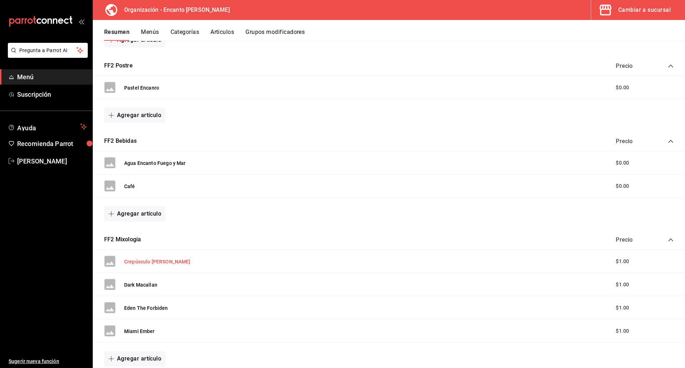
click at [150, 259] on button "Crepúsculo [PERSON_NAME]" at bounding box center [157, 261] width 66 height 7
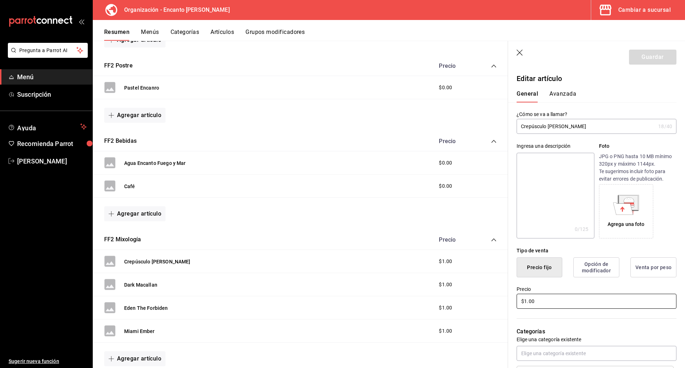
drag, startPoint x: 546, startPoint y: 300, endPoint x: 486, endPoint y: 296, distance: 59.7
click at [486, 296] on main "Resumen organización Agrega y edita los menús, las categorías, artículos y grup…" at bounding box center [389, 204] width 592 height 327
type input "$0.00"
click at [636, 58] on button "Guardar" at bounding box center [652, 57] width 47 height 15
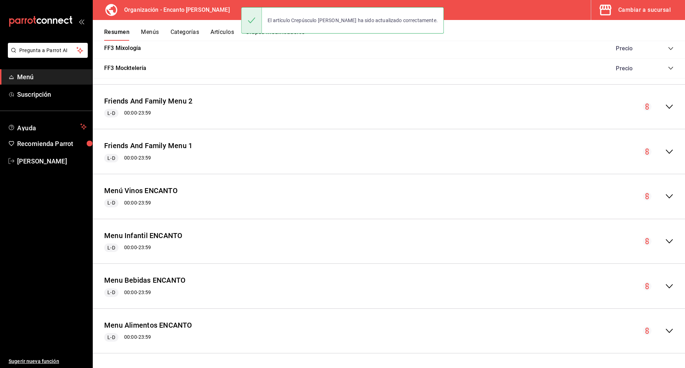
scroll to position [383, 0]
click at [664, 102] on div "Friends And Family Menu 2 L-D 00:00 - 23:59" at bounding box center [389, 106] width 592 height 33
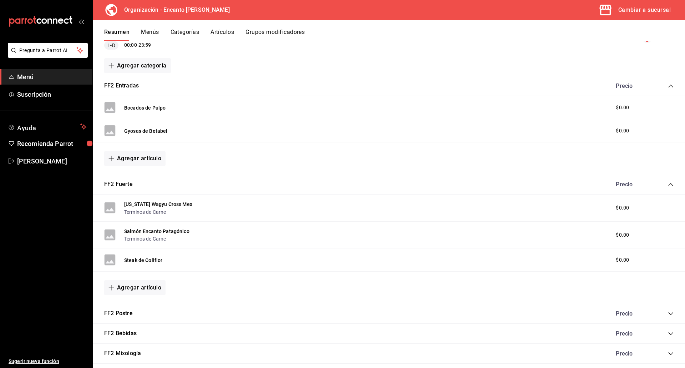
scroll to position [558, 0]
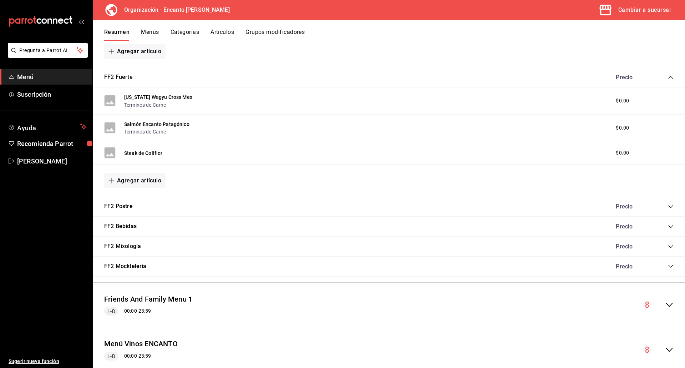
click at [668, 244] on icon "collapse-category-row" at bounding box center [671, 247] width 6 height 6
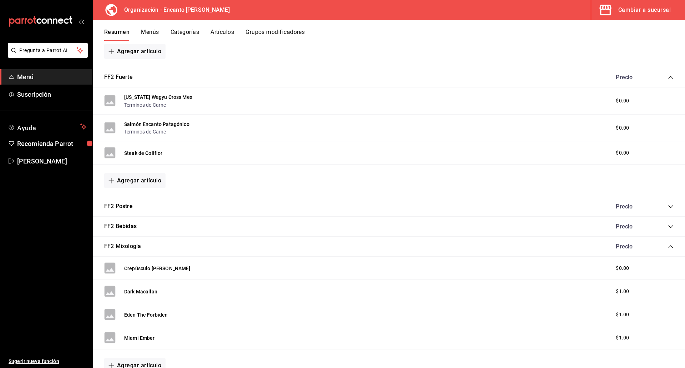
click at [668, 228] on icon "collapse-category-row" at bounding box center [671, 227] width 6 height 6
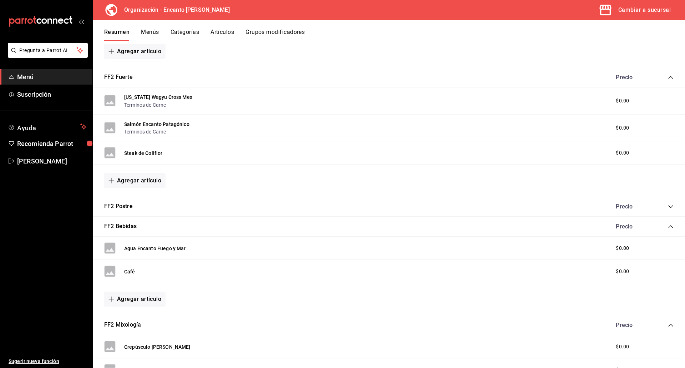
click at [668, 206] on icon "collapse-category-row" at bounding box center [671, 207] width 6 height 6
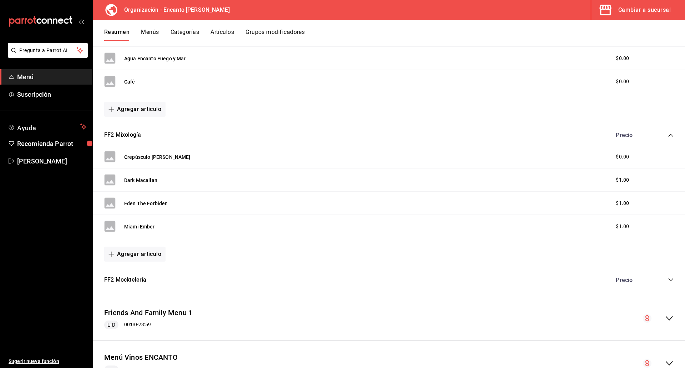
scroll to position [807, 0]
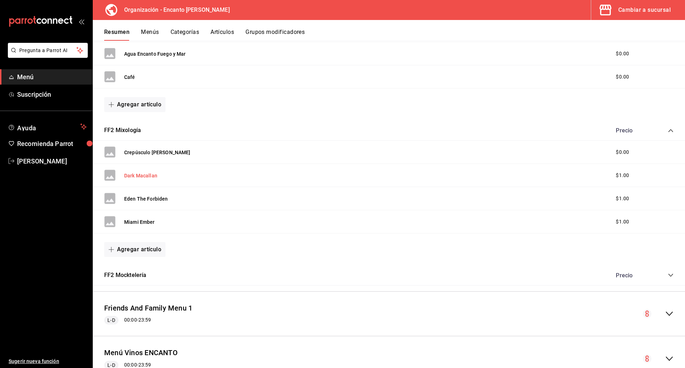
click at [141, 175] on button "Dark Macallan" at bounding box center [140, 175] width 33 height 7
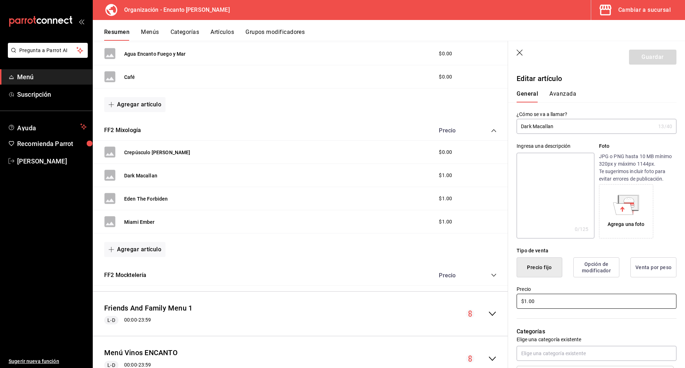
drag, startPoint x: 540, startPoint y: 298, endPoint x: 509, endPoint y: 300, distance: 31.4
click at [509, 300] on div "Precio $1.00" at bounding box center [592, 293] width 168 height 32
type input "$0.00"
click at [633, 58] on button "Guardar" at bounding box center [652, 57] width 47 height 15
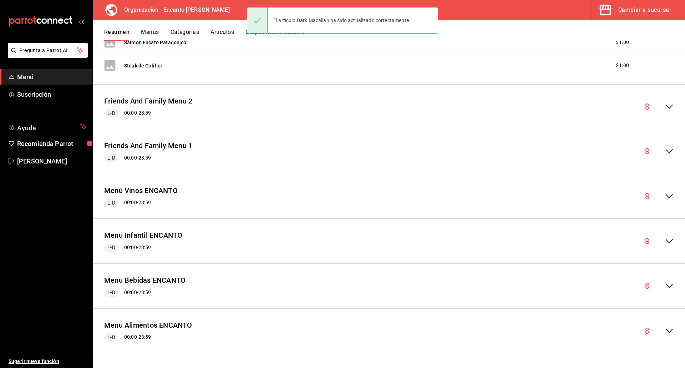
scroll to position [383, 0]
click at [665, 106] on icon "collapse-menu-row" at bounding box center [669, 106] width 9 height 9
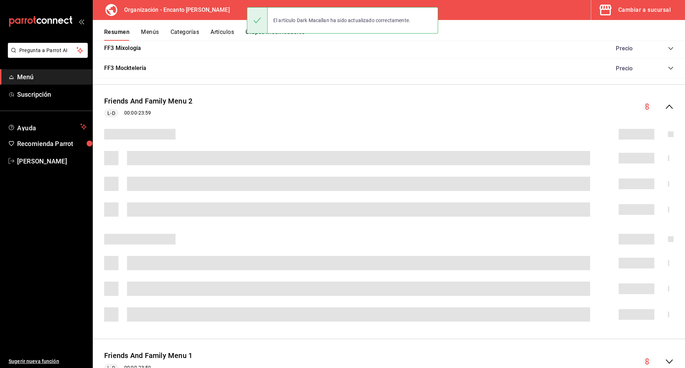
scroll to position [450, 0]
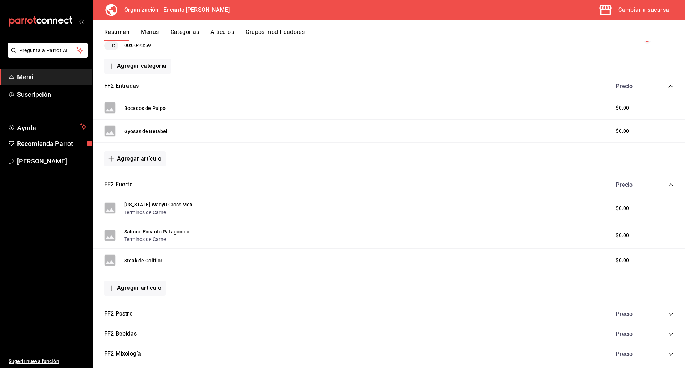
click at [668, 354] on icon "collapse-category-row" at bounding box center [671, 354] width 6 height 6
click at [668, 333] on icon "collapse-category-row" at bounding box center [670, 333] width 5 height 3
click at [668, 311] on icon "collapse-category-row" at bounding box center [671, 314] width 6 height 6
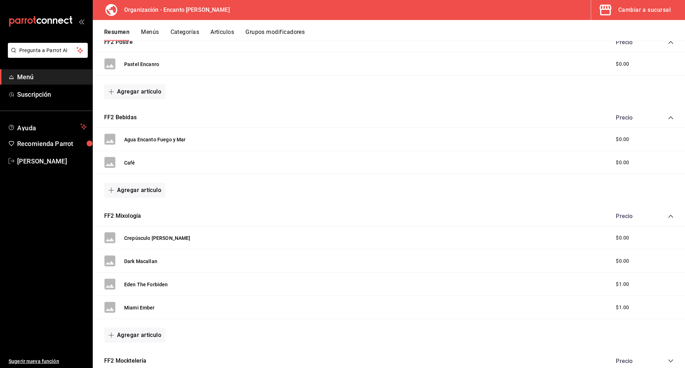
scroll to position [736, 0]
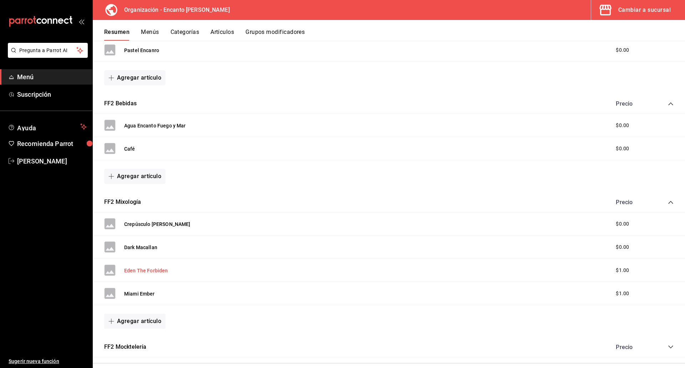
click at [147, 270] on button "Eden The Forbiden" at bounding box center [146, 270] width 44 height 7
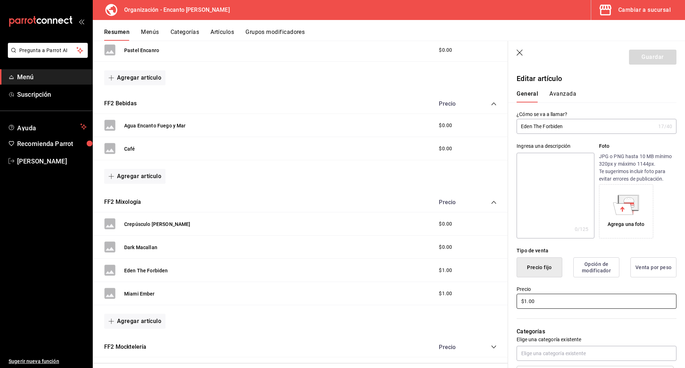
drag, startPoint x: 545, startPoint y: 300, endPoint x: 509, endPoint y: 300, distance: 36.0
click at [509, 300] on div "Precio $1.00" at bounding box center [592, 293] width 168 height 32
type input "$0.00"
click at [640, 60] on button "Guardar" at bounding box center [652, 57] width 47 height 15
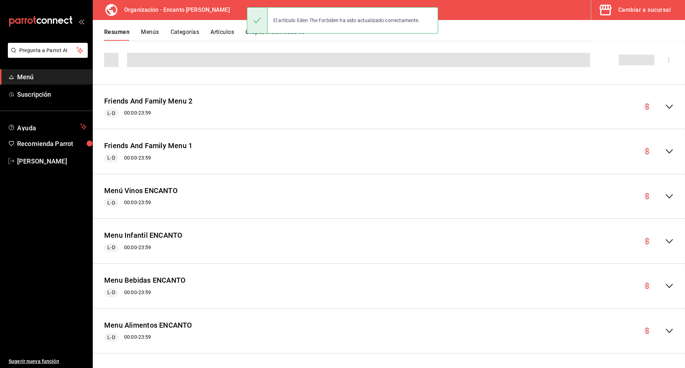
scroll to position [272, 0]
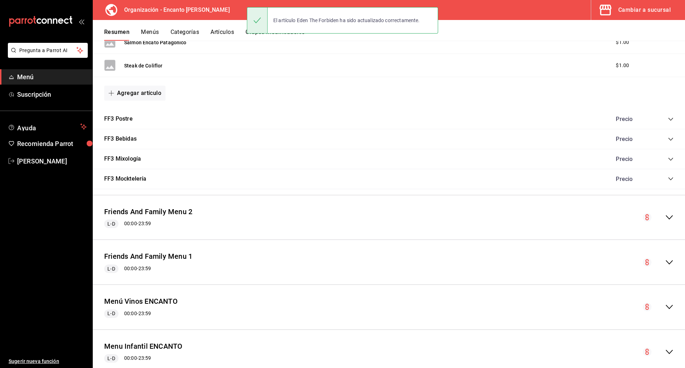
click at [665, 216] on icon "collapse-menu-row" at bounding box center [669, 217] width 9 height 9
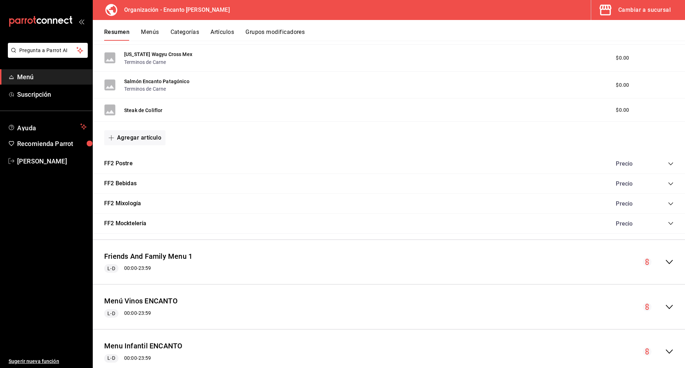
scroll to position [629, 0]
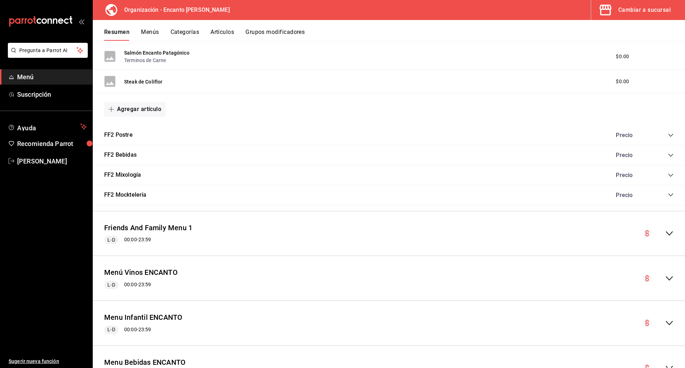
click at [668, 193] on icon "collapse-category-row" at bounding box center [671, 195] width 6 height 6
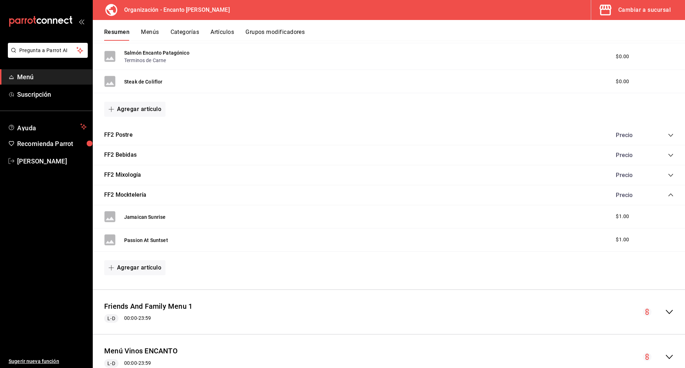
click at [668, 175] on icon "collapse-category-row" at bounding box center [671, 175] width 6 height 6
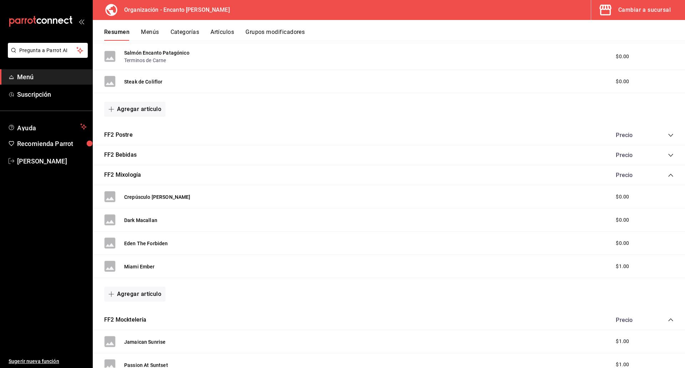
click at [668, 157] on icon "collapse-category-row" at bounding box center [671, 155] width 6 height 6
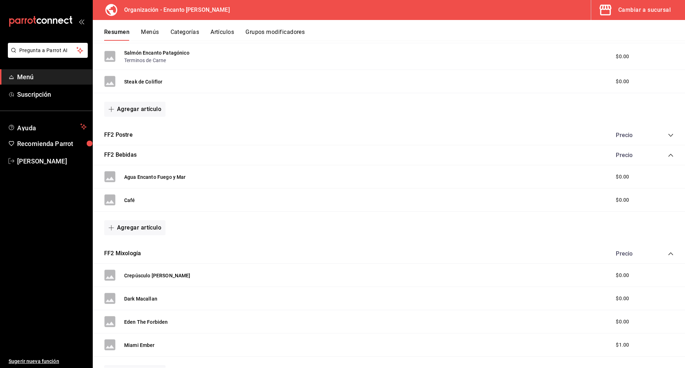
click at [668, 136] on icon "collapse-category-row" at bounding box center [671, 135] width 6 height 6
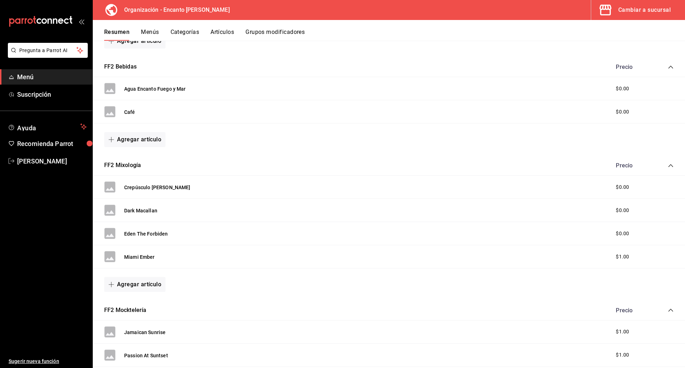
scroll to position [807, 0]
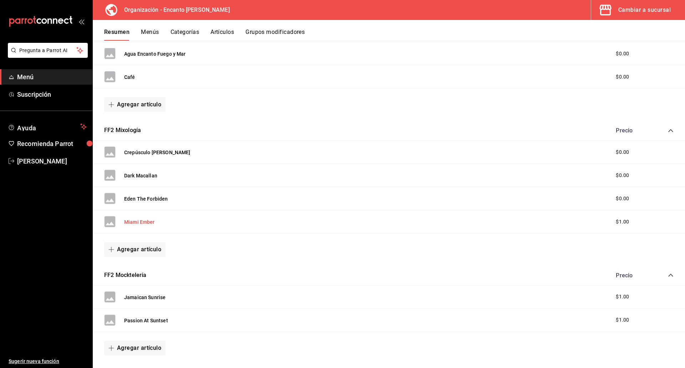
click at [138, 223] on button "Miami Ember" at bounding box center [139, 221] width 31 height 7
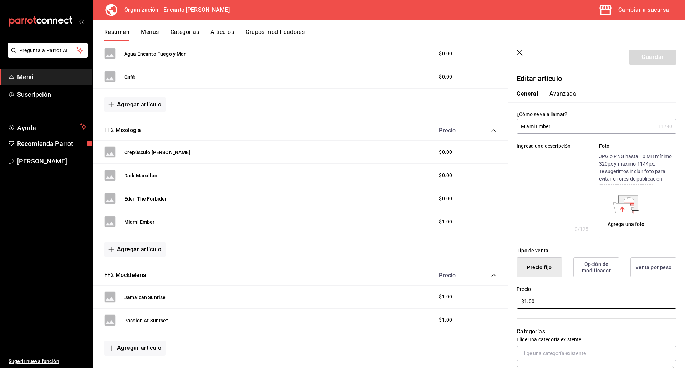
drag, startPoint x: 540, startPoint y: 303, endPoint x: 513, endPoint y: 303, distance: 27.5
click at [513, 303] on div "Precio $1.00" at bounding box center [592, 293] width 168 height 32
type input "$0.00"
click at [635, 56] on button "Guardar" at bounding box center [652, 57] width 47 height 15
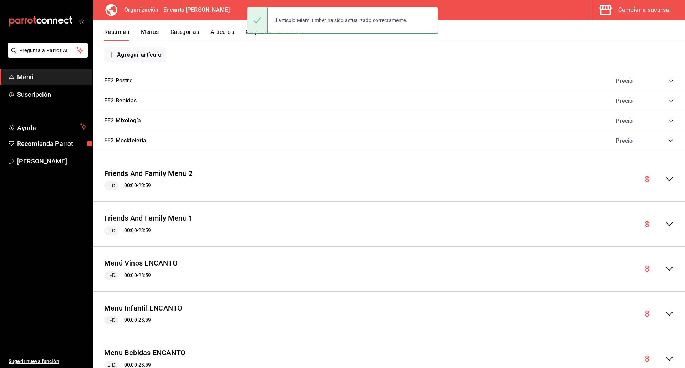
scroll to position [272, 0]
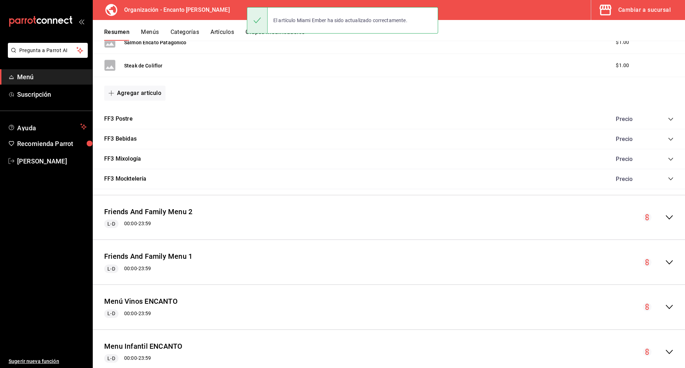
click at [665, 216] on icon "collapse-menu-row" at bounding box center [669, 217] width 9 height 9
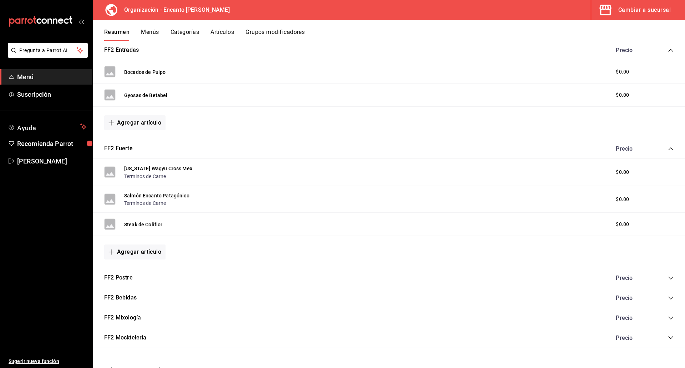
scroll to position [522, 0]
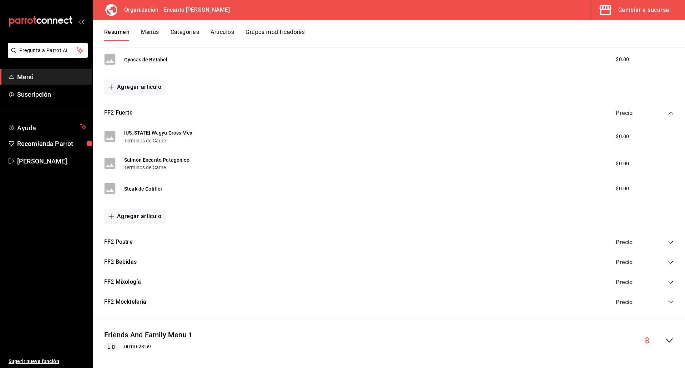
click at [668, 300] on icon "collapse-category-row" at bounding box center [671, 302] width 6 height 6
click at [668, 280] on icon "collapse-category-row" at bounding box center [671, 282] width 6 height 6
click at [668, 262] on icon "collapse-category-row" at bounding box center [671, 262] width 6 height 6
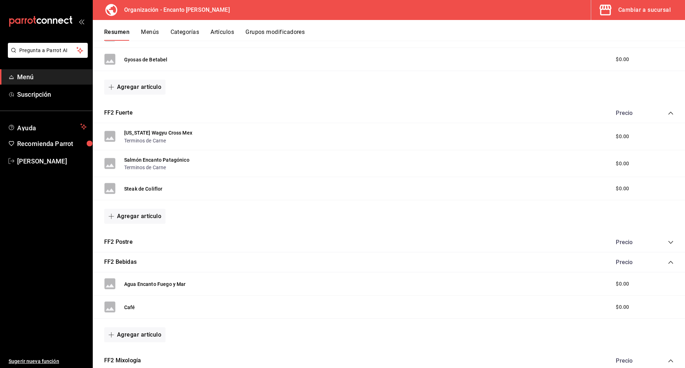
click at [668, 242] on icon "collapse-category-row" at bounding box center [671, 242] width 6 height 6
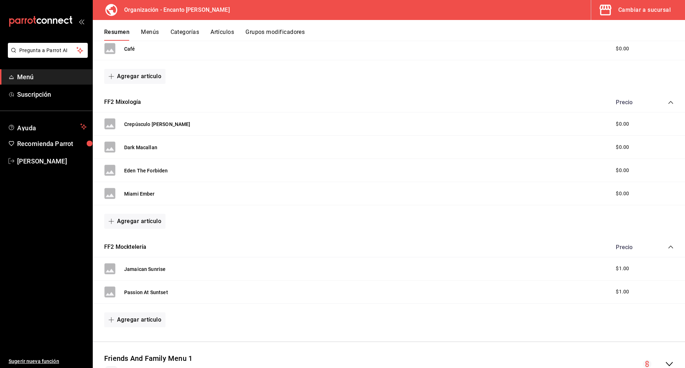
scroll to position [879, 0]
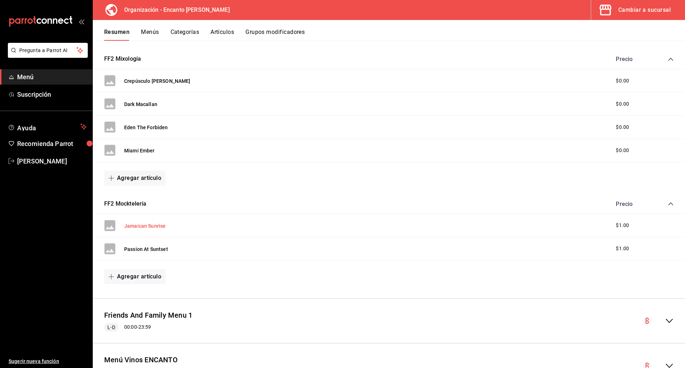
click at [155, 225] on button "Jamaican Sunrise" at bounding box center [144, 225] width 41 height 7
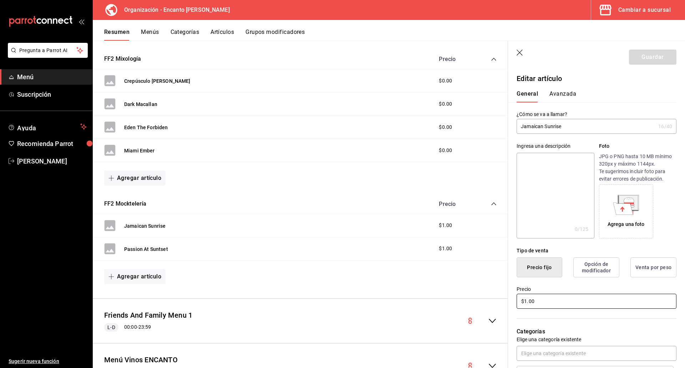
drag, startPoint x: 548, startPoint y: 298, endPoint x: 511, endPoint y: 298, distance: 37.1
click at [511, 298] on div "Precio $1.00" at bounding box center [592, 293] width 168 height 32
type input "$0.00"
click at [647, 59] on button "Guardar" at bounding box center [652, 57] width 47 height 15
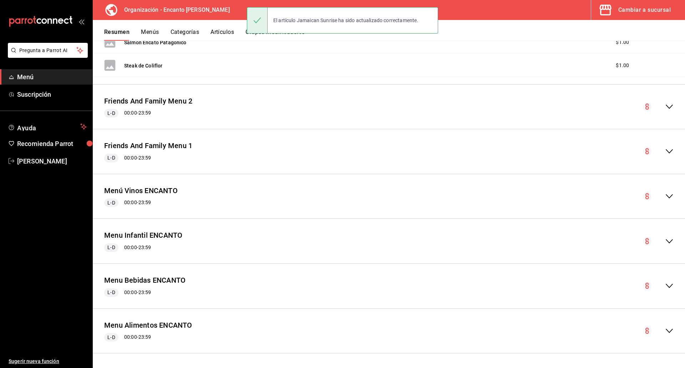
scroll to position [383, 0]
click at [665, 102] on icon "collapse-menu-row" at bounding box center [669, 106] width 9 height 9
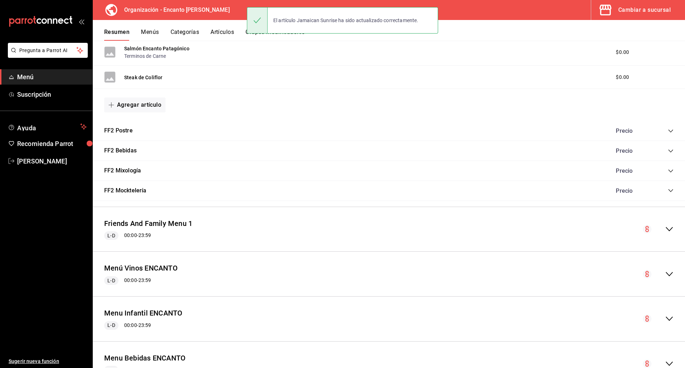
scroll to position [638, 0]
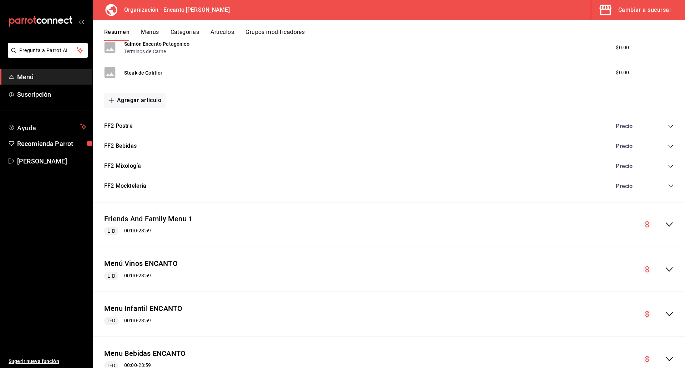
drag, startPoint x: 662, startPoint y: 187, endPoint x: 653, endPoint y: 190, distance: 9.4
click at [657, 189] on div "Precio" at bounding box center [640, 186] width 65 height 7
click at [668, 185] on icon "collapse-category-row" at bounding box center [671, 186] width 6 height 6
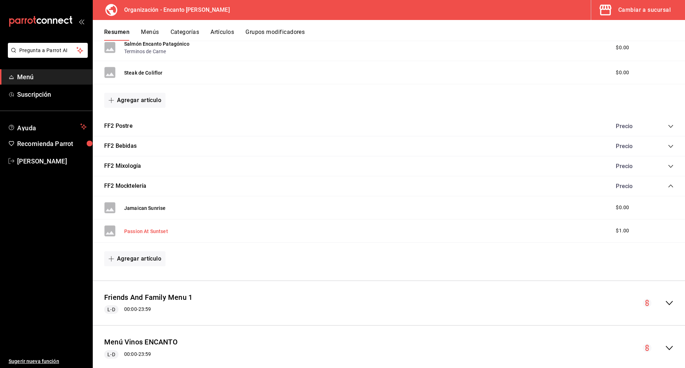
click at [155, 232] on button "Passion At Suntset" at bounding box center [146, 231] width 44 height 7
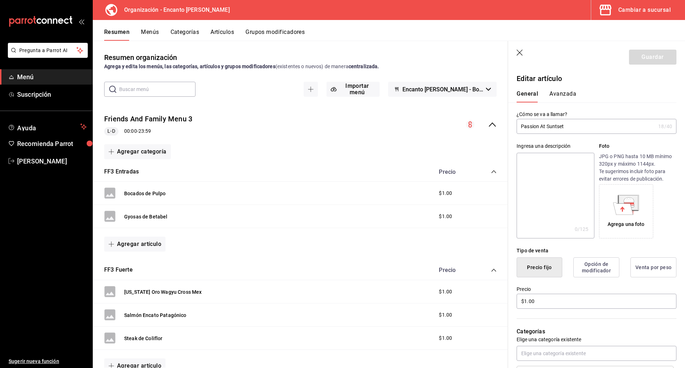
scroll to position [638, 0]
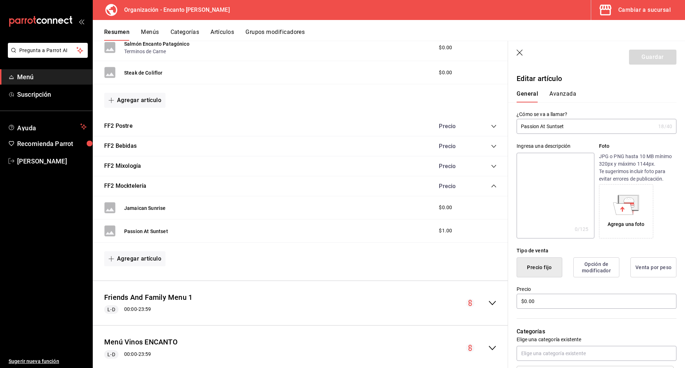
type input "$0.00"
click at [644, 58] on button "Guardar" at bounding box center [652, 57] width 47 height 15
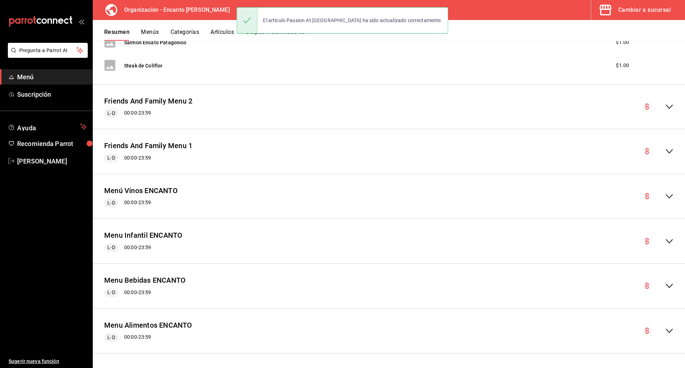
scroll to position [383, 0]
click at [665, 108] on icon "collapse-menu-row" at bounding box center [669, 106] width 9 height 9
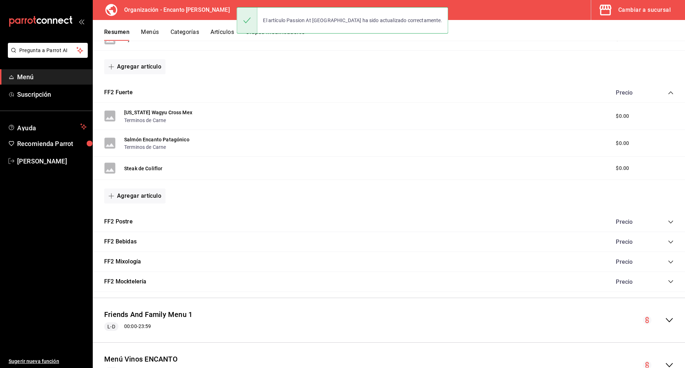
scroll to position [573, 0]
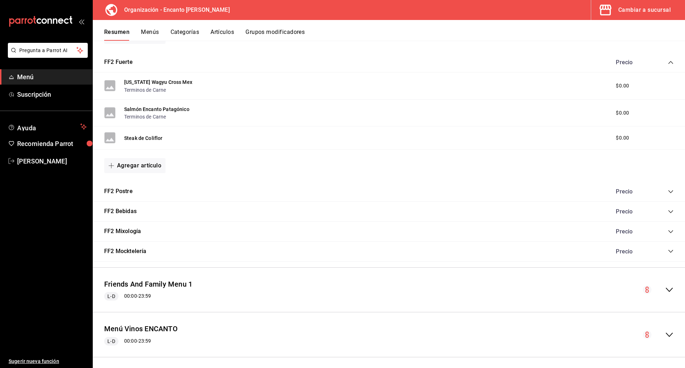
click at [668, 252] on icon "collapse-category-row" at bounding box center [671, 251] width 6 height 6
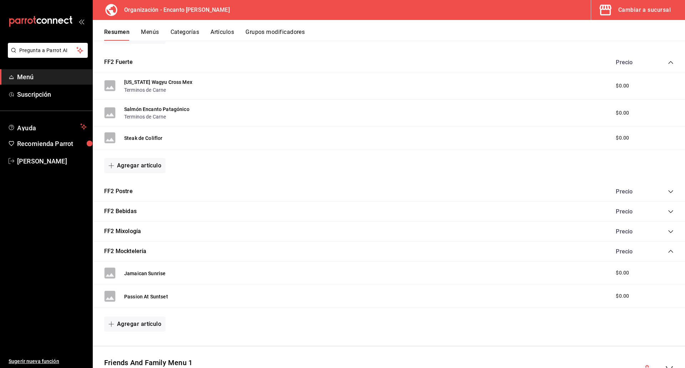
click at [668, 232] on icon "collapse-category-row" at bounding box center [671, 232] width 6 height 6
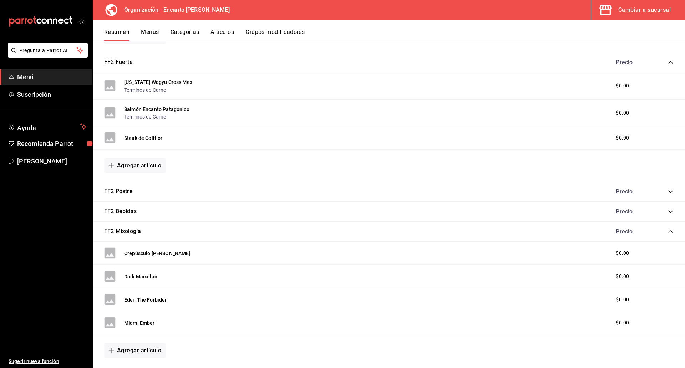
click at [668, 213] on icon "collapse-category-row" at bounding box center [671, 212] width 6 height 6
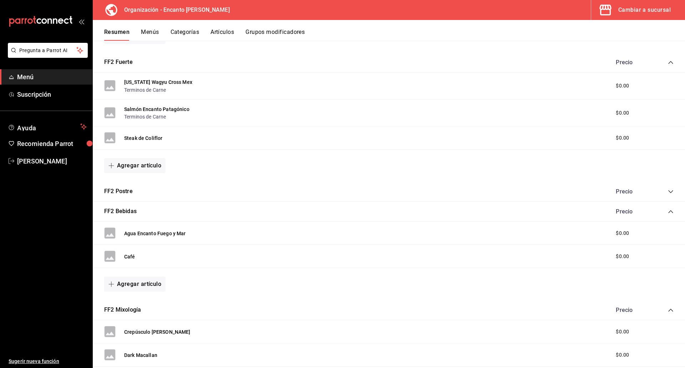
click at [668, 192] on icon "collapse-category-row" at bounding box center [671, 192] width 6 height 6
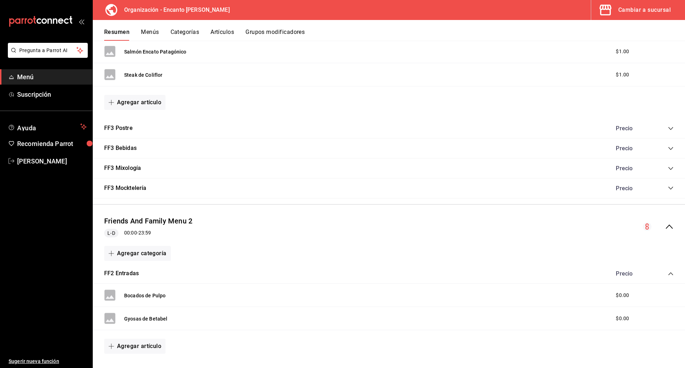
scroll to position [287, 0]
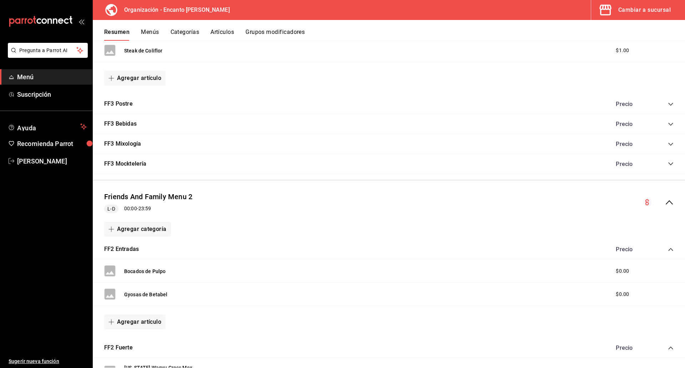
click at [667, 200] on icon "collapse-menu-row" at bounding box center [669, 202] width 9 height 9
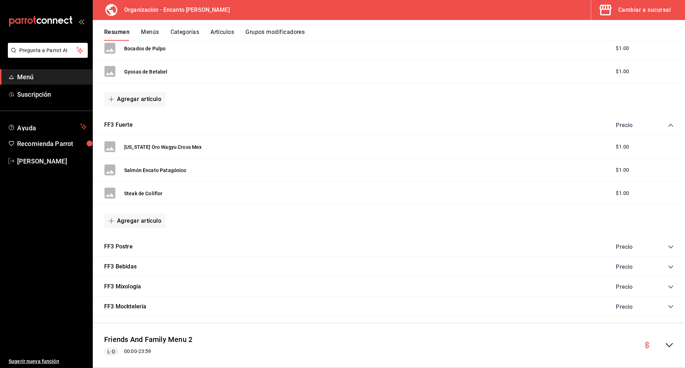
scroll to position [0, 0]
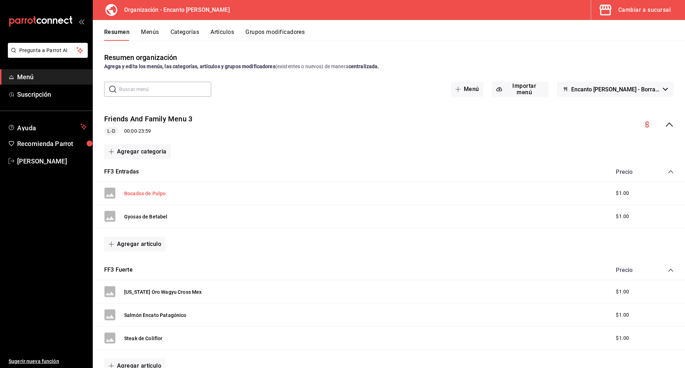
click at [149, 194] on button "Bocados de Pulpo" at bounding box center [144, 193] width 41 height 7
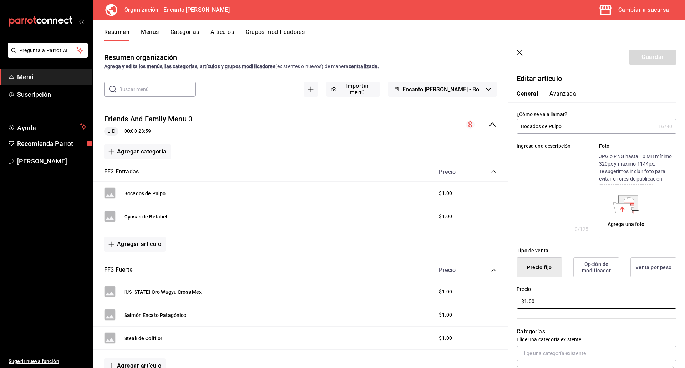
drag, startPoint x: 545, startPoint y: 303, endPoint x: 507, endPoint y: 299, distance: 38.0
click at [507, 300] on main "Resumen organización Agrega y edita los menús, las categorías, artículos y grup…" at bounding box center [389, 204] width 592 height 327
type input "$0.00"
click at [639, 57] on button "Guardar" at bounding box center [652, 57] width 47 height 15
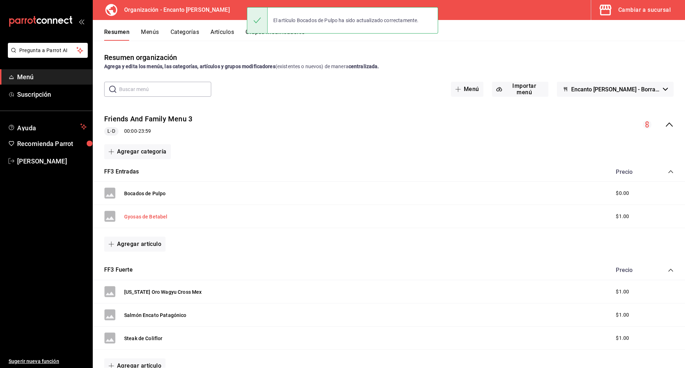
click at [153, 218] on button "Gyosas de Betabel" at bounding box center [146, 216] width 44 height 7
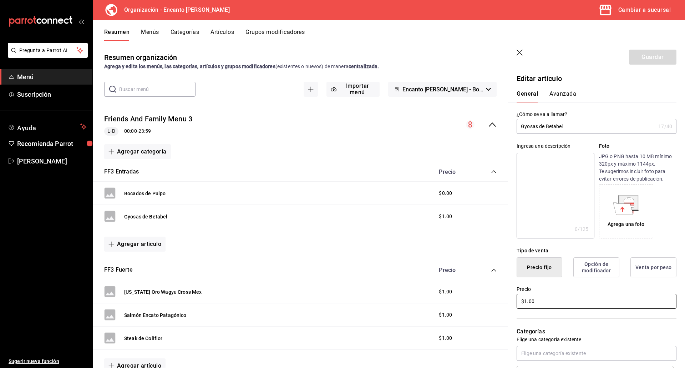
drag, startPoint x: 548, startPoint y: 297, endPoint x: 509, endPoint y: 297, distance: 39.2
click at [509, 297] on div "Precio $1.00" at bounding box center [592, 293] width 168 height 32
type input "$0.00"
click at [638, 54] on button "Guardar" at bounding box center [652, 57] width 47 height 15
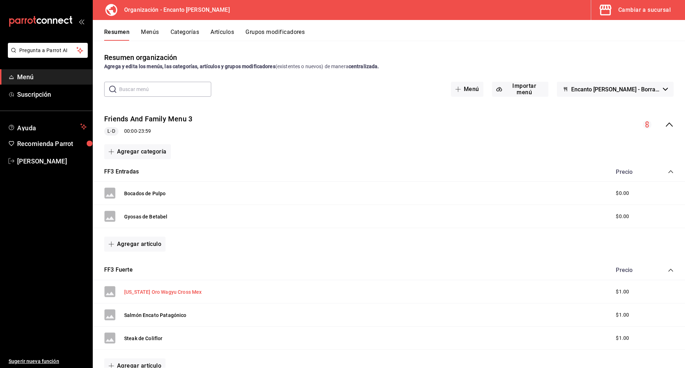
click at [142, 293] on button "[US_STATE] Oro Wagyu Cross Mex" at bounding box center [163, 291] width 78 height 7
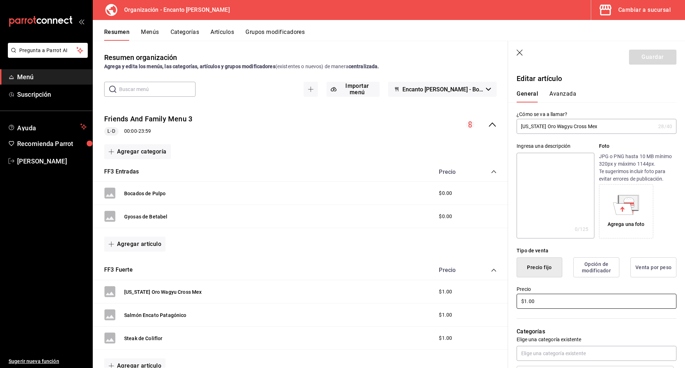
drag, startPoint x: 560, startPoint y: 301, endPoint x: 520, endPoint y: 300, distance: 40.7
click at [520, 301] on input "$1.00" at bounding box center [596, 301] width 160 height 15
type input "$0.00"
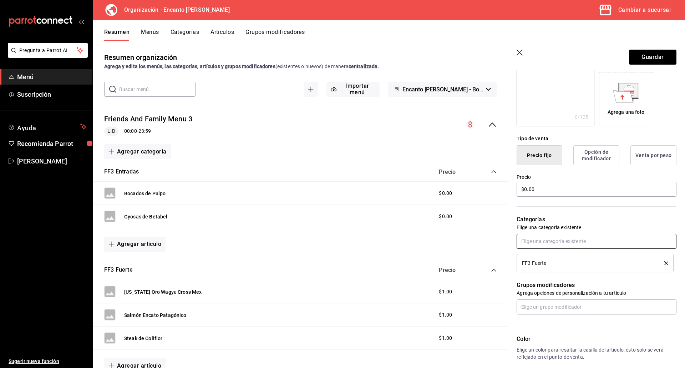
scroll to position [143, 0]
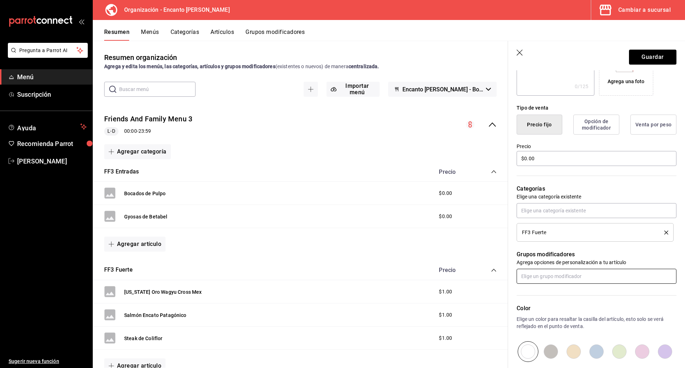
click at [569, 271] on input "text" at bounding box center [596, 276] width 160 height 15
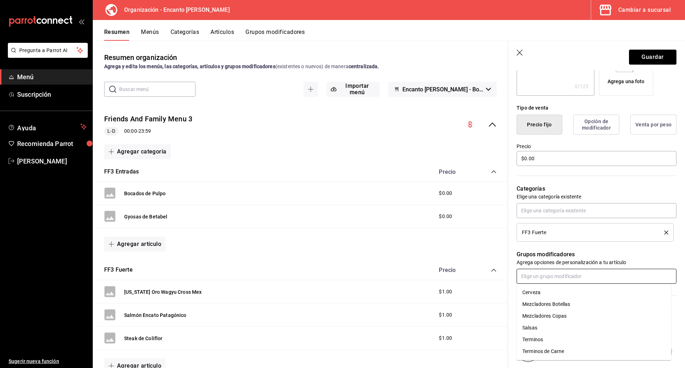
click at [543, 348] on div "Terminos de Carne" at bounding box center [543, 350] width 42 height 7
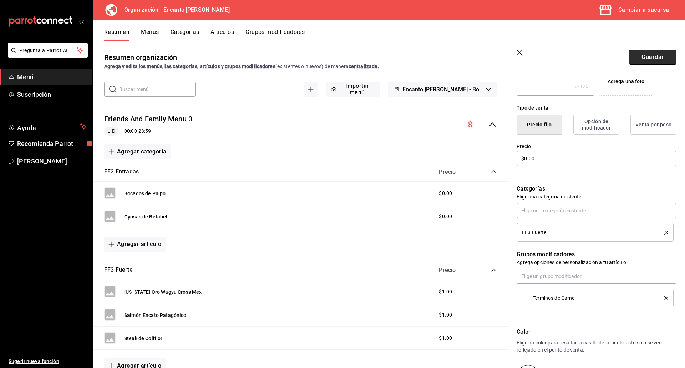
click at [644, 57] on button "Guardar" at bounding box center [652, 57] width 47 height 15
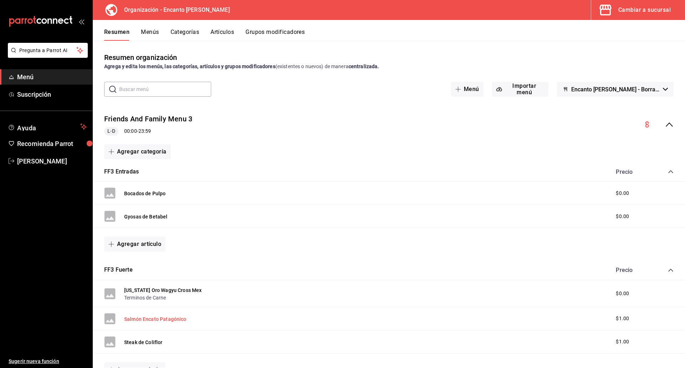
click at [134, 321] on button "Salmón Encato Patagónico" at bounding box center [155, 318] width 62 height 7
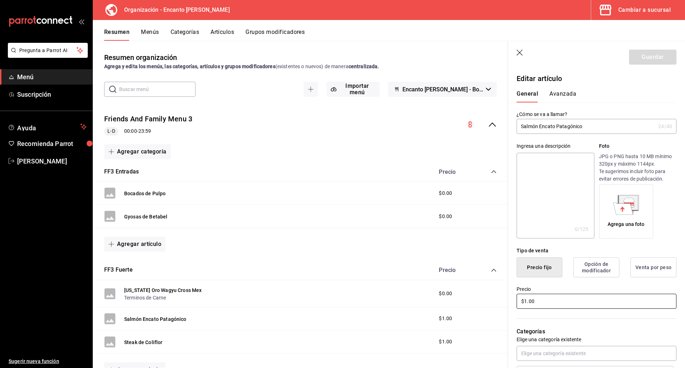
drag, startPoint x: 545, startPoint y: 300, endPoint x: 515, endPoint y: 300, distance: 30.0
click at [515, 300] on div "Precio $1.00" at bounding box center [592, 293] width 168 height 32
type input "$0.00"
click at [637, 63] on button "Guardar" at bounding box center [652, 57] width 47 height 15
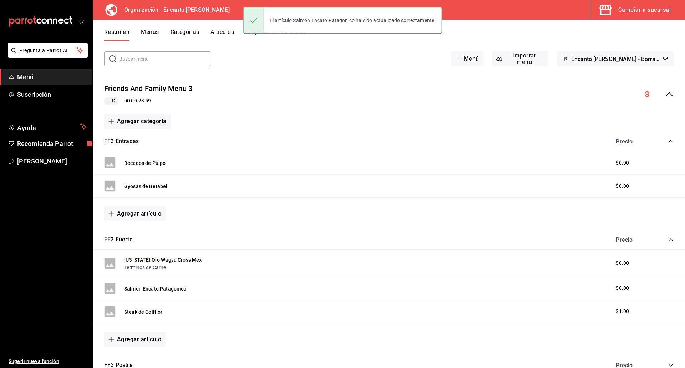
scroll to position [71, 0]
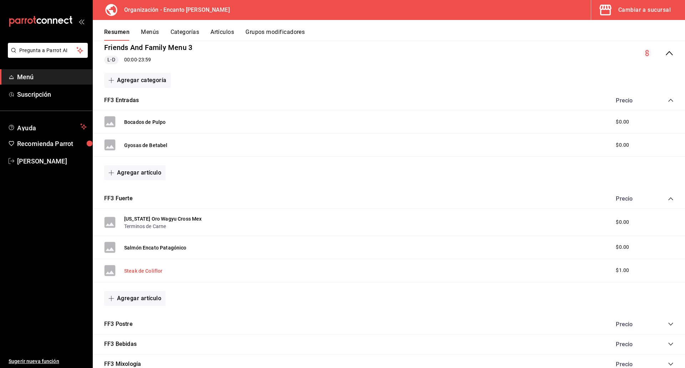
click at [137, 271] on button "Steak de Coliflor" at bounding box center [143, 270] width 39 height 7
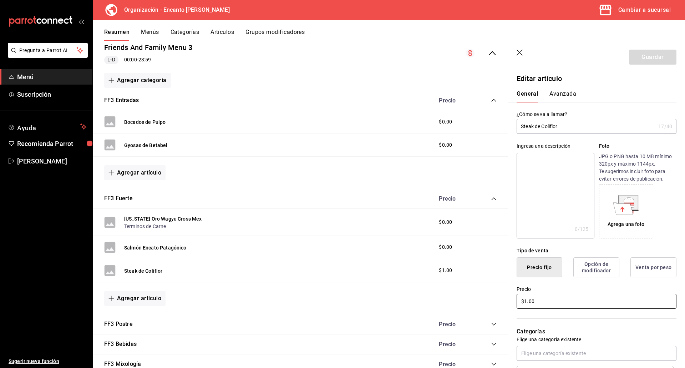
drag, startPoint x: 568, startPoint y: 299, endPoint x: 518, endPoint y: 296, distance: 49.7
click at [518, 296] on input "$1.00" at bounding box center [596, 301] width 160 height 15
type input "$0.00"
click at [629, 57] on button "Guardar" at bounding box center [652, 57] width 47 height 15
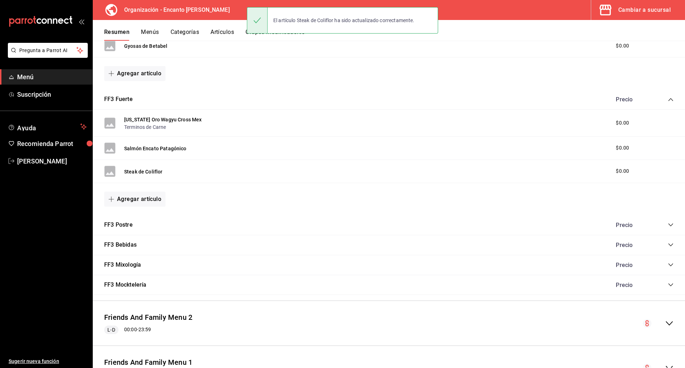
scroll to position [178, 0]
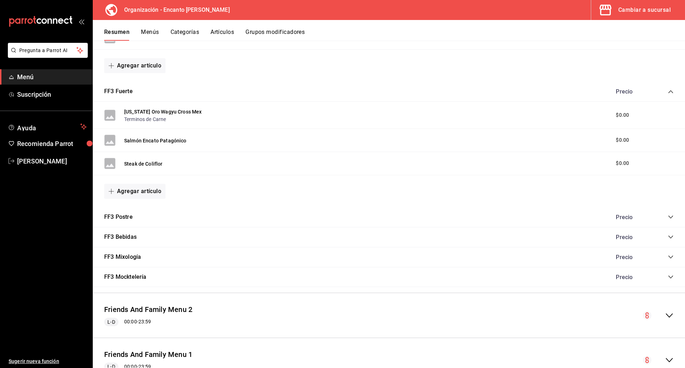
click at [668, 216] on icon "collapse-category-row" at bounding box center [671, 217] width 6 height 6
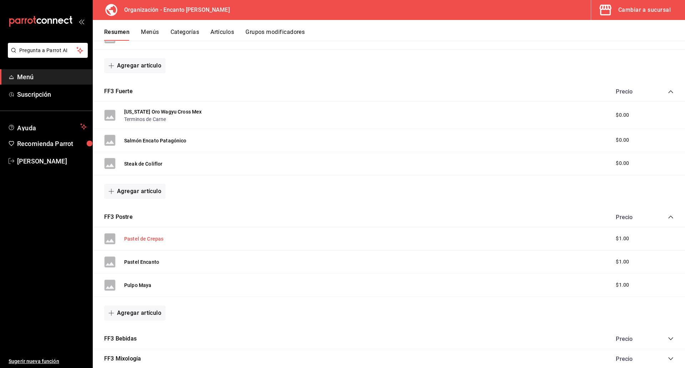
click at [139, 239] on button "Pastel de Crepas" at bounding box center [143, 238] width 39 height 7
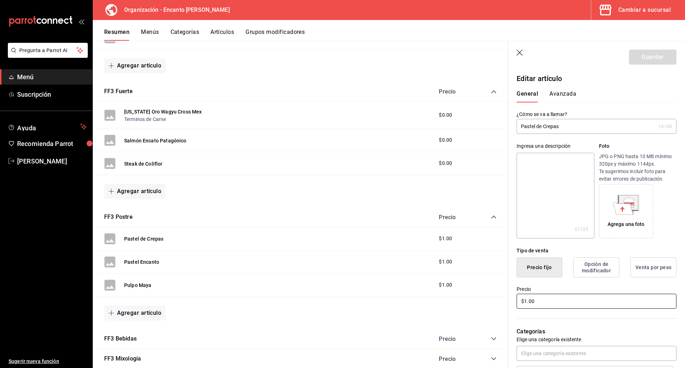
drag, startPoint x: 542, startPoint y: 305, endPoint x: 511, endPoint y: 304, distance: 31.0
click at [511, 305] on div "Precio $1.00" at bounding box center [592, 293] width 168 height 32
type input "$0.00"
click at [638, 60] on button "Guardar" at bounding box center [652, 57] width 47 height 15
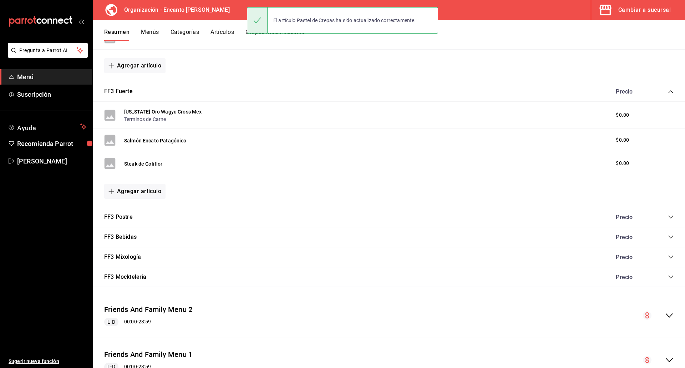
click at [662, 217] on div "Precio" at bounding box center [640, 217] width 65 height 7
click at [668, 218] on icon "collapse-category-row" at bounding box center [671, 217] width 6 height 6
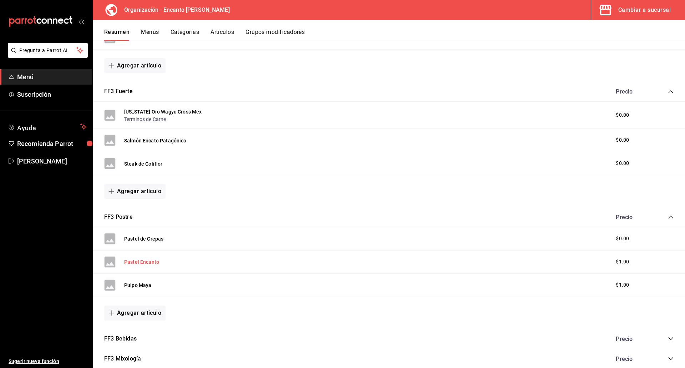
click at [131, 264] on button "Pastel Encanto" at bounding box center [141, 261] width 35 height 7
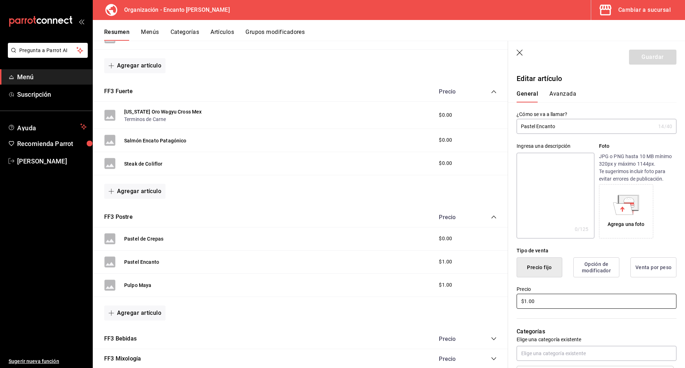
drag, startPoint x: 541, startPoint y: 304, endPoint x: 519, endPoint y: 304, distance: 22.1
click at [519, 304] on input "$1.00" at bounding box center [596, 301] width 160 height 15
type input "$0.00"
click at [639, 57] on button "Guardar" at bounding box center [652, 57] width 47 height 15
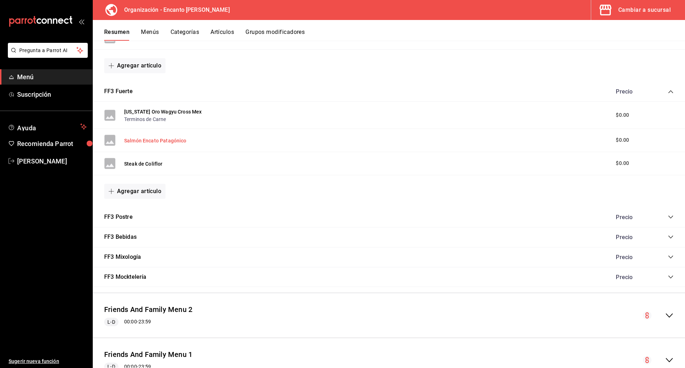
click at [158, 140] on button "Salmón Encato Patagónico" at bounding box center [155, 140] width 62 height 7
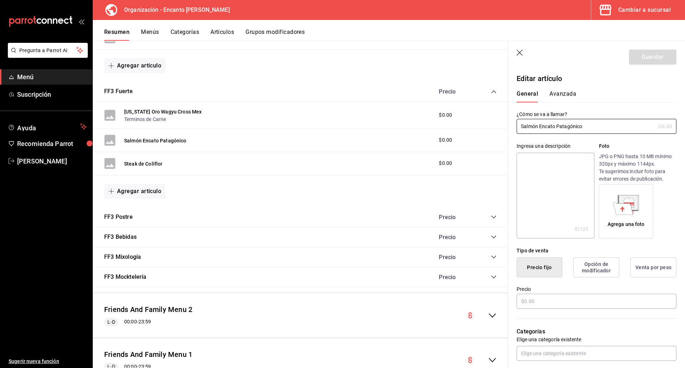
type input "$0.00"
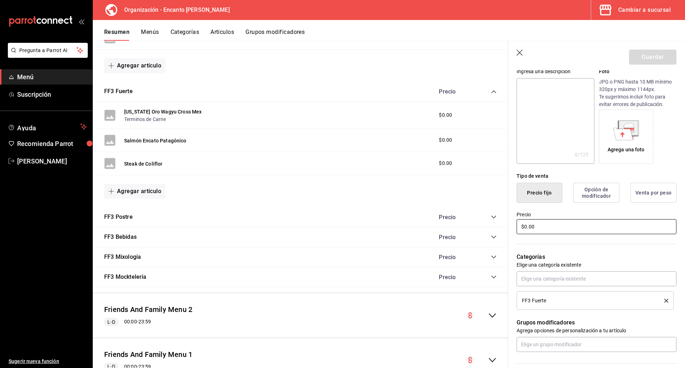
scroll to position [107, 0]
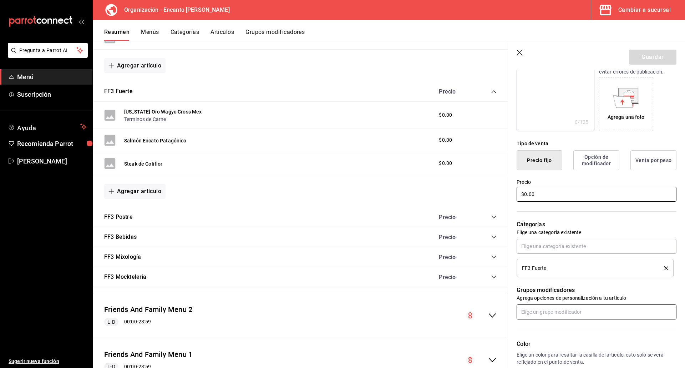
click at [604, 308] on input "text" at bounding box center [596, 311] width 160 height 15
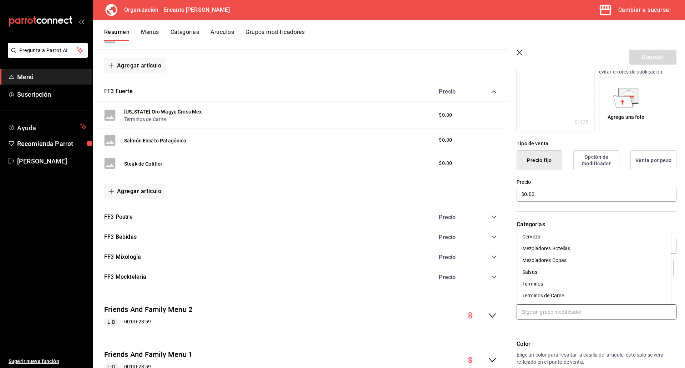
click at [573, 294] on li "Terminos de Carne" at bounding box center [593, 296] width 154 height 12
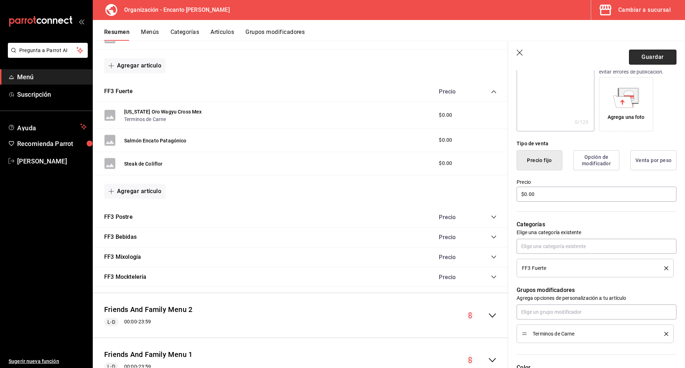
click at [647, 61] on button "Guardar" at bounding box center [652, 57] width 47 height 15
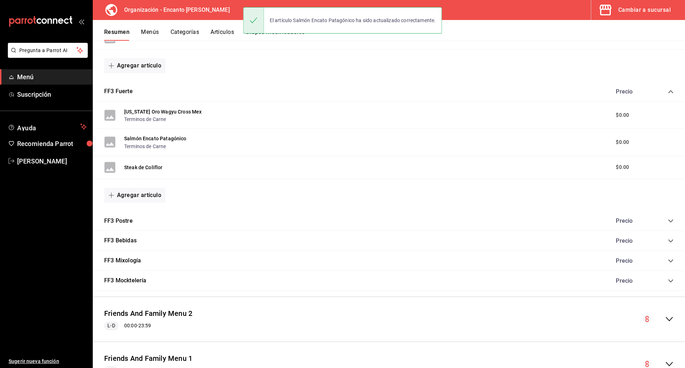
click at [668, 220] on icon "collapse-category-row" at bounding box center [671, 221] width 6 height 6
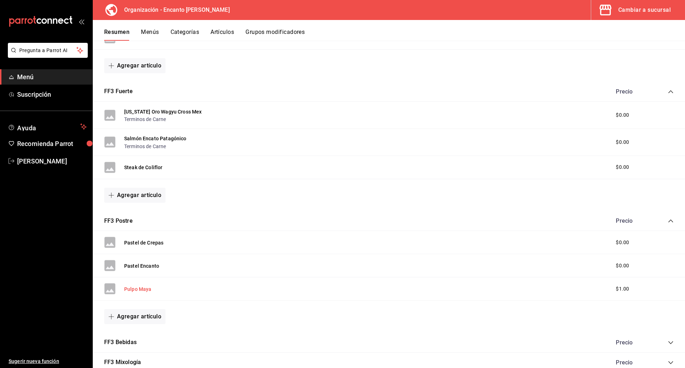
click at [130, 288] on button "Pulpo Maya" at bounding box center [137, 288] width 27 height 7
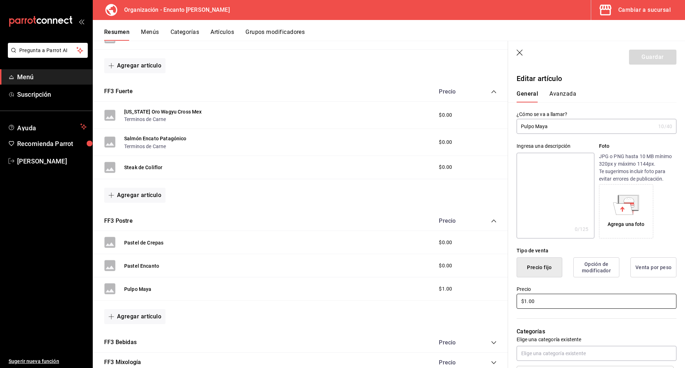
drag, startPoint x: 538, startPoint y: 300, endPoint x: 512, endPoint y: 299, distance: 26.4
click at [511, 299] on div "Precio $1.00" at bounding box center [592, 293] width 168 height 32
type input "$0.00"
click at [652, 60] on button "Guardar" at bounding box center [652, 57] width 47 height 15
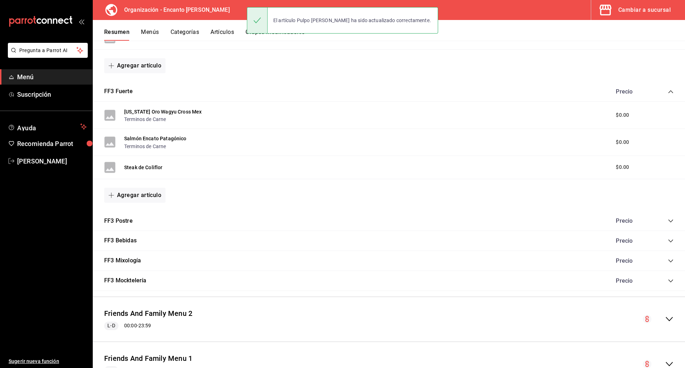
click at [662, 222] on div "Precio" at bounding box center [640, 220] width 65 height 7
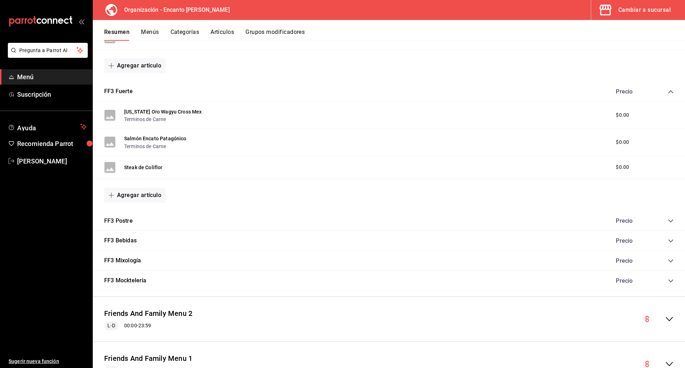
click at [668, 221] on icon "collapse-category-row" at bounding box center [671, 221] width 6 height 6
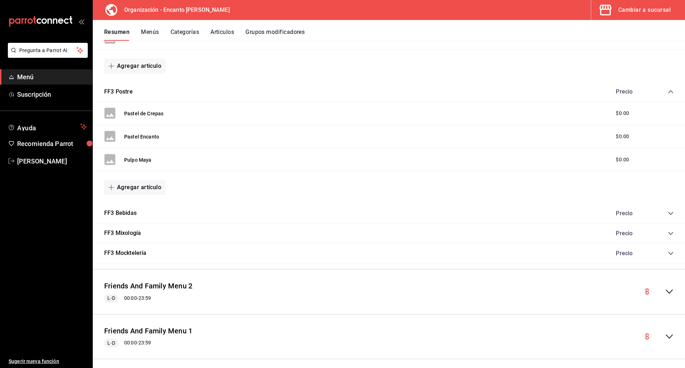
scroll to position [392, 0]
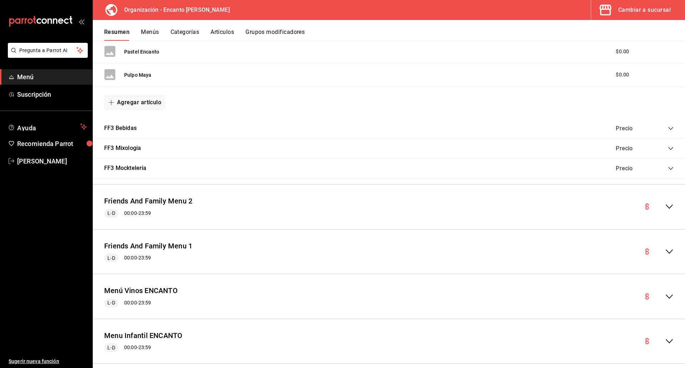
click at [668, 129] on icon "collapse-category-row" at bounding box center [670, 128] width 5 height 3
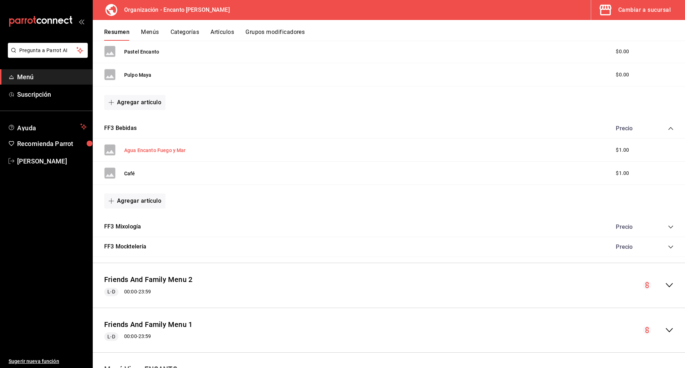
click at [153, 151] on button "Agua Encanto Fuego y Mar" at bounding box center [155, 150] width 62 height 7
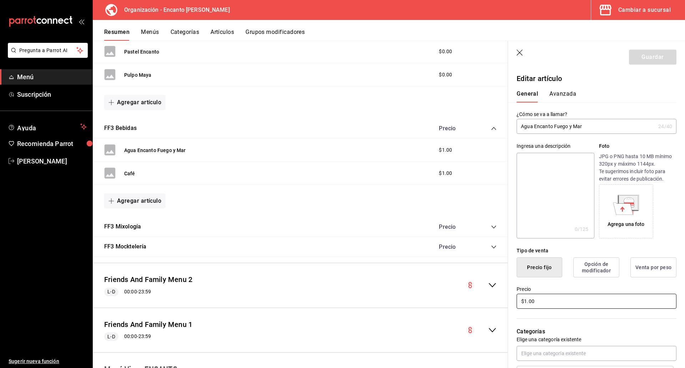
drag, startPoint x: 536, startPoint y: 301, endPoint x: 501, endPoint y: 302, distance: 35.0
click at [501, 302] on main "Resumen organización Agrega y edita los menús, las categorías, artículos y grup…" at bounding box center [389, 204] width 592 height 327
type input "$0.00"
click at [648, 59] on button "Guardar" at bounding box center [652, 57] width 47 height 15
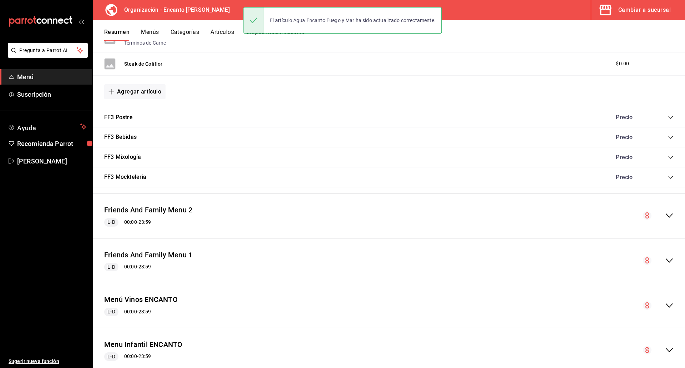
scroll to position [272, 0]
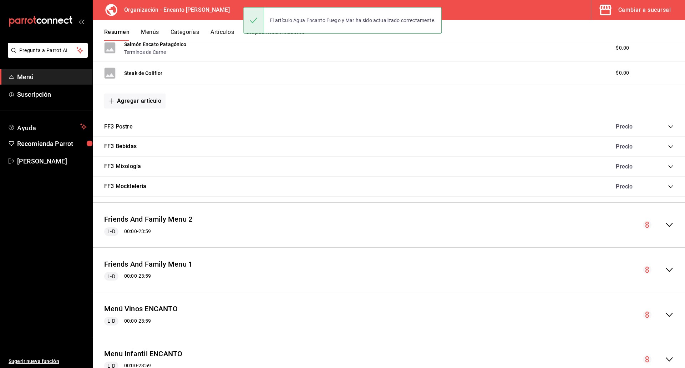
click at [668, 127] on icon "collapse-category-row" at bounding box center [671, 127] width 6 height 6
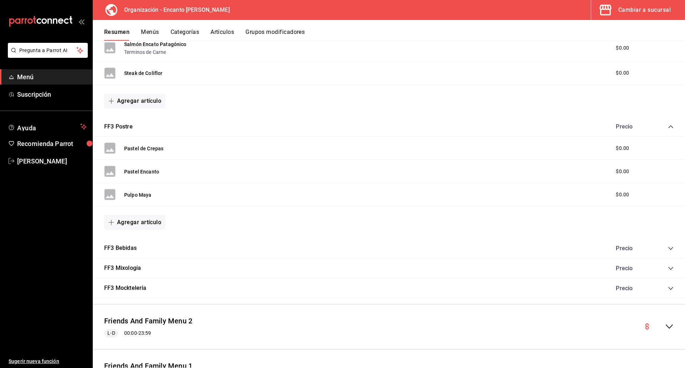
click at [668, 248] on icon "collapse-category-row" at bounding box center [671, 248] width 6 height 6
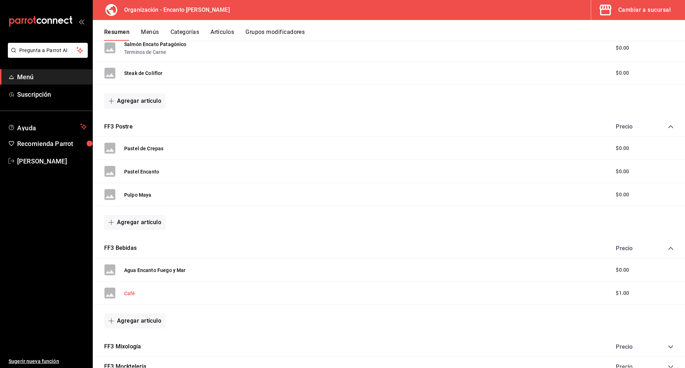
click at [130, 293] on button "Café" at bounding box center [129, 293] width 11 height 7
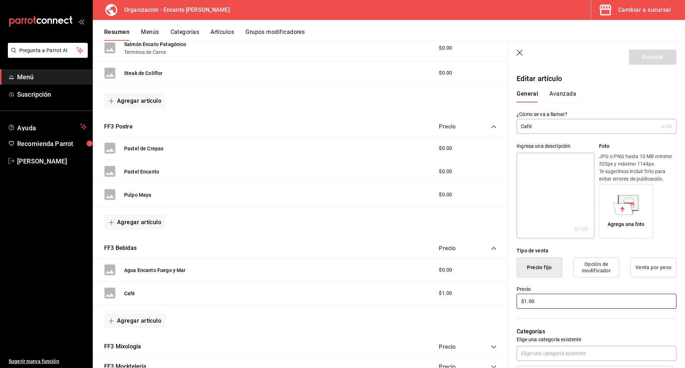
drag, startPoint x: 545, startPoint y: 301, endPoint x: 491, endPoint y: 305, distance: 53.9
click at [491, 305] on main "Resumen organización Agrega y edita los menús, las categorías, artículos y grup…" at bounding box center [389, 204] width 592 height 327
type input "$0.00"
click at [659, 60] on button "Guardar" at bounding box center [652, 57] width 47 height 15
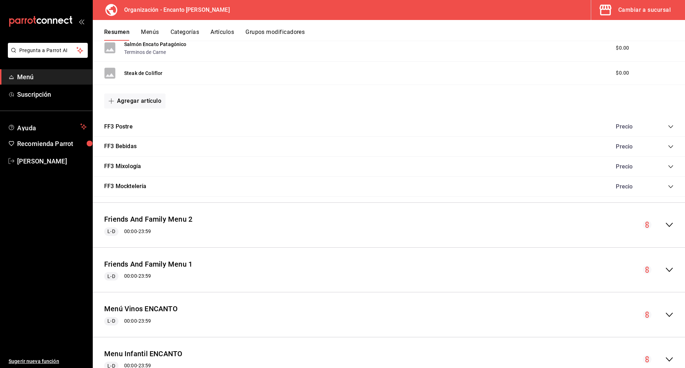
click at [668, 128] on icon "collapse-category-row" at bounding box center [671, 127] width 6 height 6
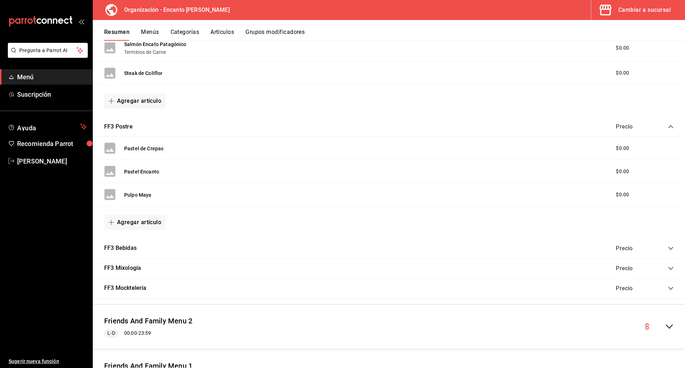
click at [668, 246] on icon "collapse-category-row" at bounding box center [671, 248] width 6 height 6
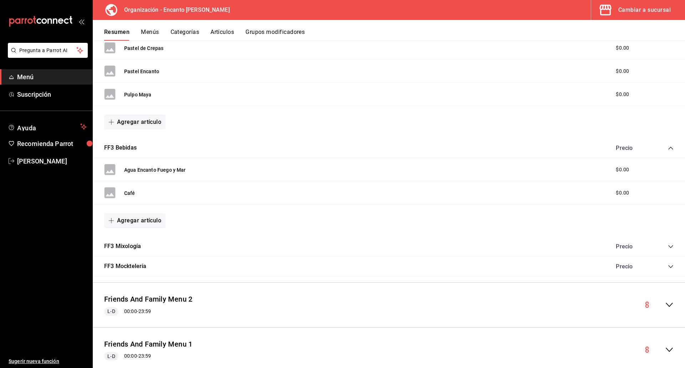
scroll to position [379, 0]
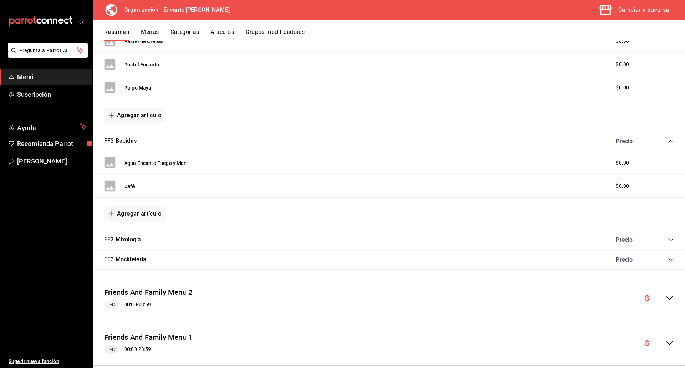
click at [668, 239] on icon "collapse-category-row" at bounding box center [671, 240] width 6 height 6
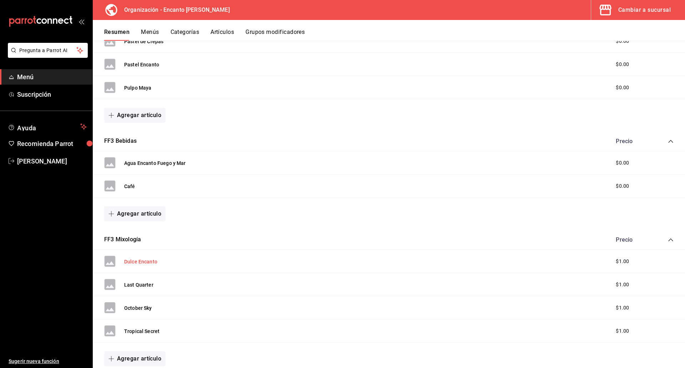
click at [127, 261] on button "Dulce Encanto" at bounding box center [140, 261] width 33 height 7
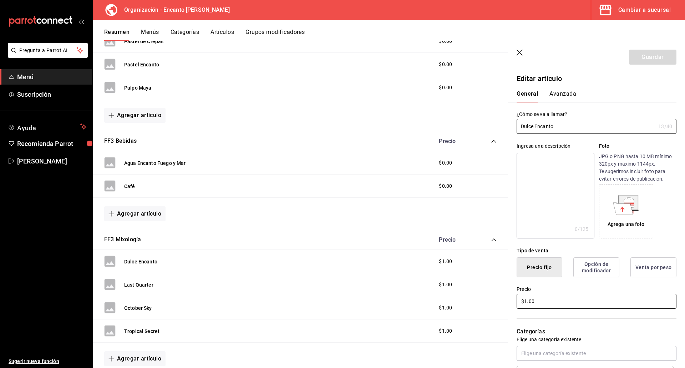
click at [544, 294] on input "$1.00" at bounding box center [596, 301] width 160 height 15
drag, startPoint x: 542, startPoint y: 303, endPoint x: 511, endPoint y: 300, distance: 31.5
click at [510, 301] on div "Precio $1.00" at bounding box center [592, 293] width 168 height 32
type input "$0.00"
click at [640, 57] on button "Guardar" at bounding box center [652, 57] width 47 height 15
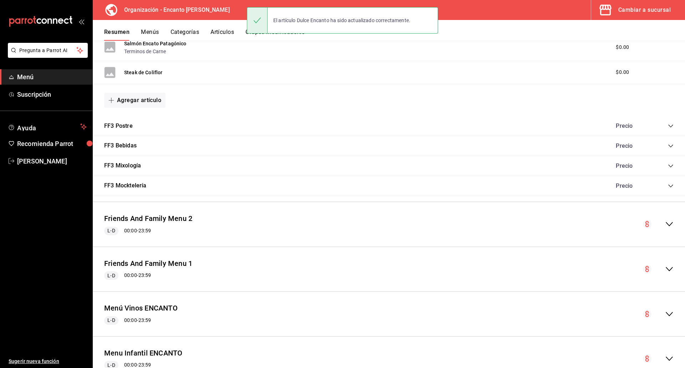
scroll to position [272, 0]
click at [668, 164] on icon "collapse-category-row" at bounding box center [671, 167] width 6 height 6
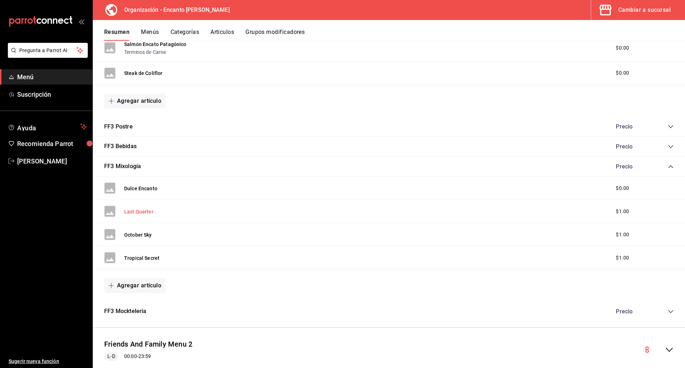
click at [127, 209] on button "Last Quarter" at bounding box center [138, 211] width 29 height 7
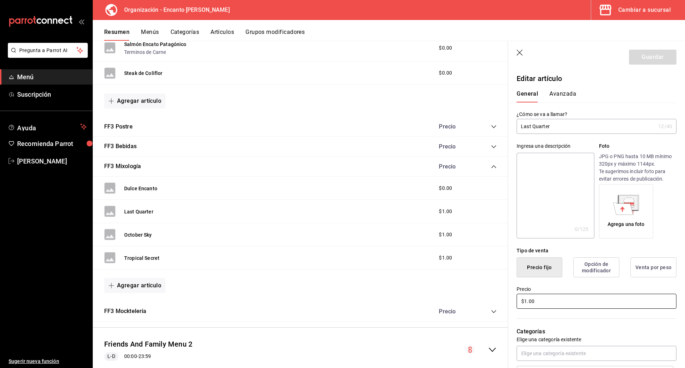
drag, startPoint x: 538, startPoint y: 303, endPoint x: 502, endPoint y: 303, distance: 35.7
click at [502, 303] on main "Resumen organización Agrega y edita los menús, las categorías, artículos y grup…" at bounding box center [389, 204] width 592 height 327
type input "$0.00"
click at [645, 62] on button "Guardar" at bounding box center [652, 57] width 47 height 15
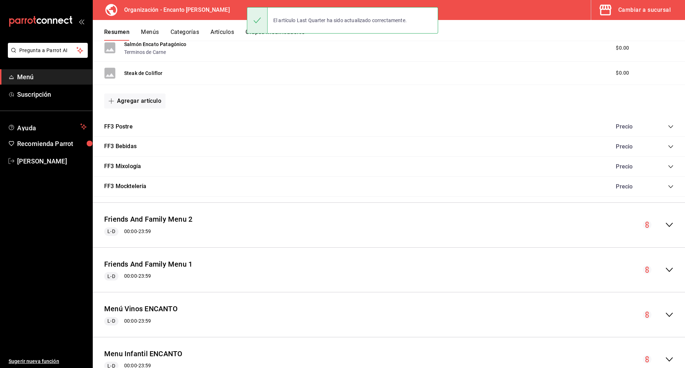
click at [668, 168] on icon "collapse-category-row" at bounding box center [671, 167] width 6 height 6
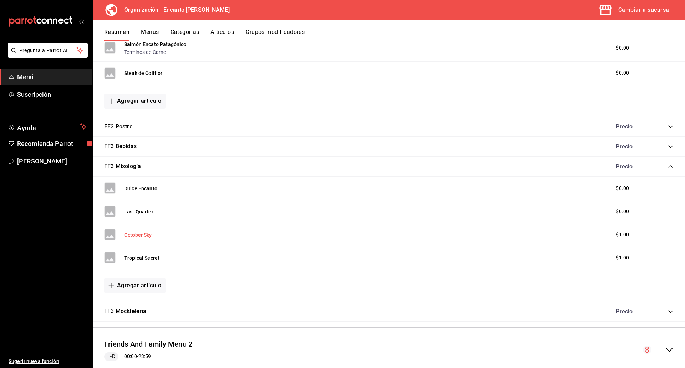
click at [128, 234] on button "October Sky" at bounding box center [138, 234] width 28 height 7
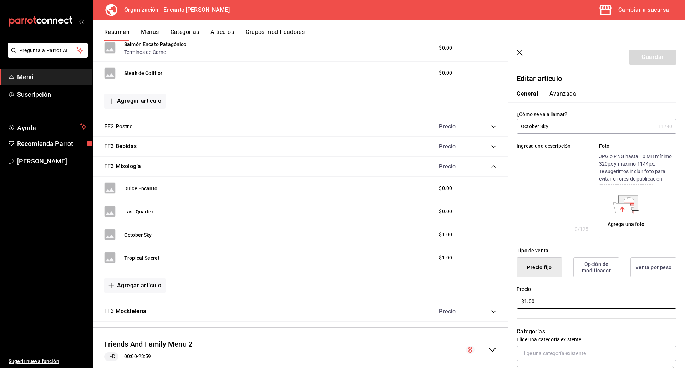
drag, startPoint x: 539, startPoint y: 304, endPoint x: 517, endPoint y: 306, distance: 22.2
click at [517, 306] on input "$1.00" at bounding box center [596, 301] width 160 height 15
type input "$0.00"
click at [656, 55] on button "Guardar" at bounding box center [652, 57] width 47 height 15
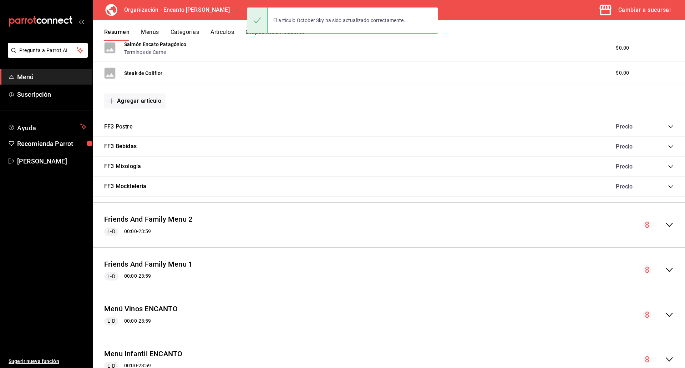
click at [668, 167] on icon "collapse-category-row" at bounding box center [671, 167] width 6 height 6
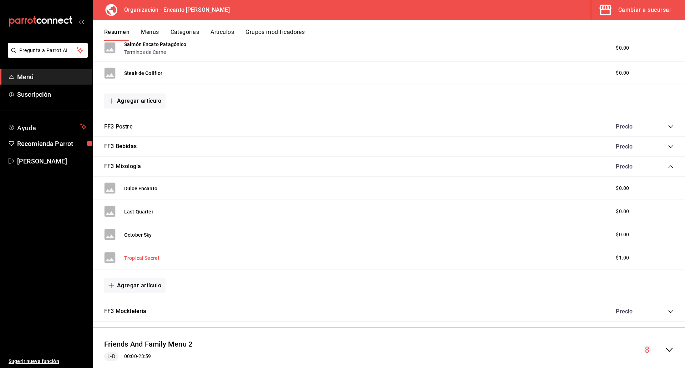
click at [146, 258] on button "Tropical Secret" at bounding box center [141, 257] width 35 height 7
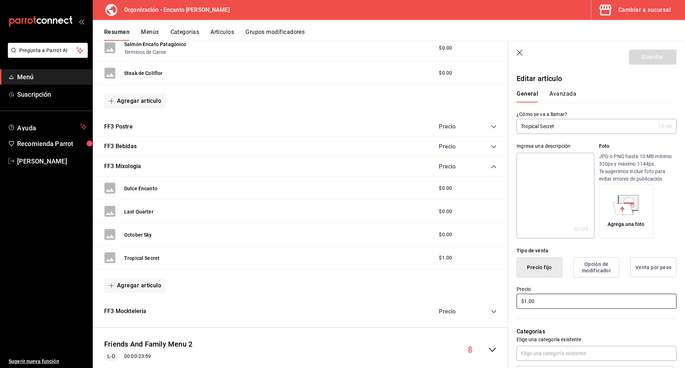
drag, startPoint x: 545, startPoint y: 302, endPoint x: 501, endPoint y: 300, distance: 43.5
click at [502, 302] on main "Resumen organización Agrega y edita los menús, las categorías, artículos y grup…" at bounding box center [389, 204] width 592 height 327
type input "$0.00"
click at [641, 57] on button "Guardar" at bounding box center [652, 57] width 47 height 15
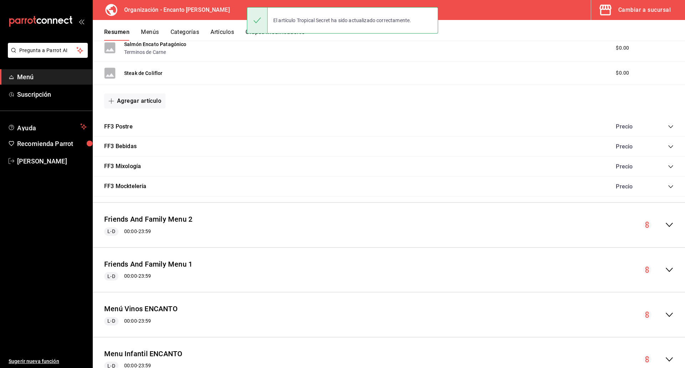
click at [668, 166] on icon "collapse-category-row" at bounding box center [670, 166] width 5 height 3
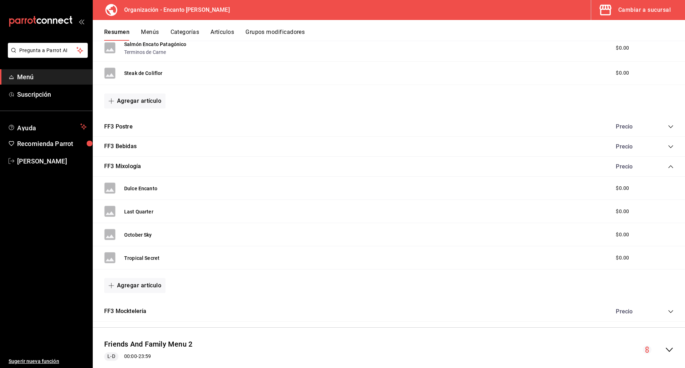
click at [668, 313] on icon "collapse-category-row" at bounding box center [671, 311] width 6 height 6
click at [139, 333] on button "Crimson Mint" at bounding box center [139, 333] width 31 height 7
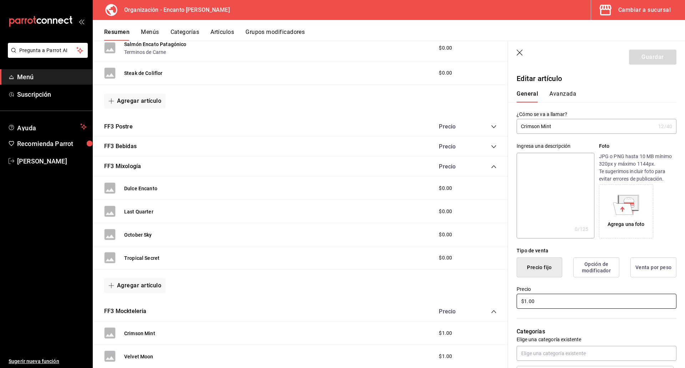
drag, startPoint x: 555, startPoint y: 306, endPoint x: 510, endPoint y: 311, distance: 45.2
click at [510, 311] on div "¿Cómo se va a llamar? Crimson Mint 12 /40 ¿Cómo se va a llamar? Ingresa una des…" at bounding box center [592, 340] width 168 height 477
type input "$0.00"
click at [635, 60] on button "Guardar" at bounding box center [652, 57] width 47 height 15
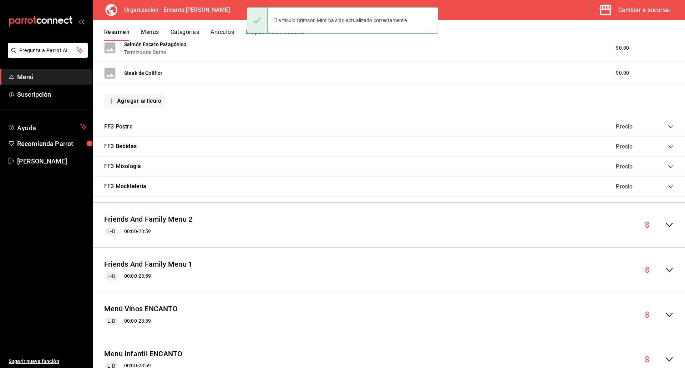
click at [668, 185] on icon "collapse-category-row" at bounding box center [671, 187] width 6 height 6
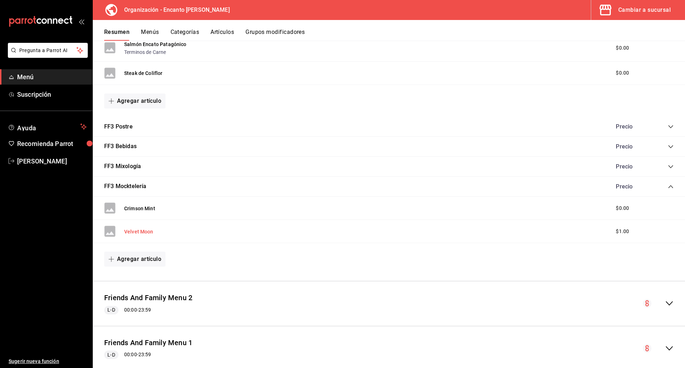
click at [129, 232] on button "Velvet Moon" at bounding box center [138, 231] width 29 height 7
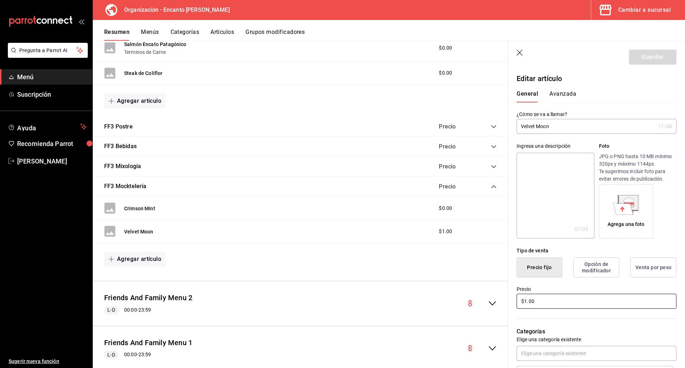
drag, startPoint x: 543, startPoint y: 301, endPoint x: 511, endPoint y: 301, distance: 31.7
click at [511, 301] on div "Precio $1.00" at bounding box center [592, 293] width 168 height 32
type input "$0.00"
click at [631, 60] on button "Guardar" at bounding box center [652, 57] width 47 height 15
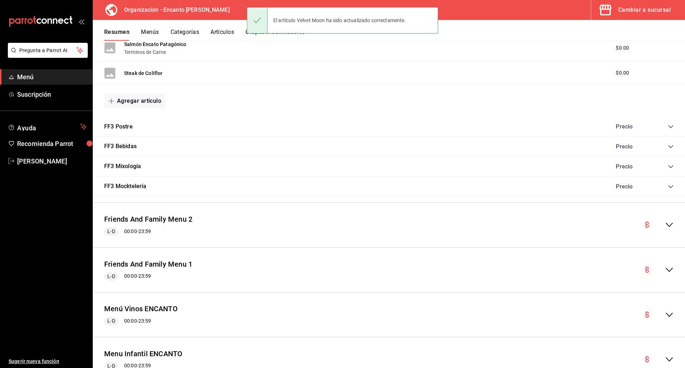
click at [668, 186] on icon "collapse-category-row" at bounding box center [671, 187] width 6 height 6
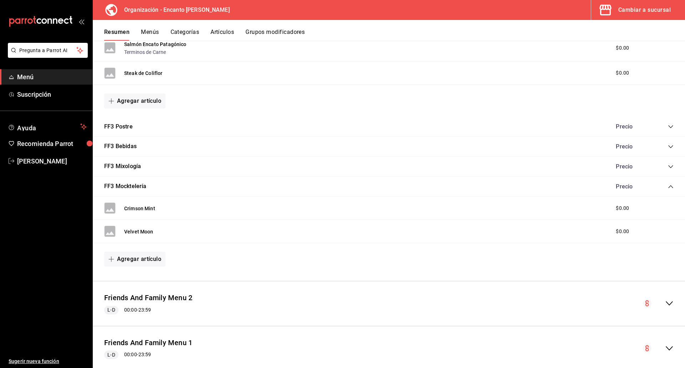
click at [668, 167] on icon "collapse-category-row" at bounding box center [671, 167] width 6 height 6
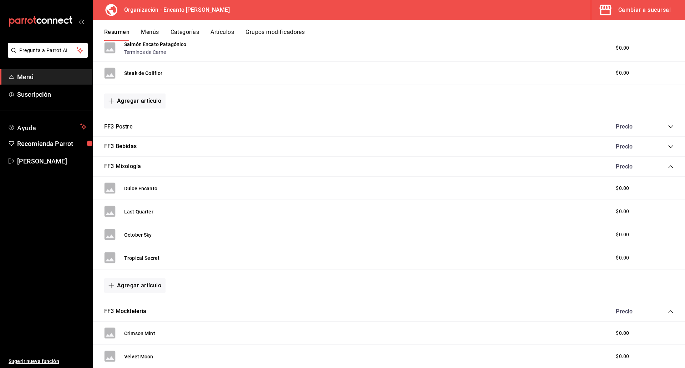
click at [668, 146] on icon "collapse-category-row" at bounding box center [670, 146] width 5 height 3
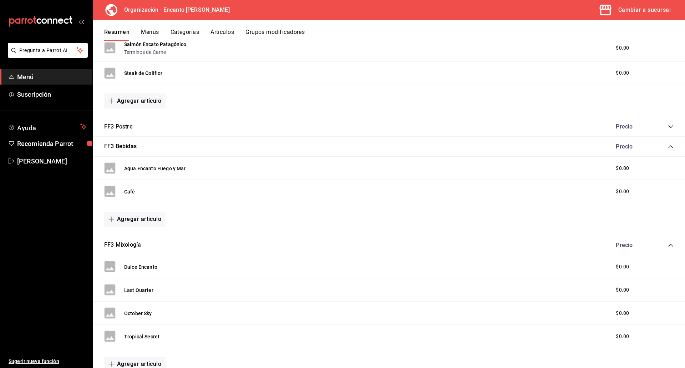
click at [668, 128] on icon "collapse-category-row" at bounding box center [671, 127] width 6 height 6
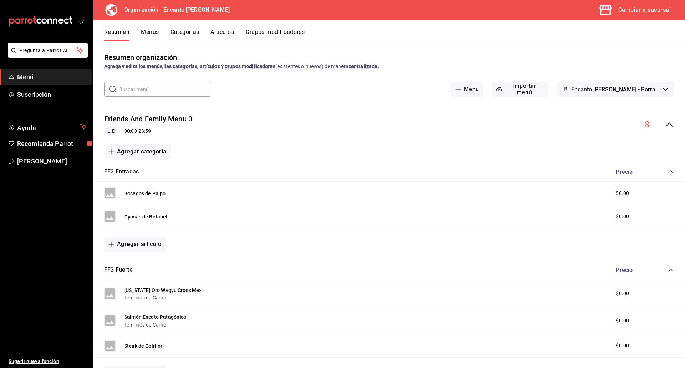
click at [143, 34] on button "Menús" at bounding box center [150, 35] width 18 height 12
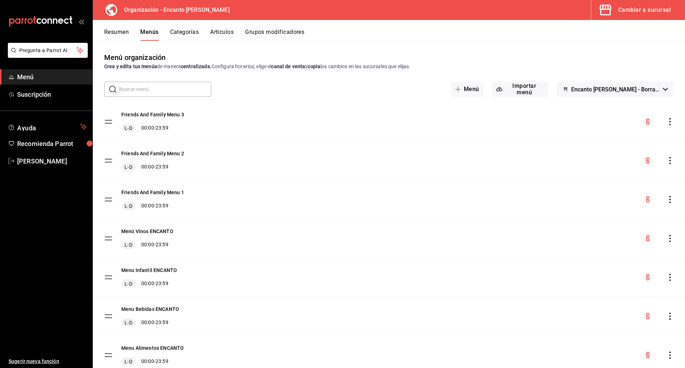
click at [666, 201] on icon "actions" at bounding box center [669, 199] width 7 height 7
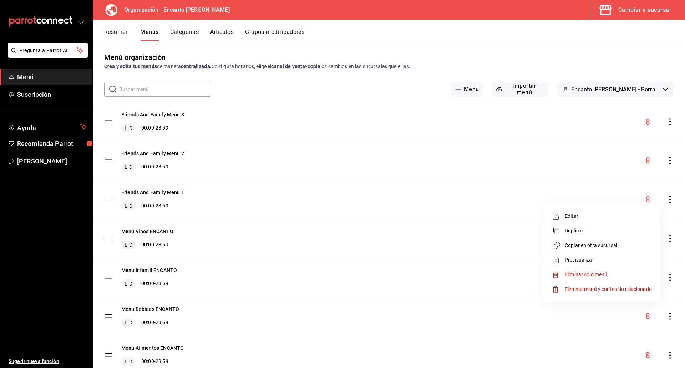
click at [603, 247] on span "Copiar en otra sucursal" at bounding box center [608, 244] width 87 height 7
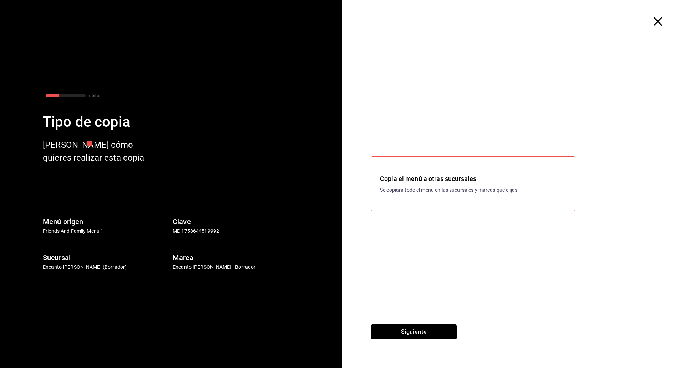
click at [422, 331] on button "Siguiente" at bounding box center [414, 331] width 86 height 15
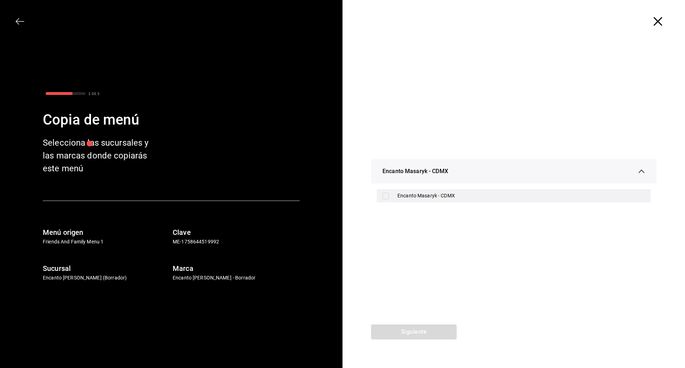
click at [427, 194] on div "Encanto Masaryk - CDMX" at bounding box center [521, 195] width 248 height 7
checkbox input "true"
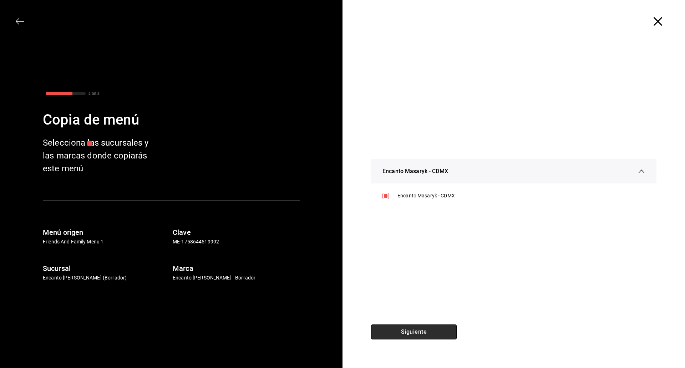
click at [422, 329] on button "Siguiente" at bounding box center [414, 331] width 86 height 15
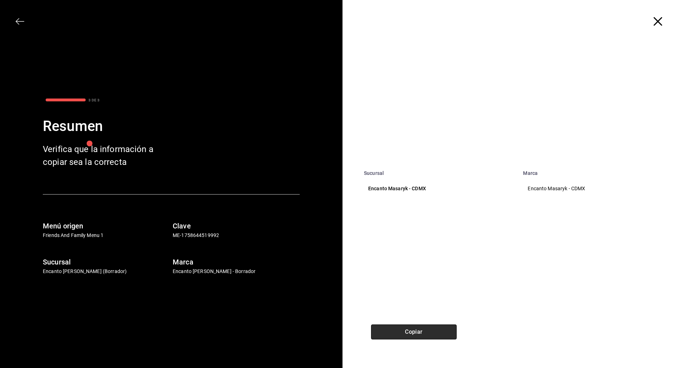
click at [422, 330] on button "Copiar" at bounding box center [414, 331] width 86 height 15
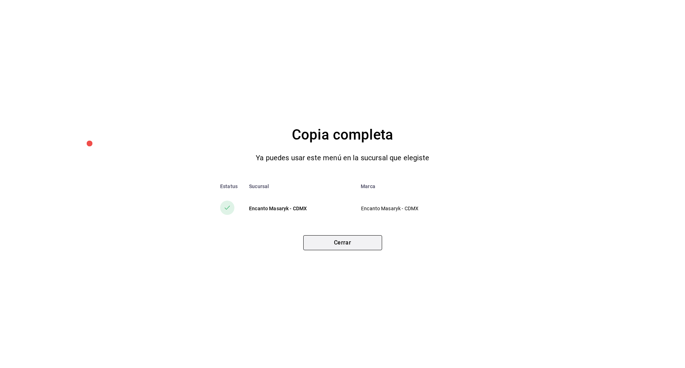
click at [356, 244] on button "Cerrar" at bounding box center [342, 242] width 79 height 15
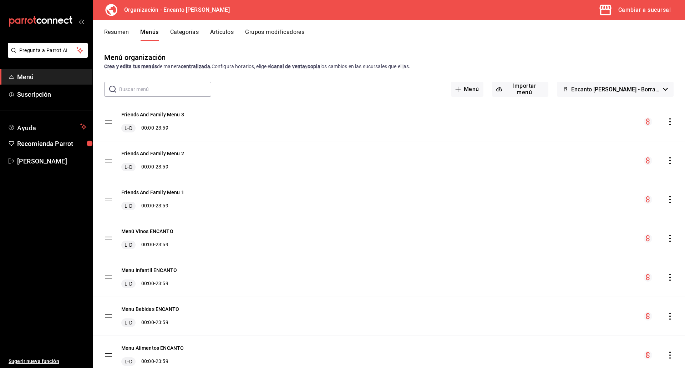
click at [666, 159] on icon "actions" at bounding box center [669, 160] width 7 height 7
click at [600, 204] on span "Copiar en otra sucursal" at bounding box center [608, 206] width 87 height 7
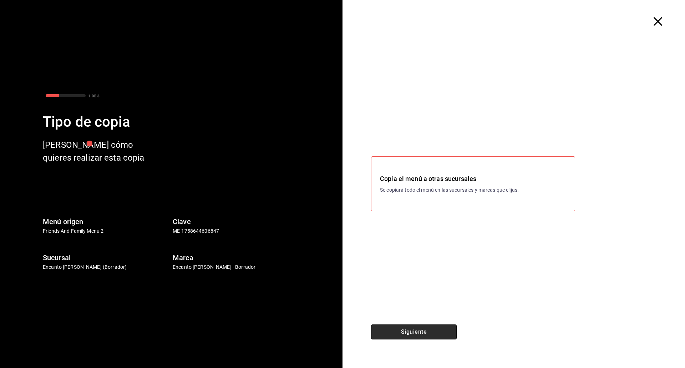
click at [439, 331] on button "Siguiente" at bounding box center [414, 331] width 86 height 15
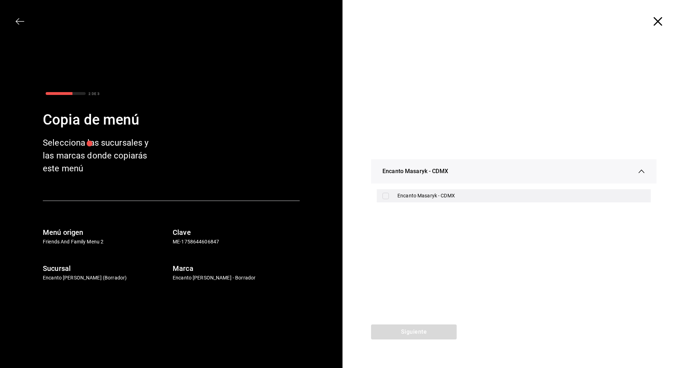
click at [433, 198] on div "Encanto Masaryk - CDMX" at bounding box center [521, 195] width 248 height 7
checkbox input "true"
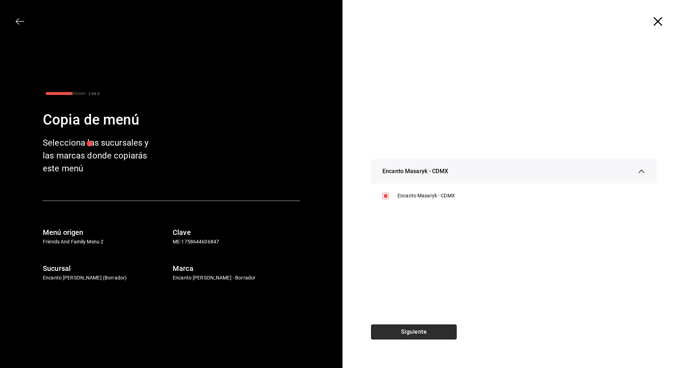
click at [399, 332] on button "Siguiente" at bounding box center [414, 331] width 86 height 15
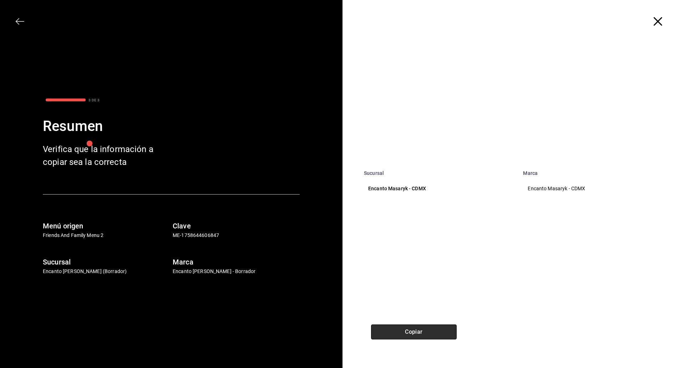
click at [416, 327] on button "Copiar" at bounding box center [414, 331] width 86 height 15
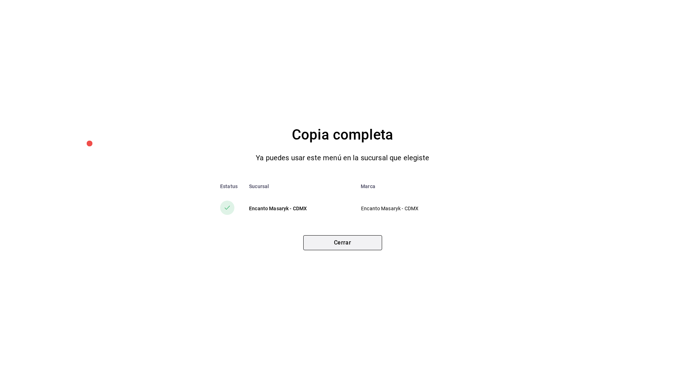
click at [362, 242] on button "Cerrar" at bounding box center [342, 242] width 79 height 15
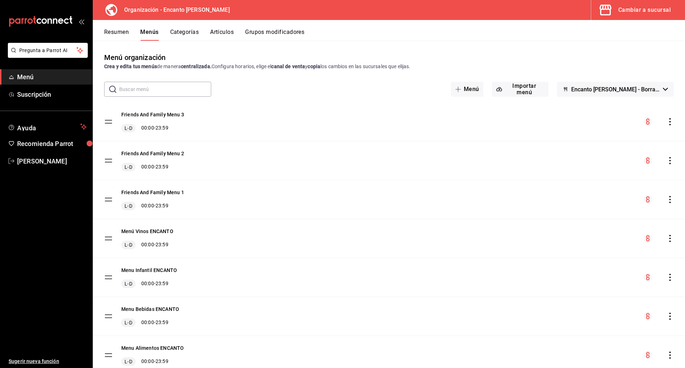
click at [669, 124] on icon "actions" at bounding box center [669, 121] width 1 height 7
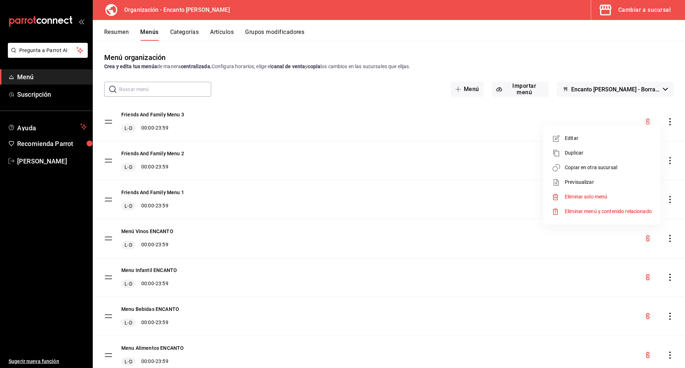
click at [608, 165] on span "Copiar en otra sucursal" at bounding box center [608, 167] width 87 height 7
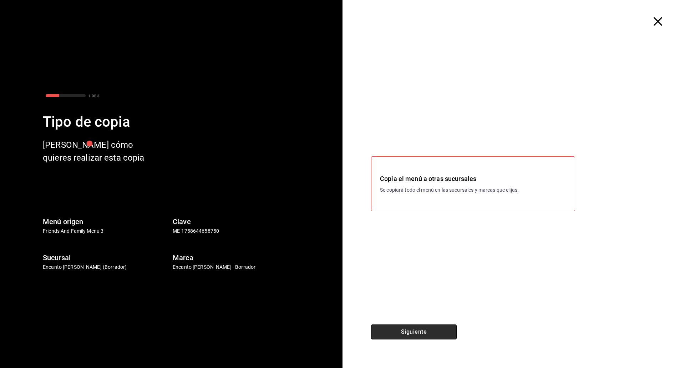
click at [418, 336] on button "Siguiente" at bounding box center [414, 331] width 86 height 15
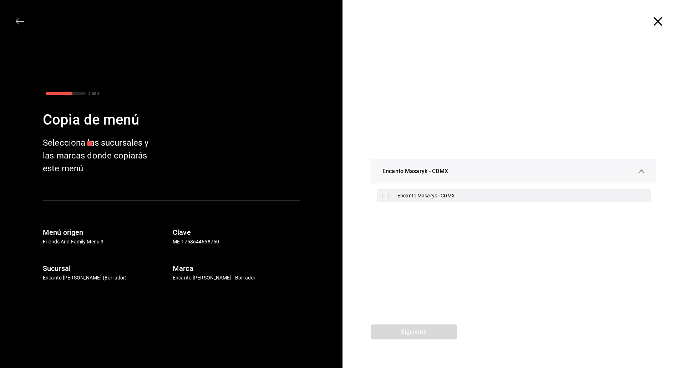
click at [428, 196] on div "Encanto Masaryk - CDMX" at bounding box center [521, 195] width 248 height 7
checkbox input "true"
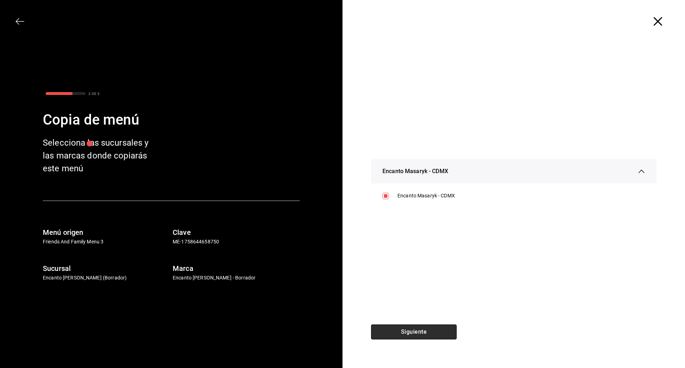
click at [408, 327] on button "Siguiente" at bounding box center [414, 331] width 86 height 15
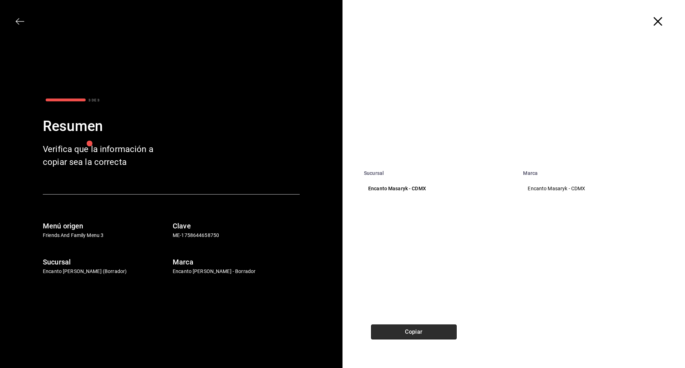
click at [408, 328] on button "Copiar" at bounding box center [414, 331] width 86 height 15
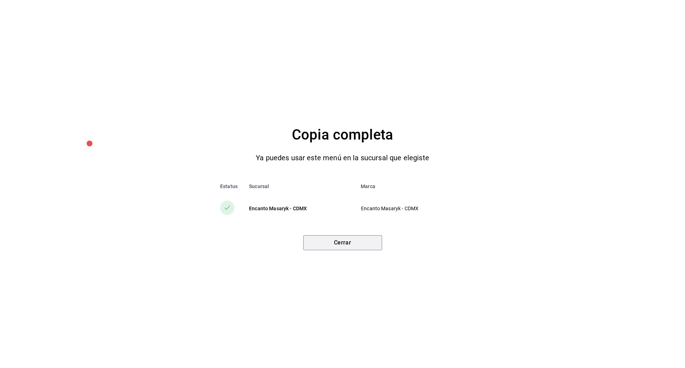
click at [376, 245] on button "Cerrar" at bounding box center [342, 242] width 79 height 15
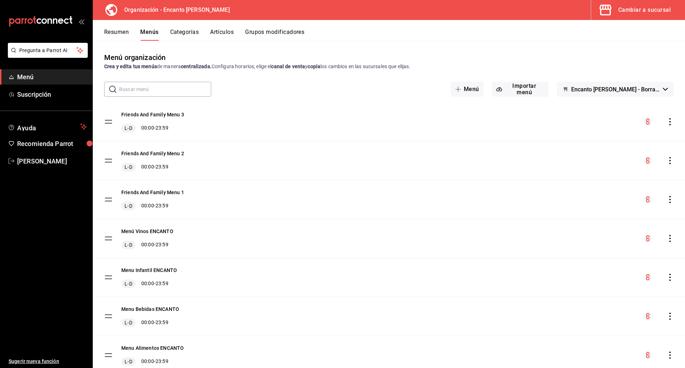
click at [628, 2] on button "Cambiar a sucursal" at bounding box center [635, 10] width 88 height 20
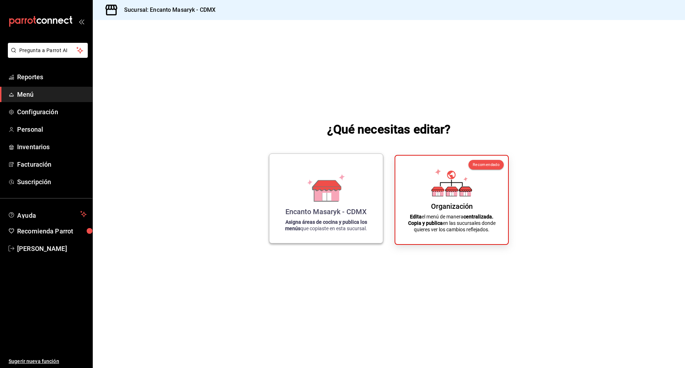
click at [287, 201] on div "Encanto Masaryk - CDMX Asigna áreas de cocina y publica los menús que copiaste …" at bounding box center [326, 198] width 96 height 78
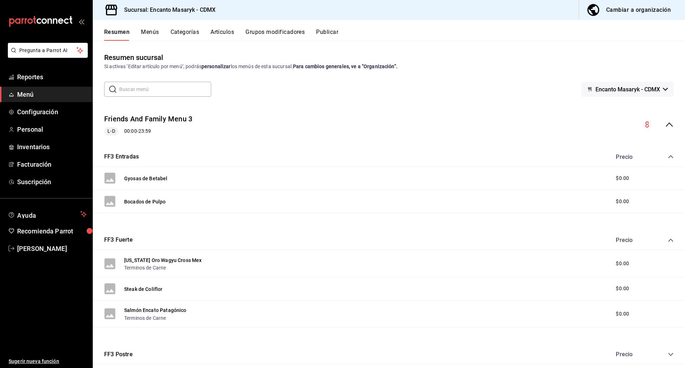
click at [154, 31] on button "Menús" at bounding box center [150, 35] width 18 height 12
